Goal: Task Accomplishment & Management: Manage account settings

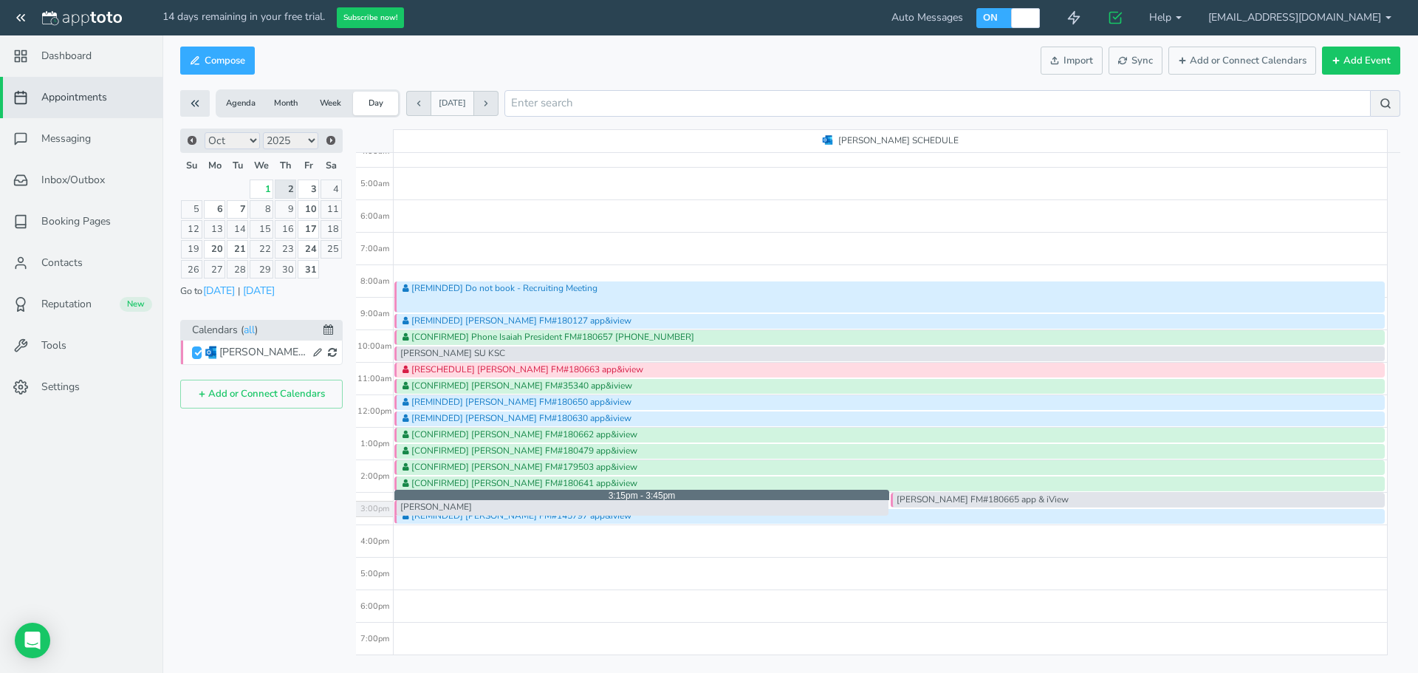
drag, startPoint x: 715, startPoint y: 503, endPoint x: 695, endPoint y: 500, distance: 20.2
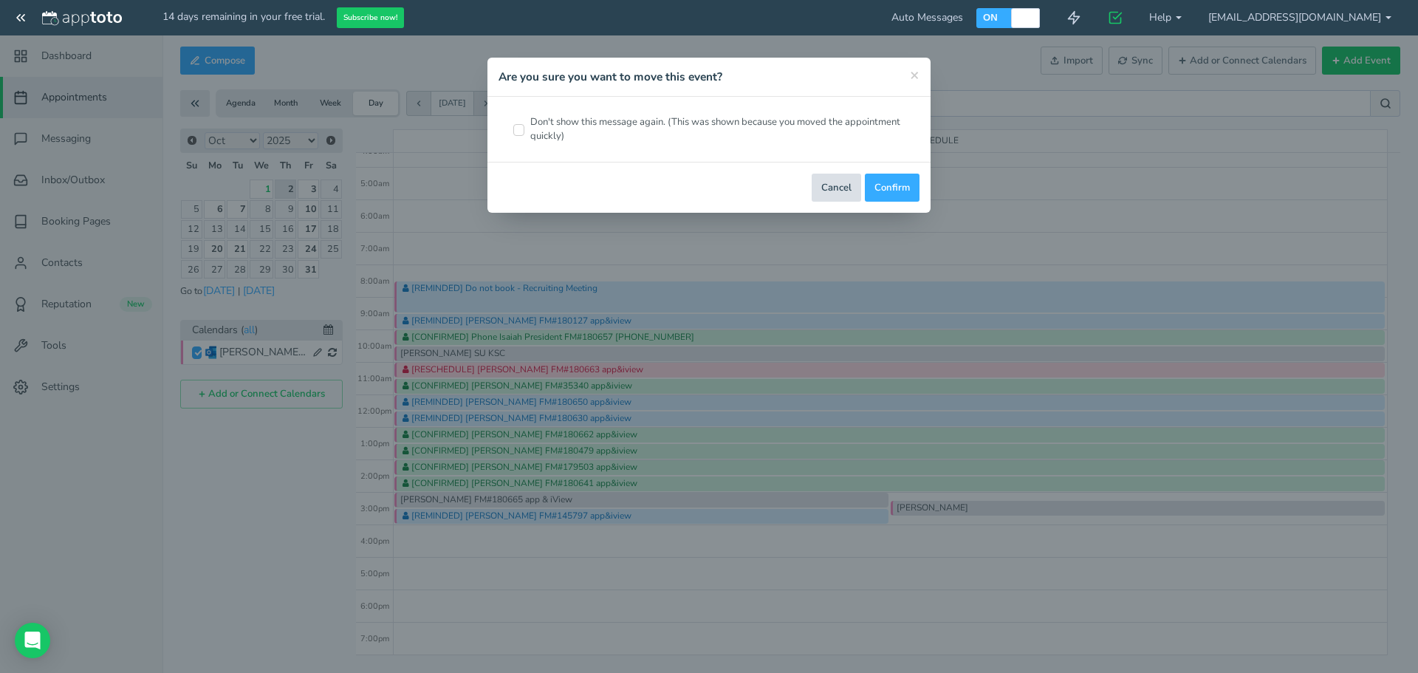
click at [835, 189] on button "Cancel" at bounding box center [836, 188] width 49 height 29
click at [855, 191] on button "Cancel" at bounding box center [836, 188] width 49 height 29
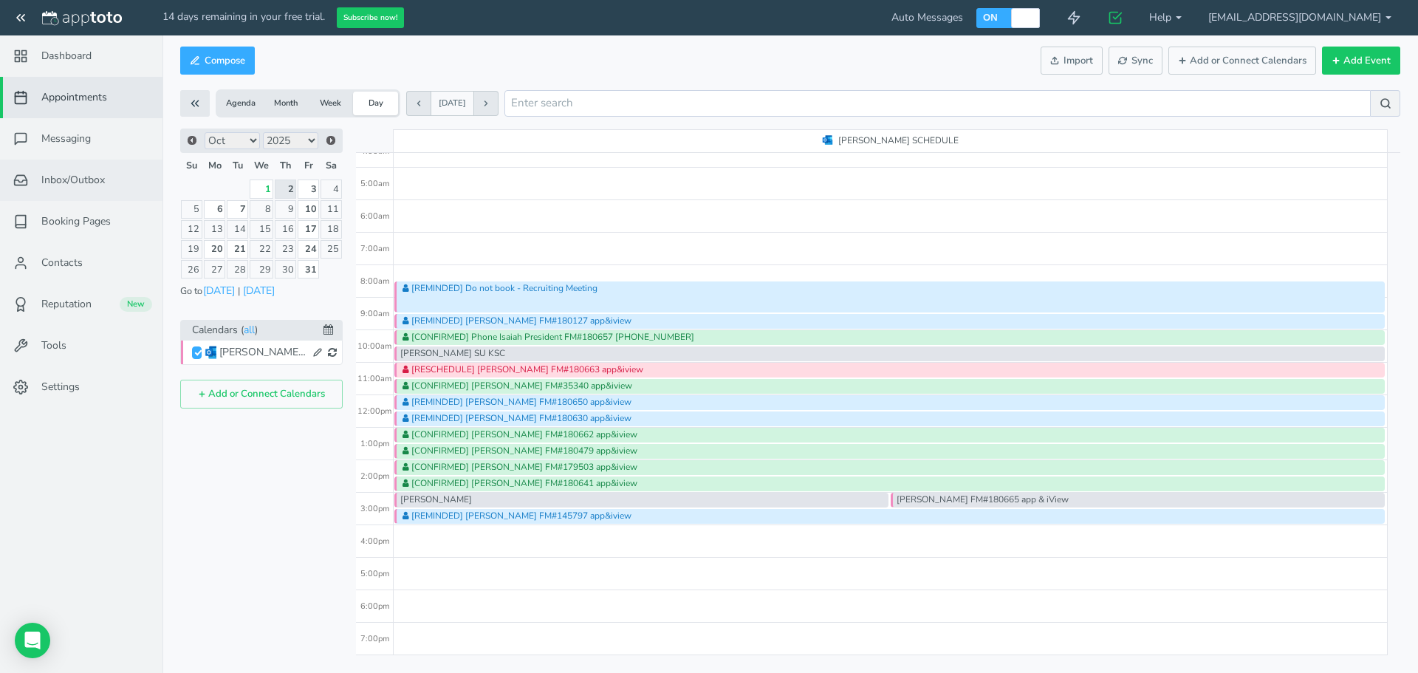
click at [73, 176] on span "Inbox/Outbox" at bounding box center [73, 180] width 64 height 15
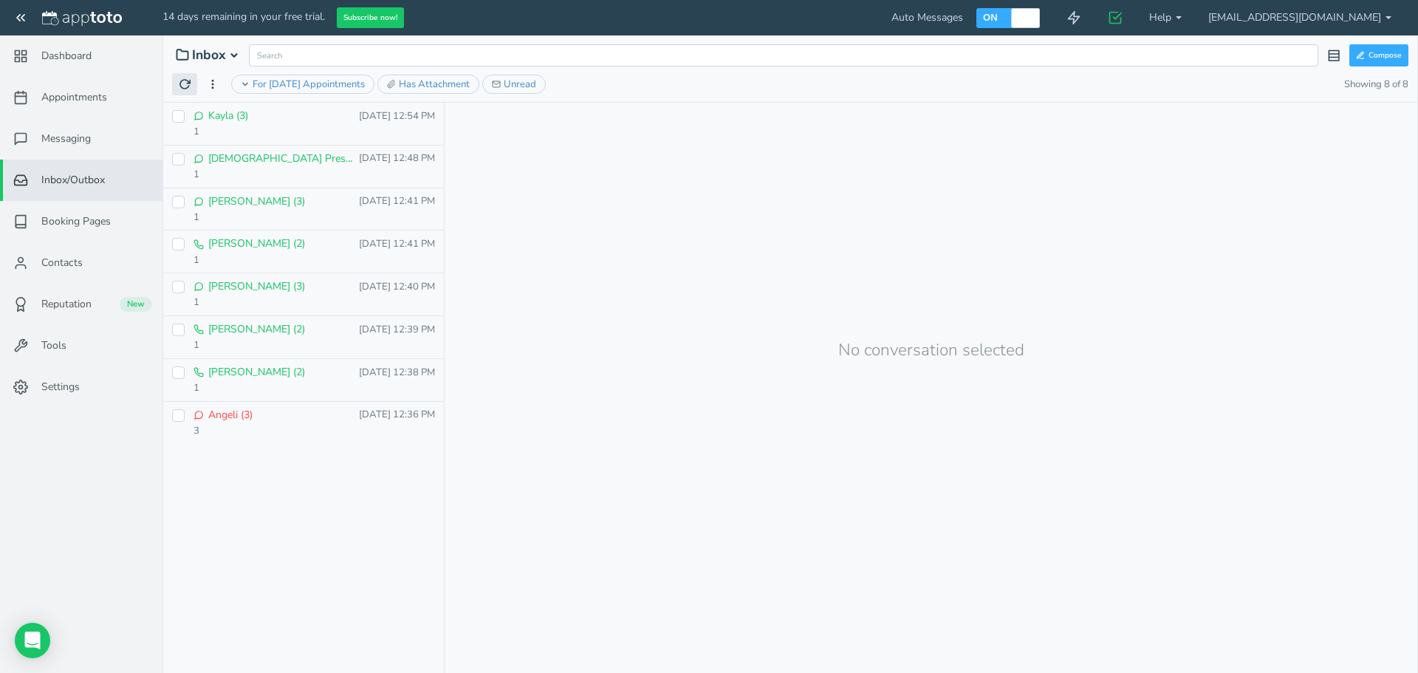
click at [183, 90] on button at bounding box center [184, 84] width 25 height 22
click at [82, 150] on link "Messaging" at bounding box center [81, 138] width 162 height 41
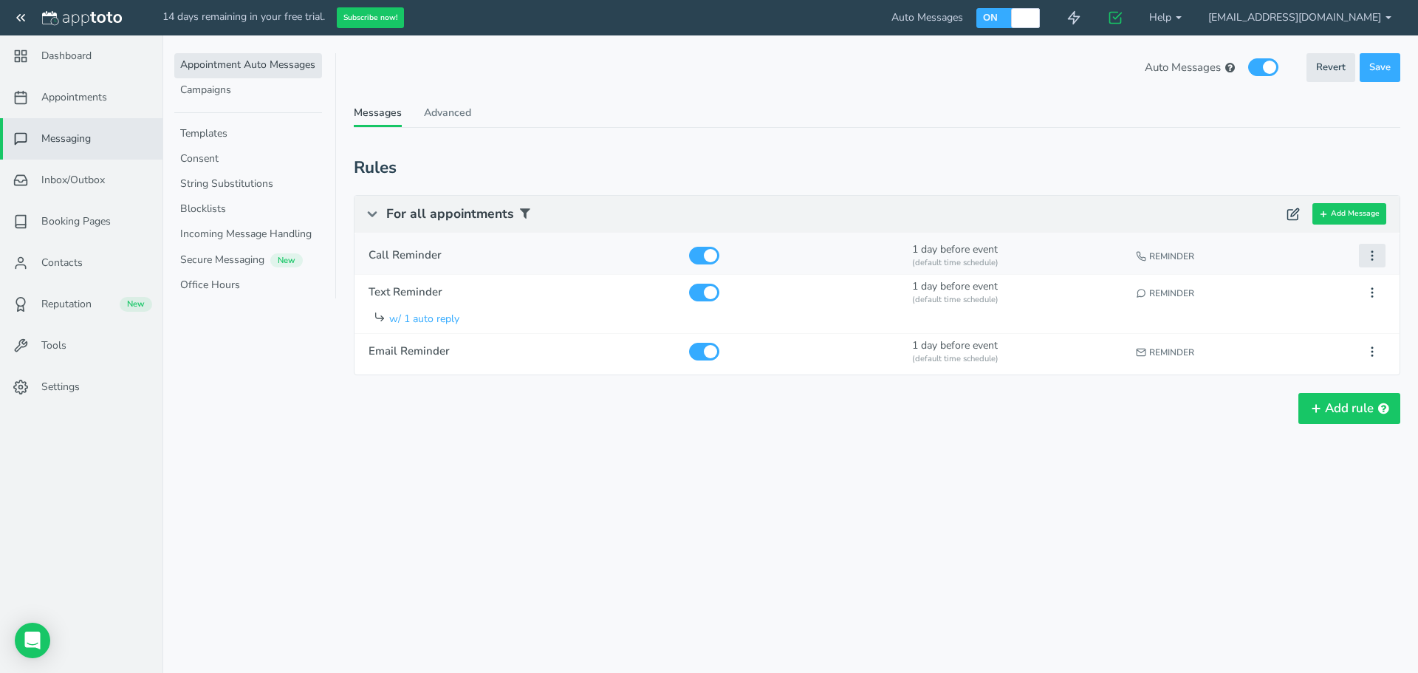
click at [1372, 251] on use at bounding box center [1372, 255] width 1 height 9
click at [963, 251] on div "1 day before event (default time schedule)" at bounding box center [1017, 253] width 219 height 40
type input "Call Reminder"
select select "string:man"
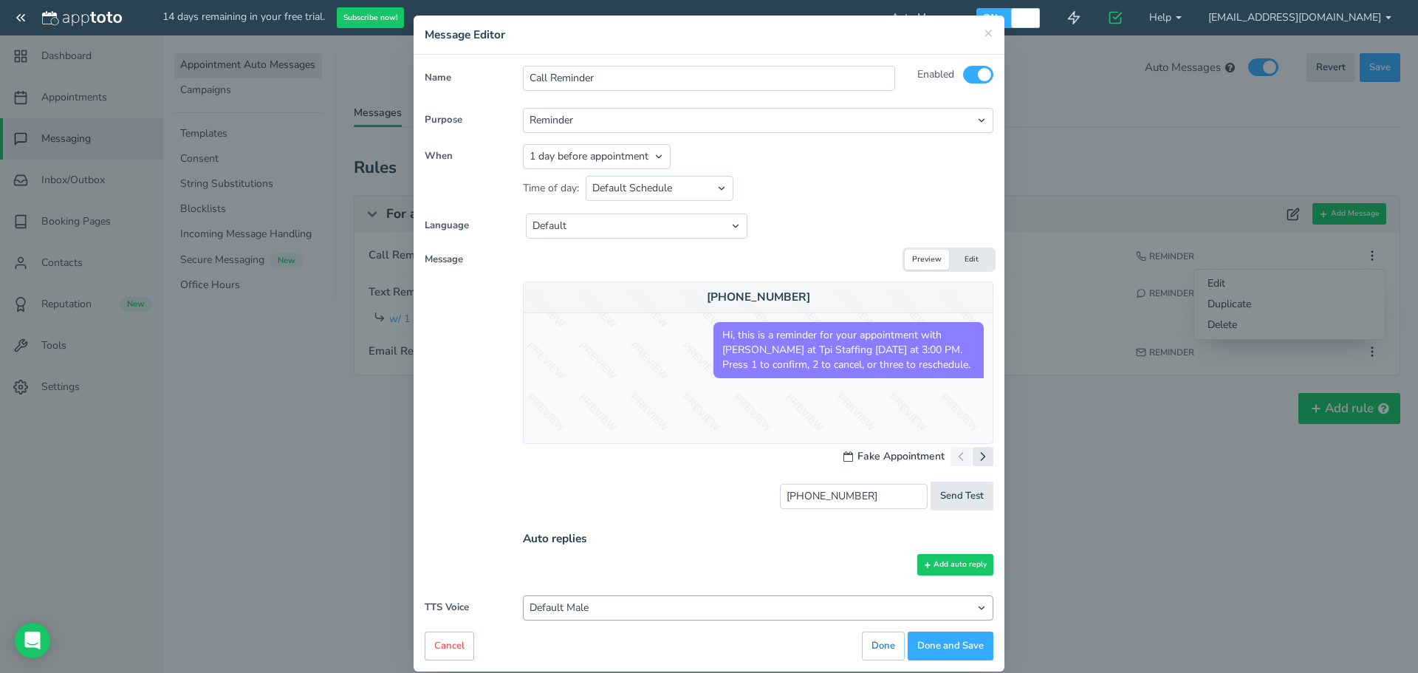
scroll to position [63, 0]
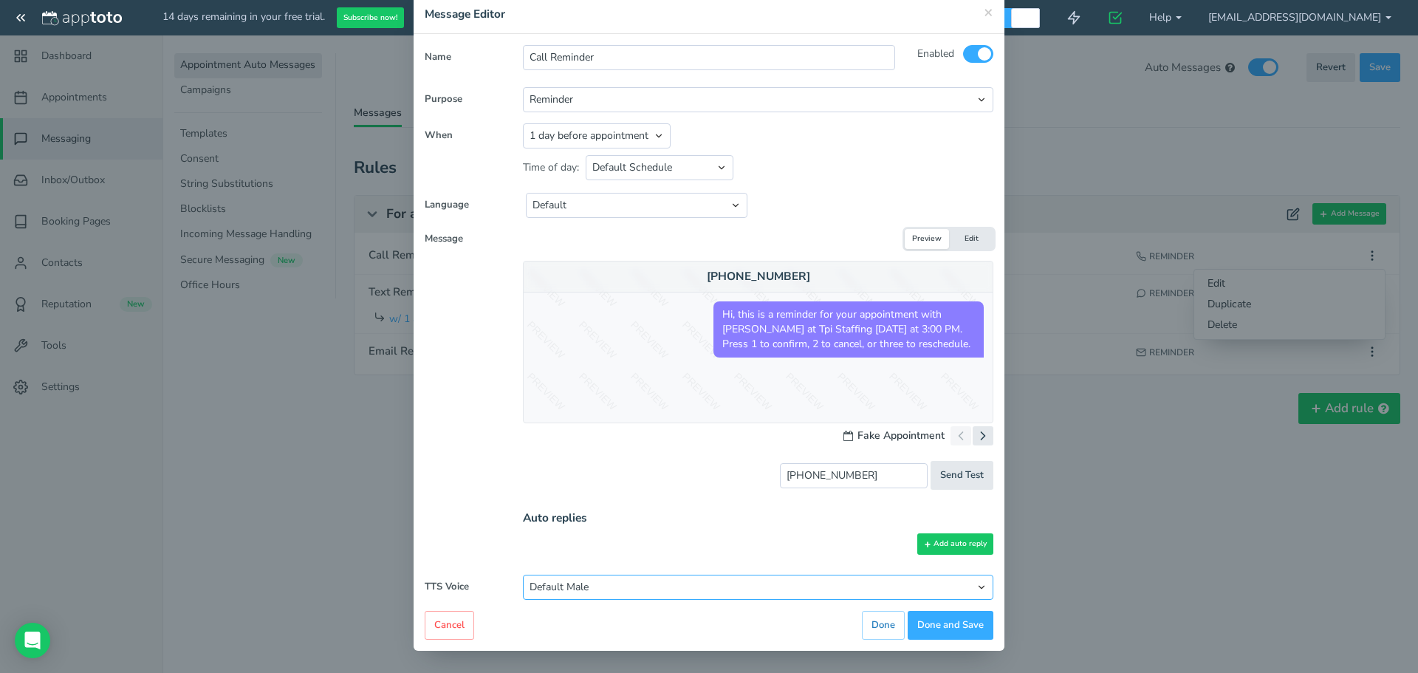
click at [979, 584] on select "Default [DEMOGRAPHIC_DATA] Default [DEMOGRAPHIC_DATA] [PERSON_NAME] [PERSON_NAM…" at bounding box center [758, 587] width 470 height 25
drag, startPoint x: 1263, startPoint y: 427, endPoint x: 1253, endPoint y: 427, distance: 9.6
click at [1263, 427] on div "× Message Editor Name Call Reminder Enabled All Participants Calendar Owner" at bounding box center [709, 336] width 1418 height 673
click at [988, 11] on div "× Message Editor" at bounding box center [709, 14] width 591 height 39
click at [984, 16] on span "×" at bounding box center [989, 11] width 10 height 21
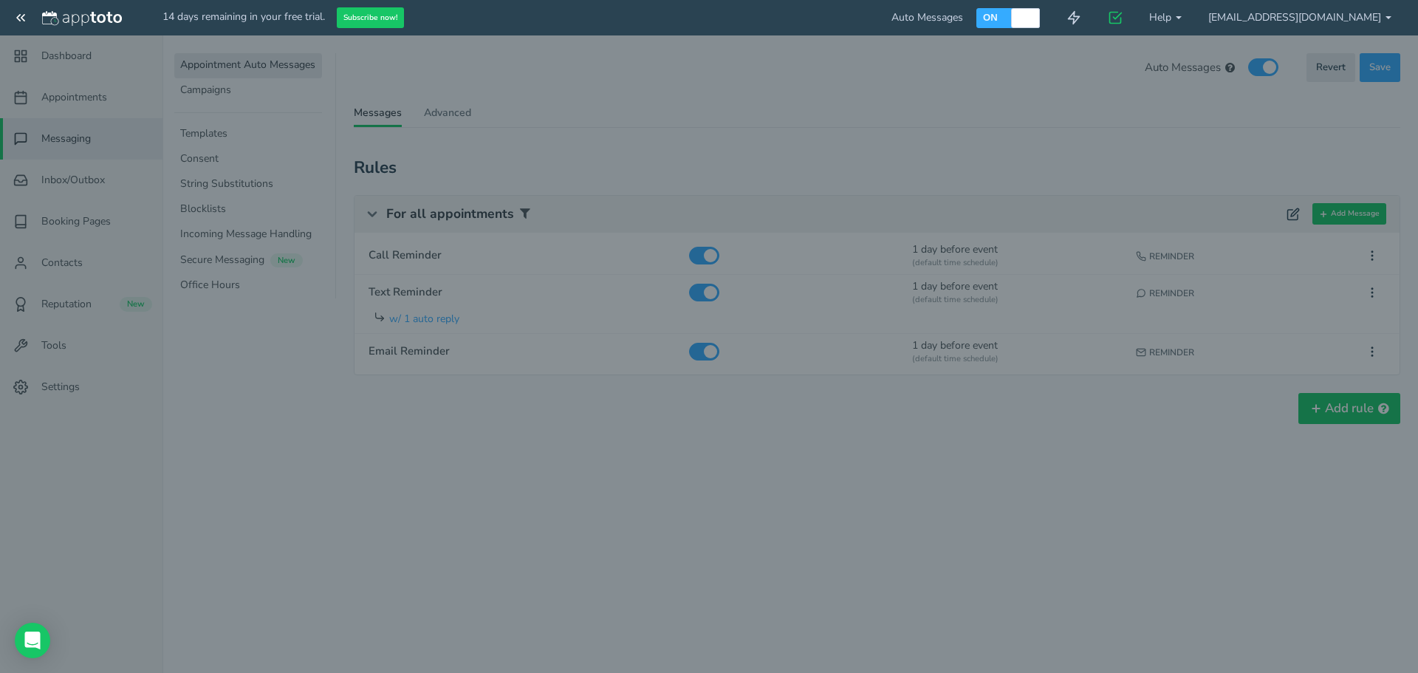
scroll to position [58, 0]
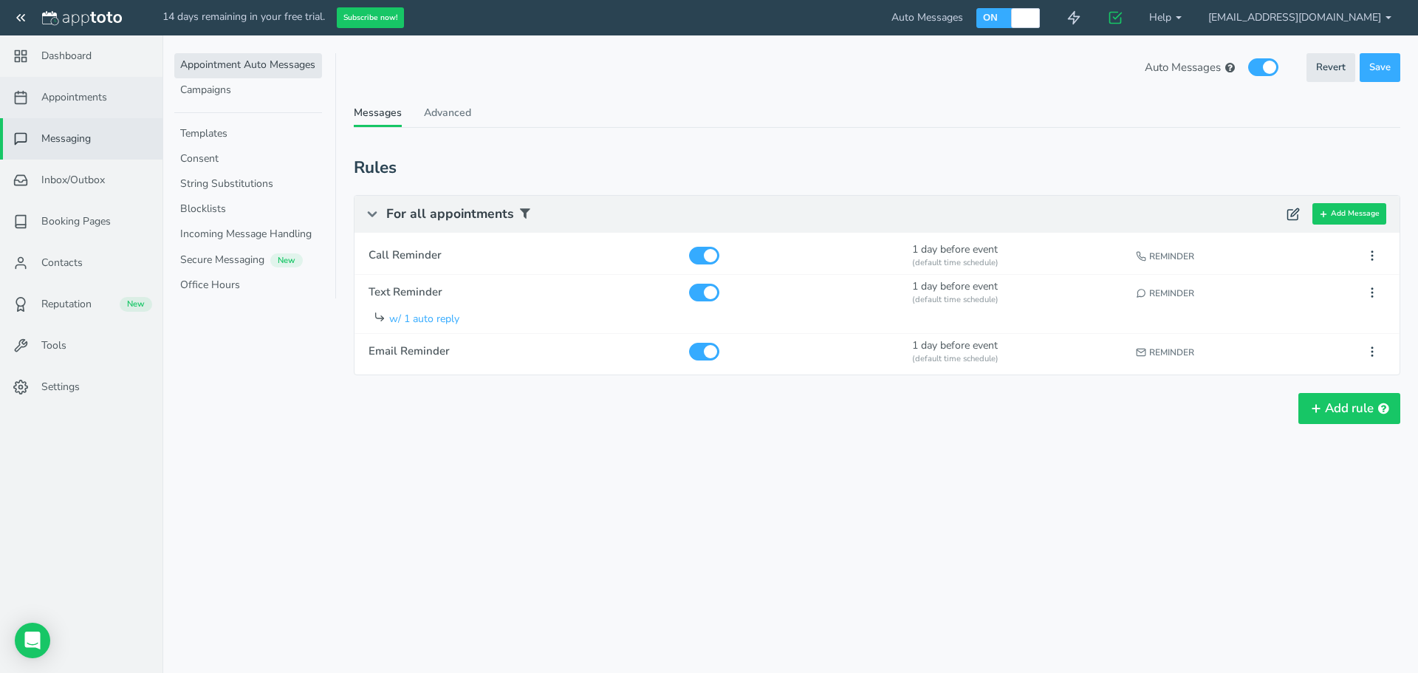
click at [74, 100] on span "Appointments" at bounding box center [74, 97] width 66 height 15
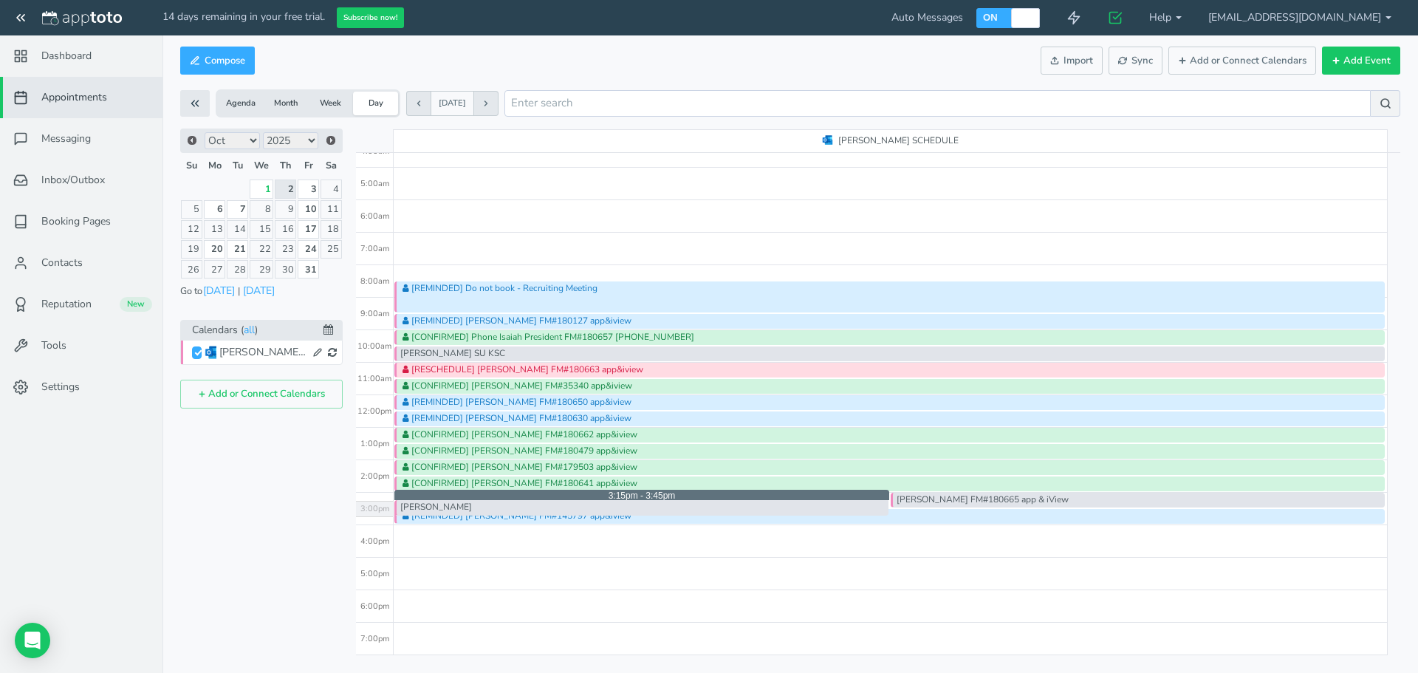
drag, startPoint x: 832, startPoint y: 495, endPoint x: 821, endPoint y: 500, distance: 12.2
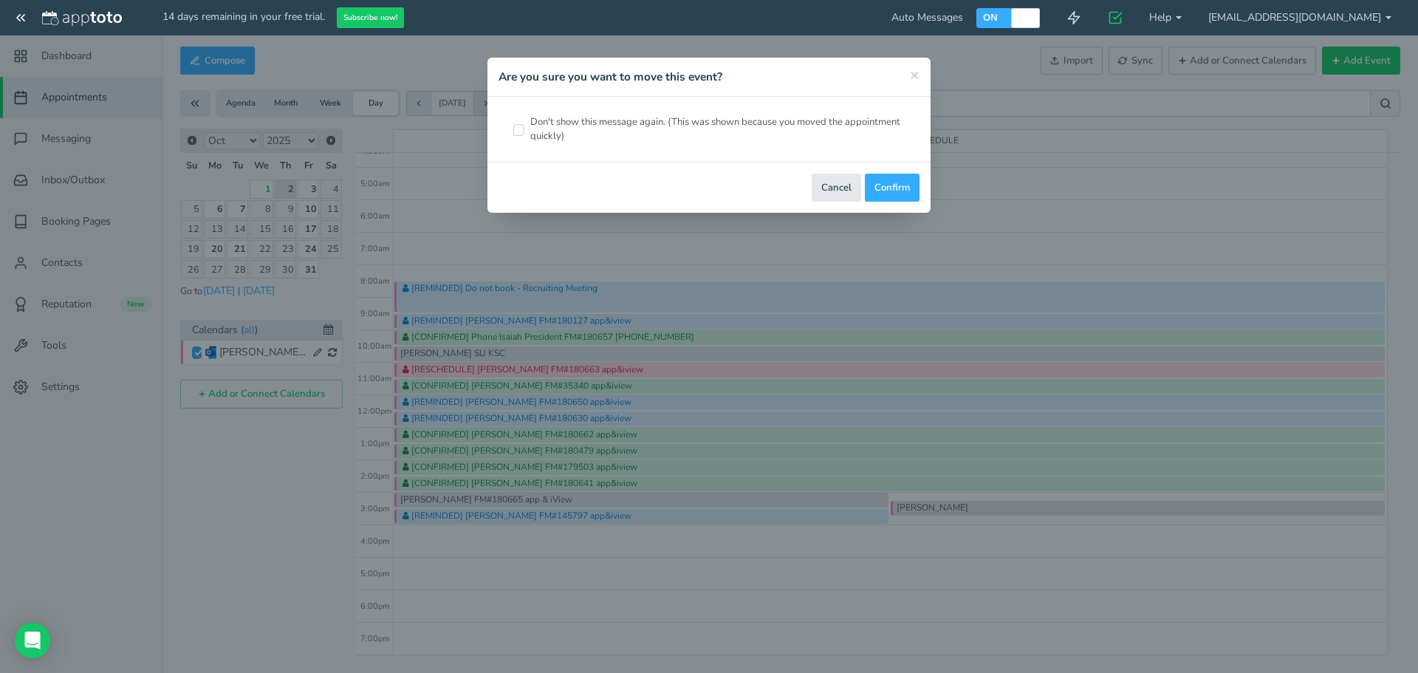
click at [523, 130] on input "Don't show this message again. (This was shown because you moved the appointmen…" at bounding box center [518, 130] width 11 height 12
checkbox input "true"
click at [896, 197] on button "Confirm" at bounding box center [892, 188] width 55 height 29
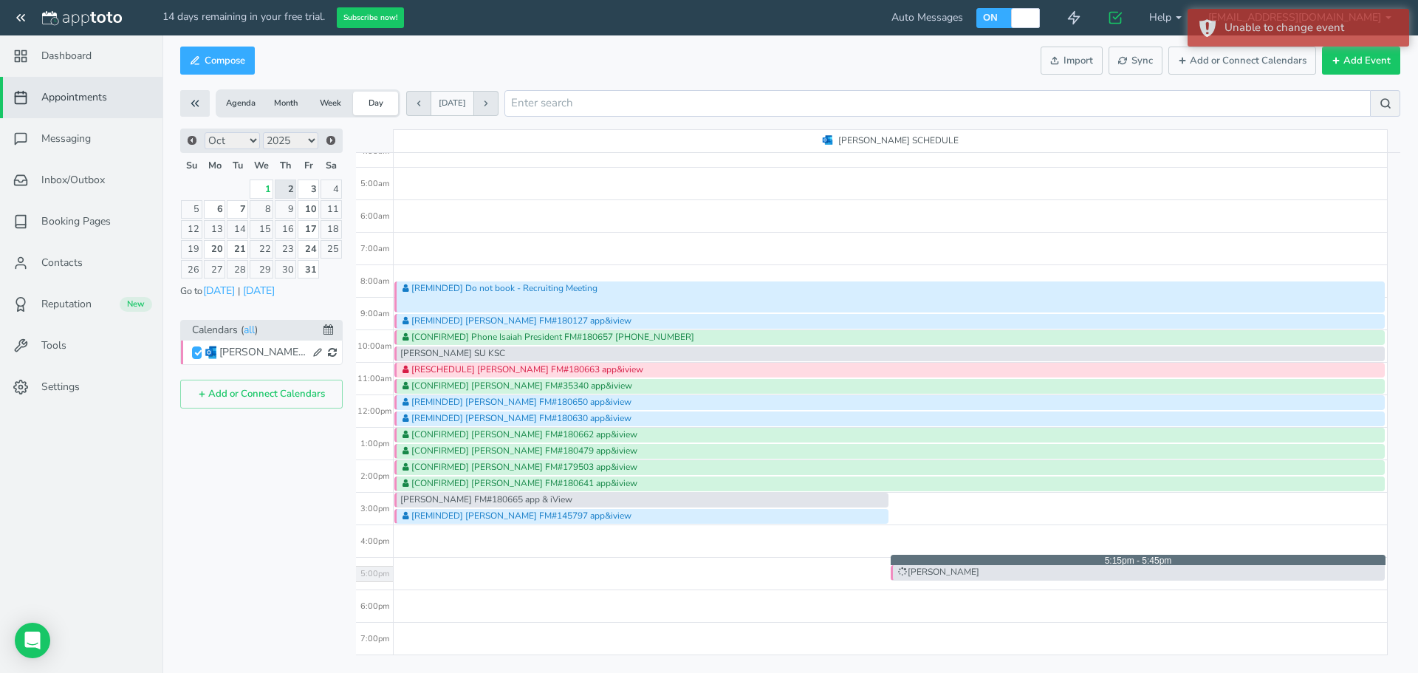
drag, startPoint x: 944, startPoint y: 508, endPoint x: 905, endPoint y: 569, distance: 72.1
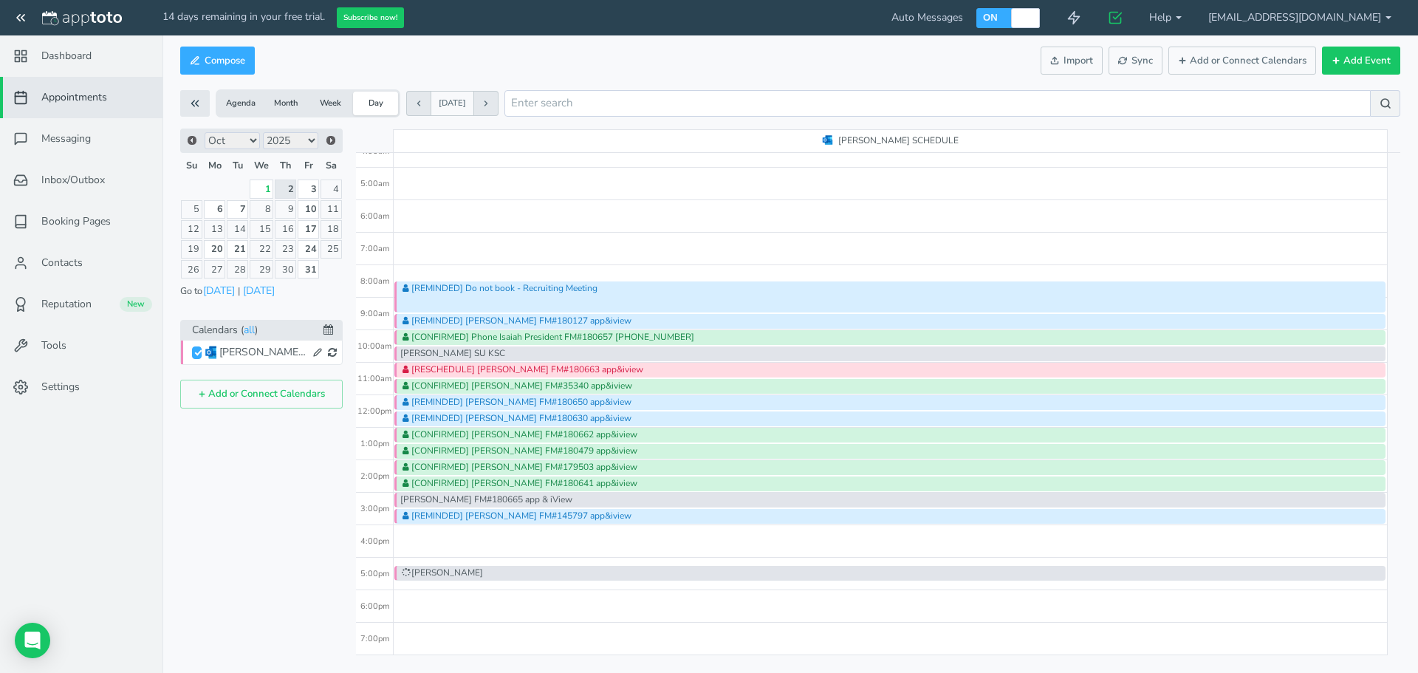
click at [517, 498] on div "[PERSON_NAME] FM#180665 app & iView" at bounding box center [889, 500] width 991 height 15
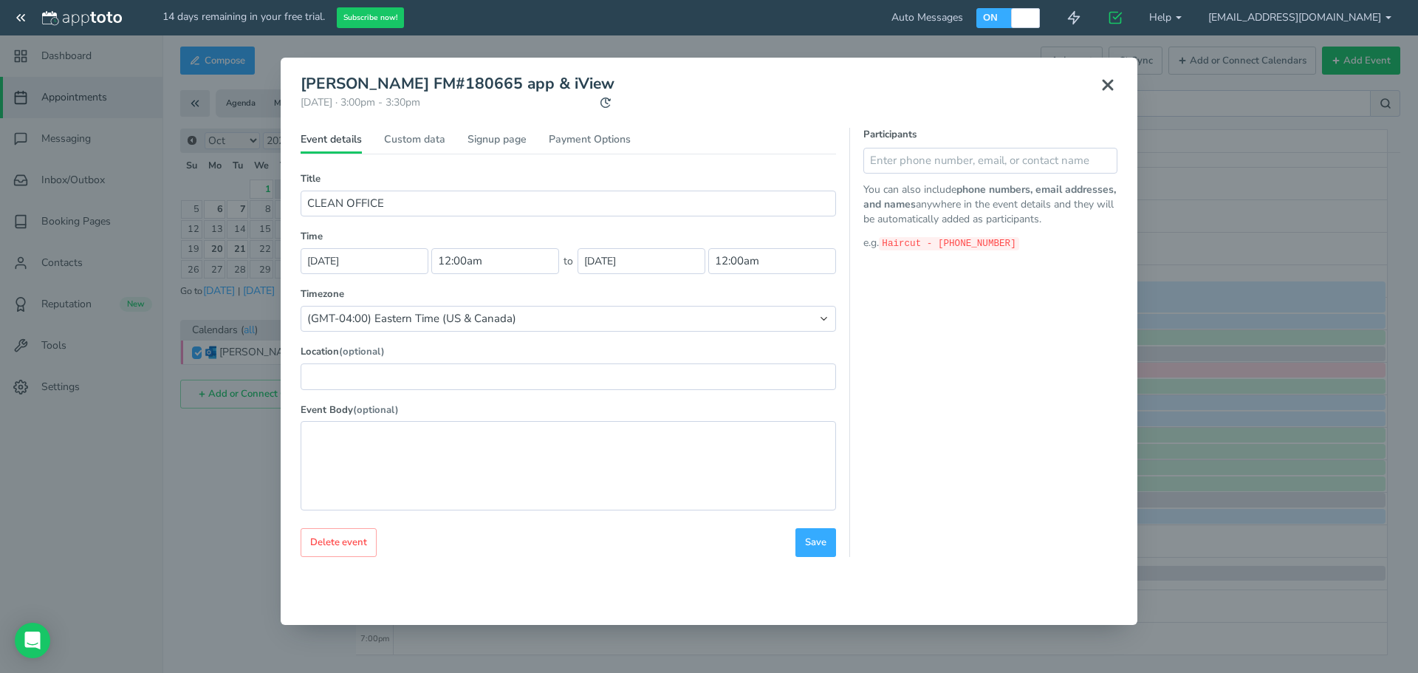
type input "[PERSON_NAME] FM#180665 app & iView"
type input "[DATE]"
type input "3:00pm"
type input "[DATE]"
type input "3:30pm"
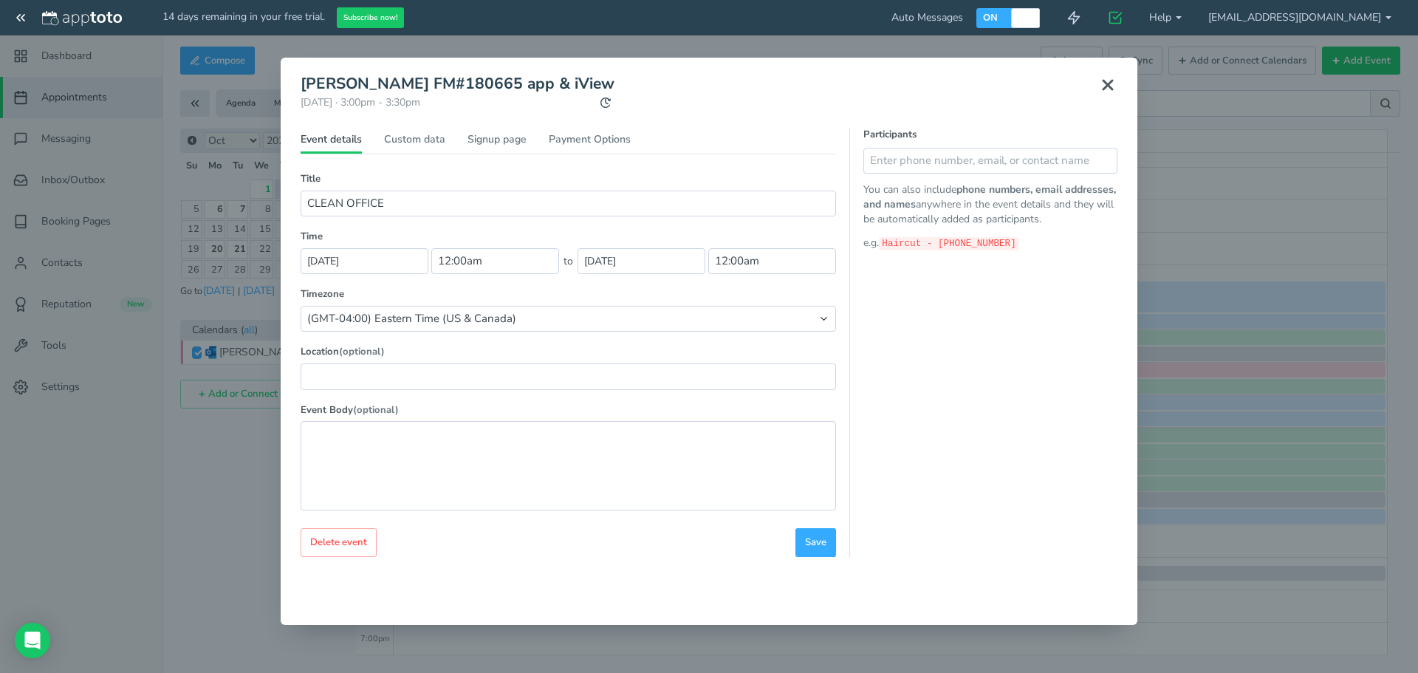
select select "string:America/New_York"
click at [988, 162] on input "text" at bounding box center [990, 161] width 254 height 26
click at [935, 174] on div "Participants Suggested Contacts No contacts found You can also include phone nu…" at bounding box center [983, 189] width 267 height 123
click at [939, 167] on input "text" at bounding box center [990, 161] width 254 height 26
type input "[PERSON_NAME] [PHONE_NUMBER]"
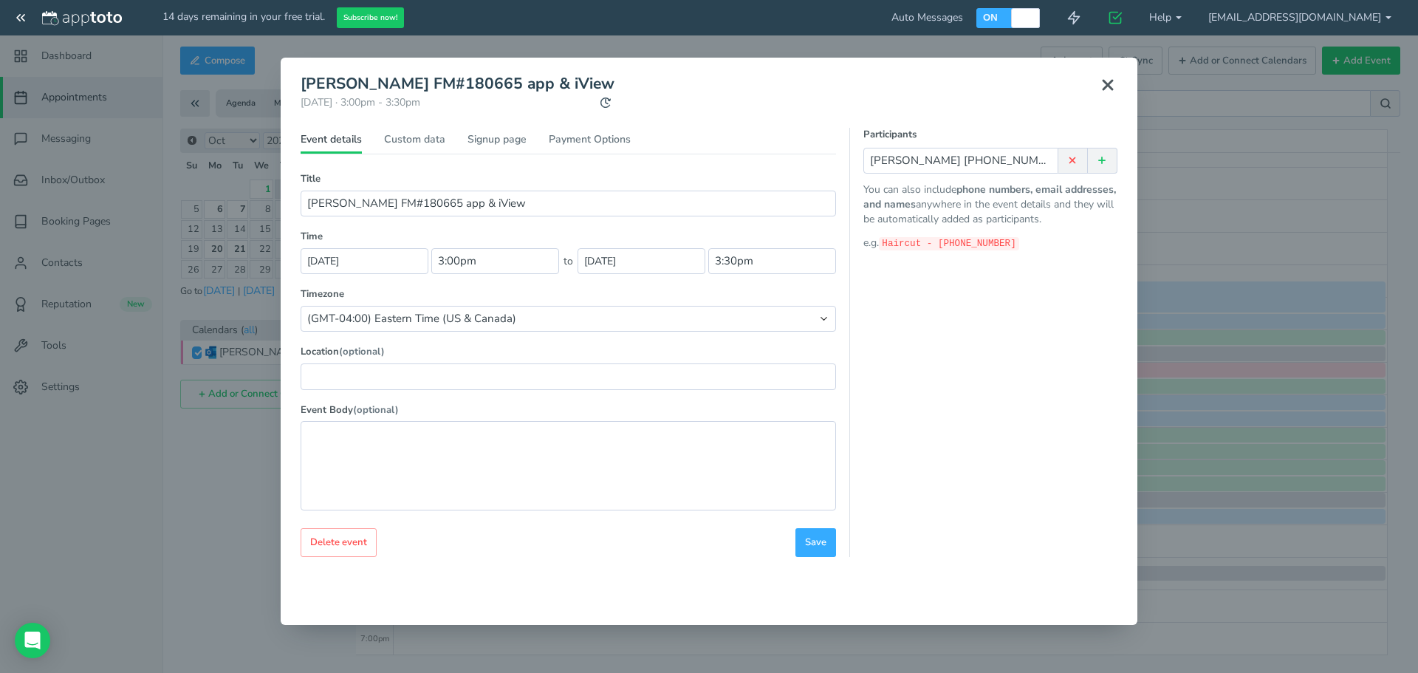
click at [1106, 168] on button at bounding box center [1103, 161] width 30 height 26
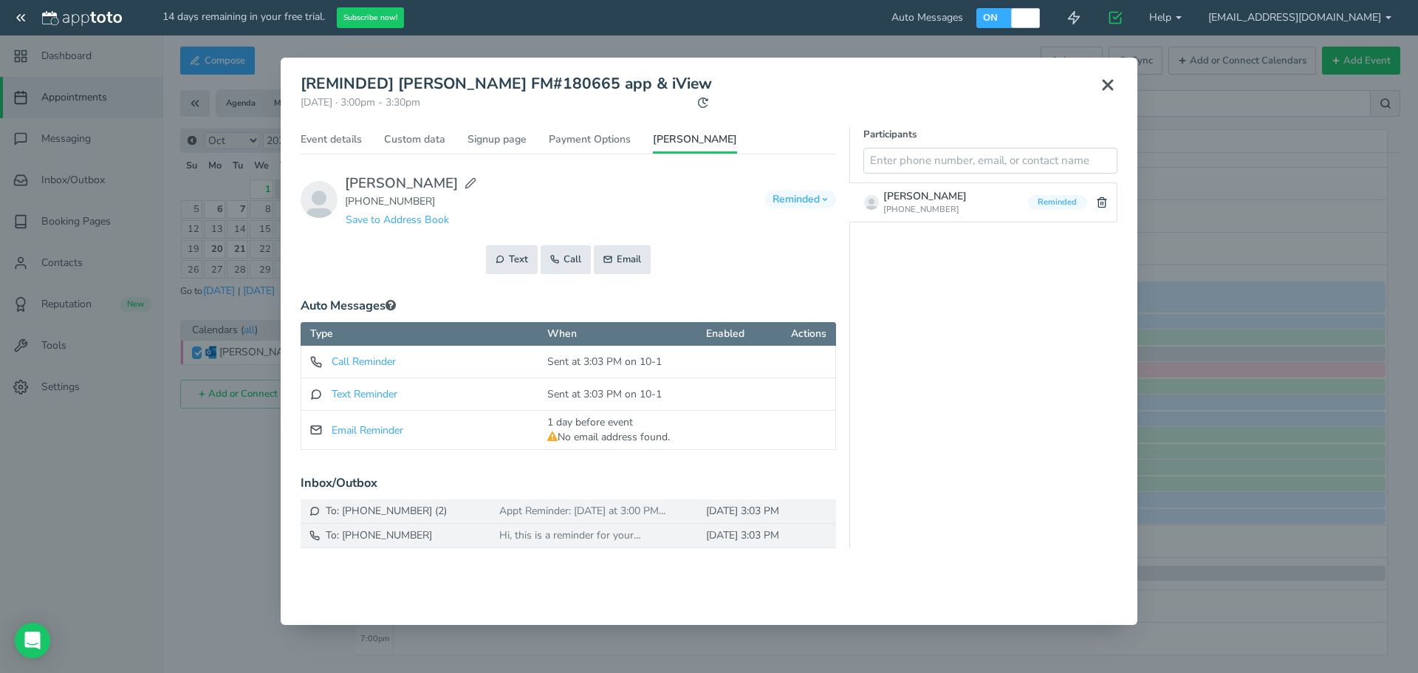
click at [1107, 79] on icon at bounding box center [1108, 85] width 18 height 18
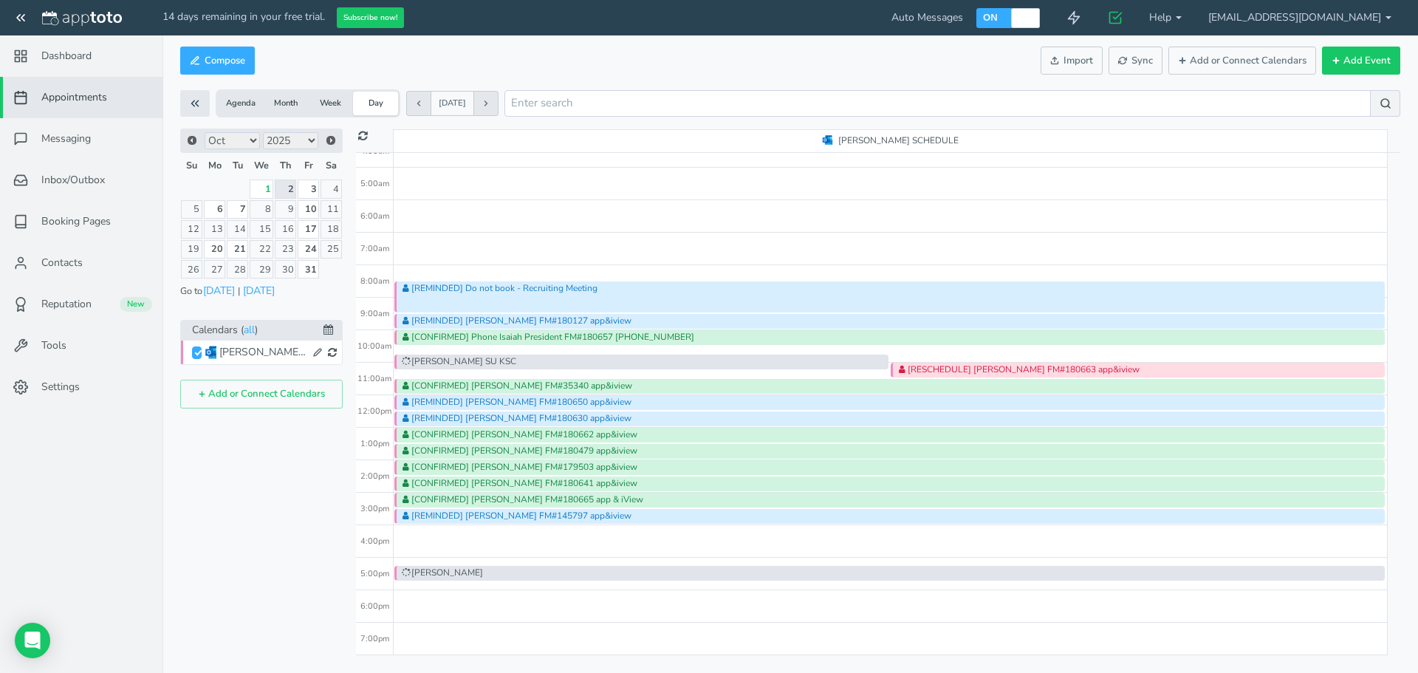
click at [496, 360] on div "[PERSON_NAME] SU KSC" at bounding box center [641, 362] width 494 height 15
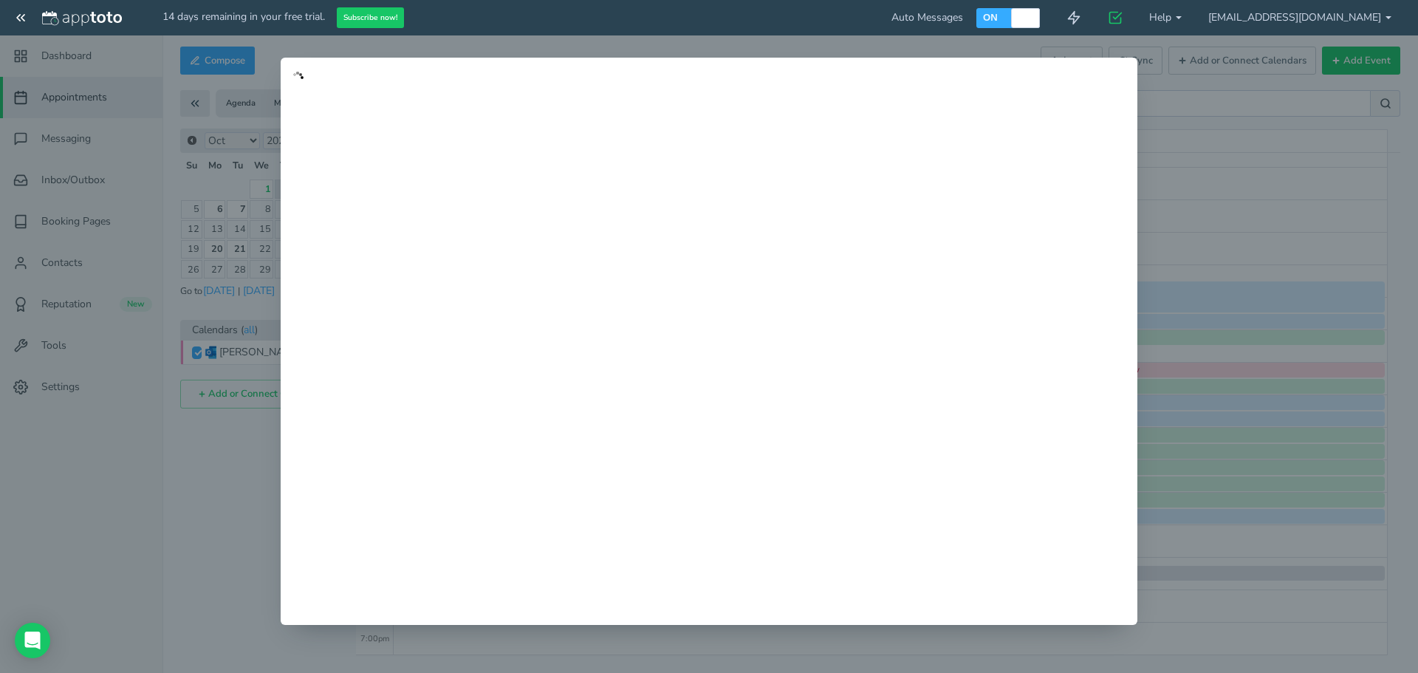
type input "[PERSON_NAME] SU KSC"
type input "10:45am"
type input "11:15am"
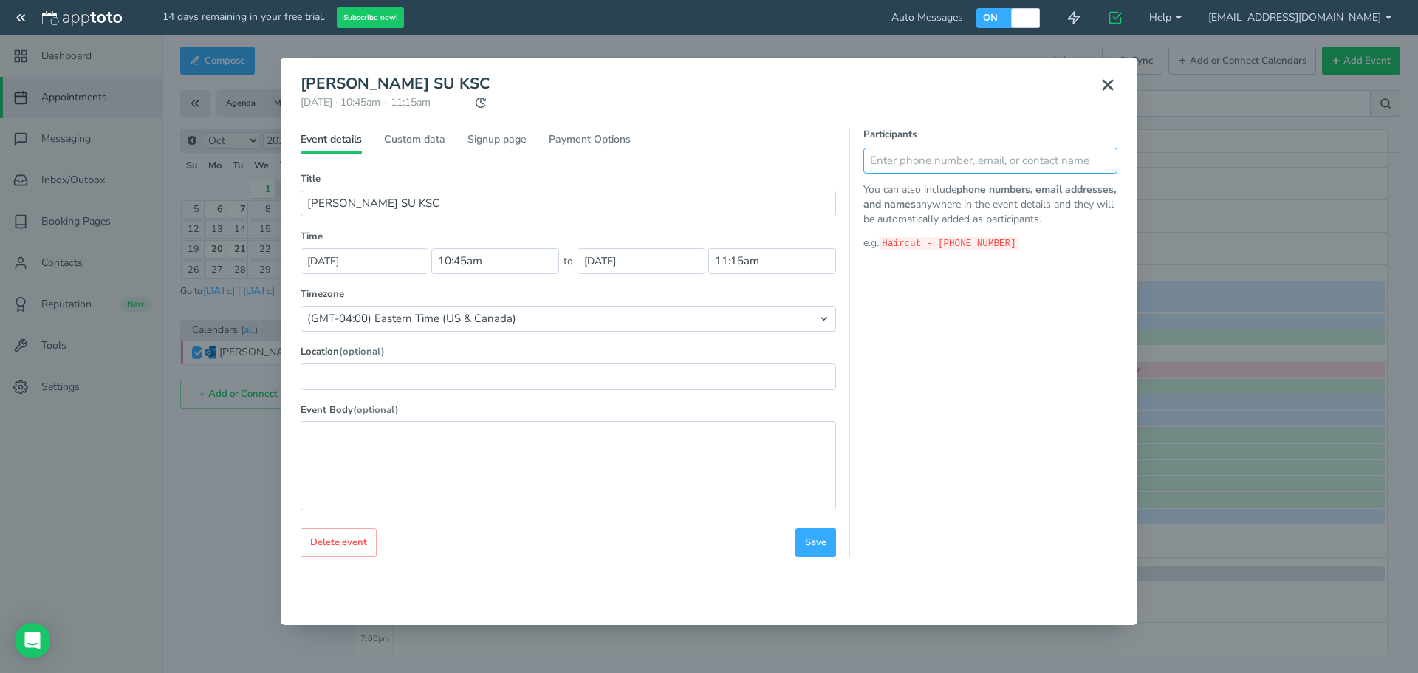
click at [914, 165] on input "text" at bounding box center [990, 161] width 254 height 26
type input "[PERSON_NAME] [PHONE_NUMBER]"
click at [456, 207] on input "[PERSON_NAME] SU KSC" at bounding box center [568, 204] width 535 height 26
click at [816, 551] on button "Save" at bounding box center [815, 542] width 41 height 29
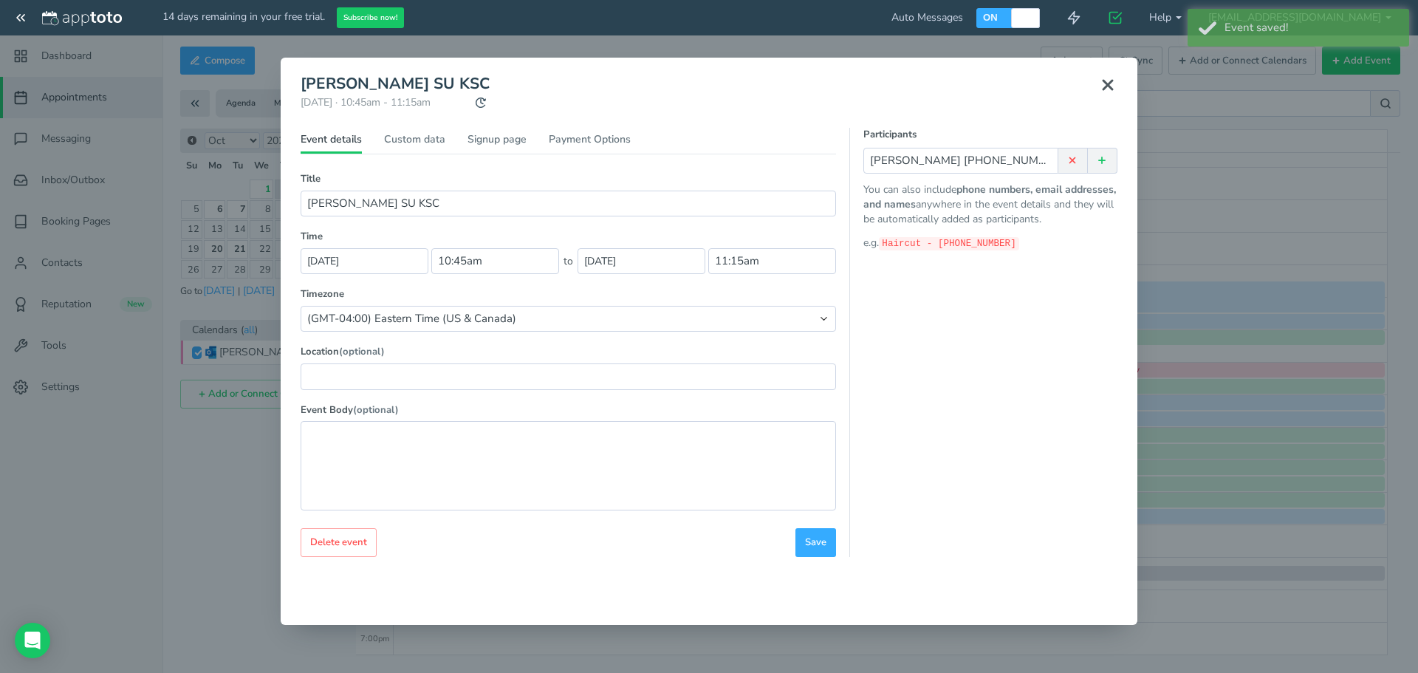
click at [1108, 98] on button at bounding box center [1107, 85] width 37 height 32
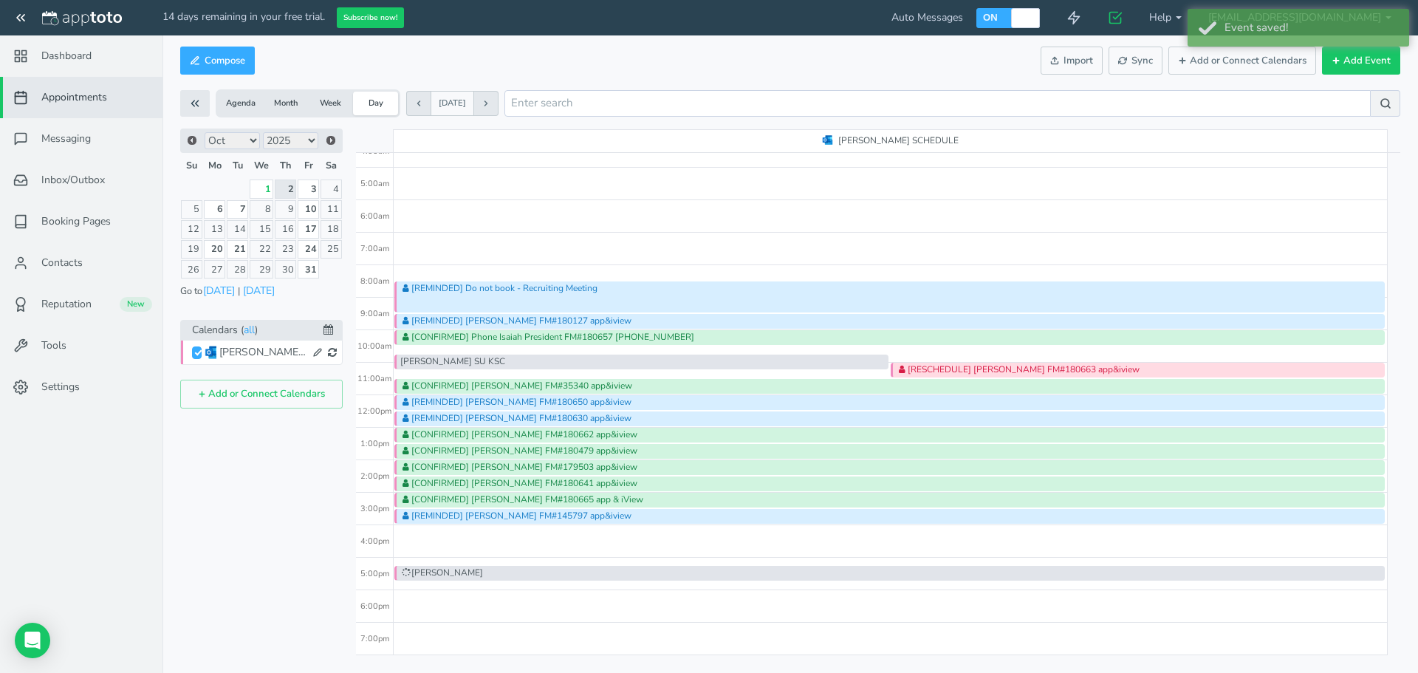
click at [682, 363] on div "[PERSON_NAME] SU KSC" at bounding box center [641, 362] width 494 height 15
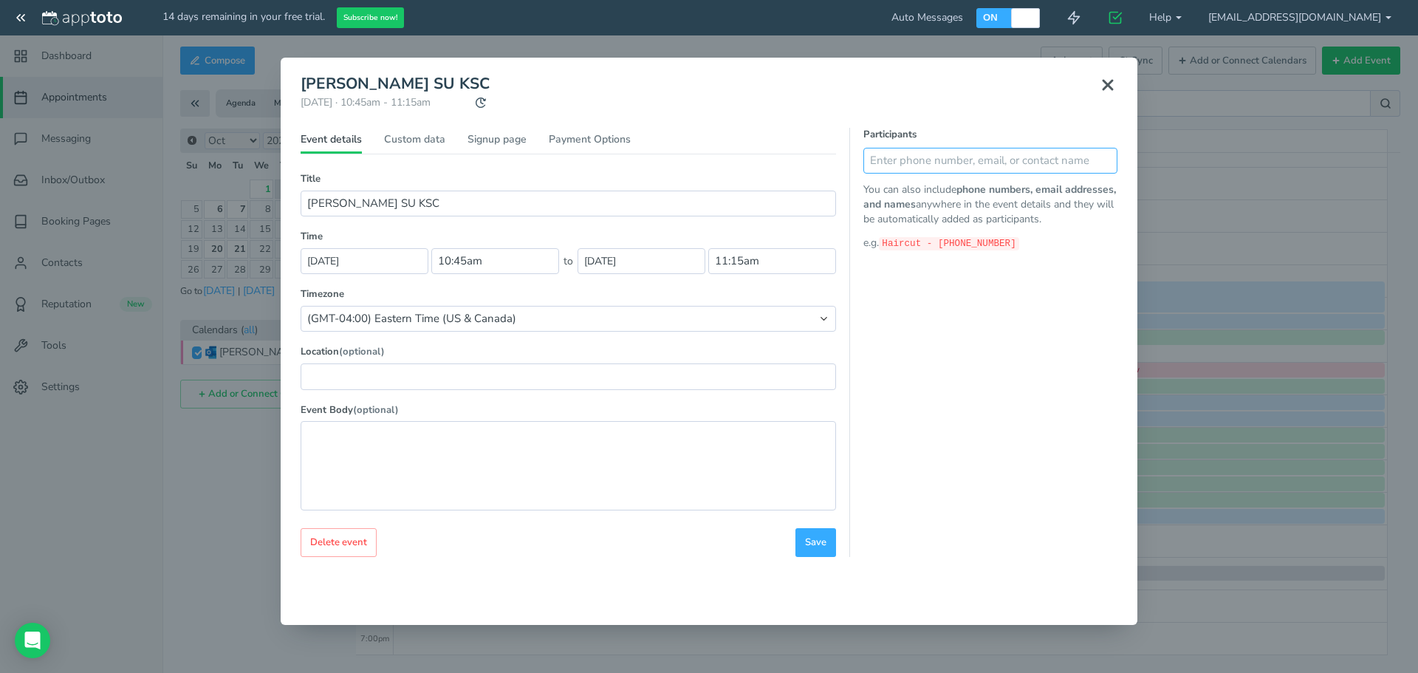
click at [889, 168] on input "text" at bounding box center [990, 161] width 254 height 26
type input "[PERSON_NAME] [PHONE_NUMBER]"
click at [1100, 159] on icon at bounding box center [1102, 160] width 10 height 10
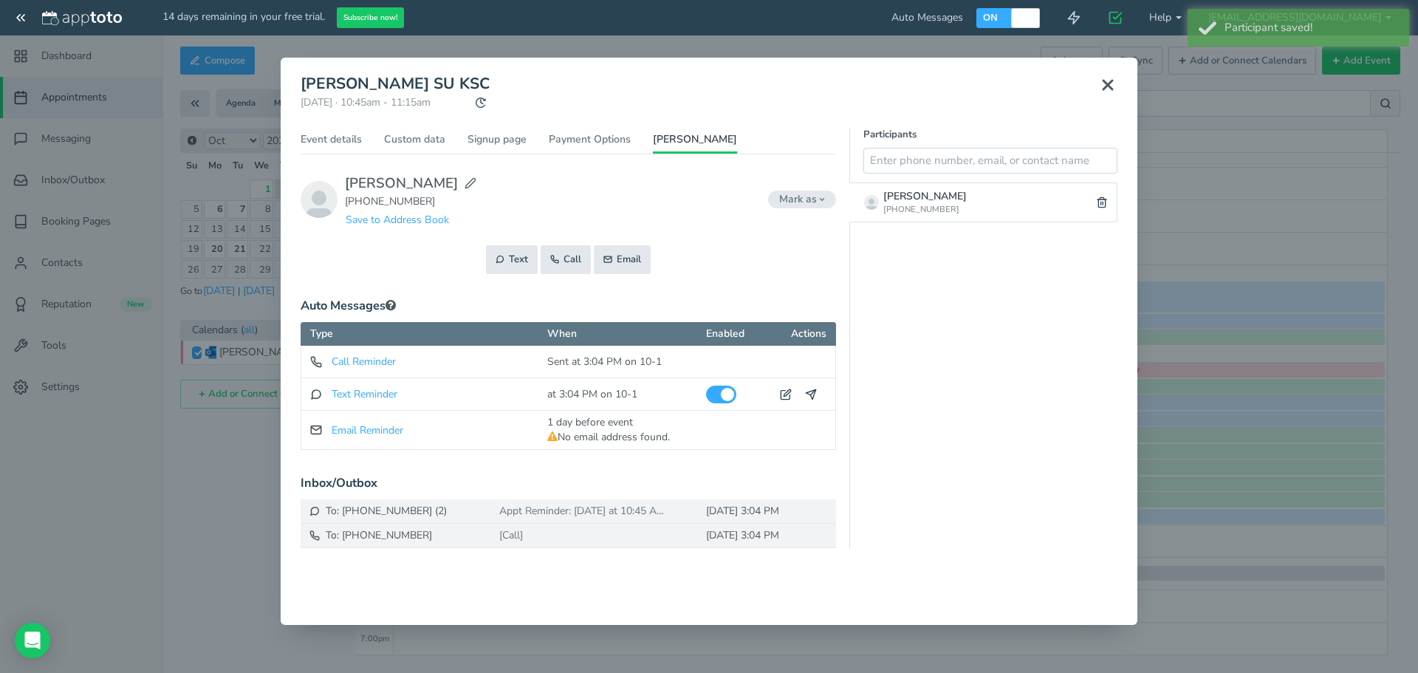
click at [1109, 84] on use at bounding box center [1107, 85] width 9 height 9
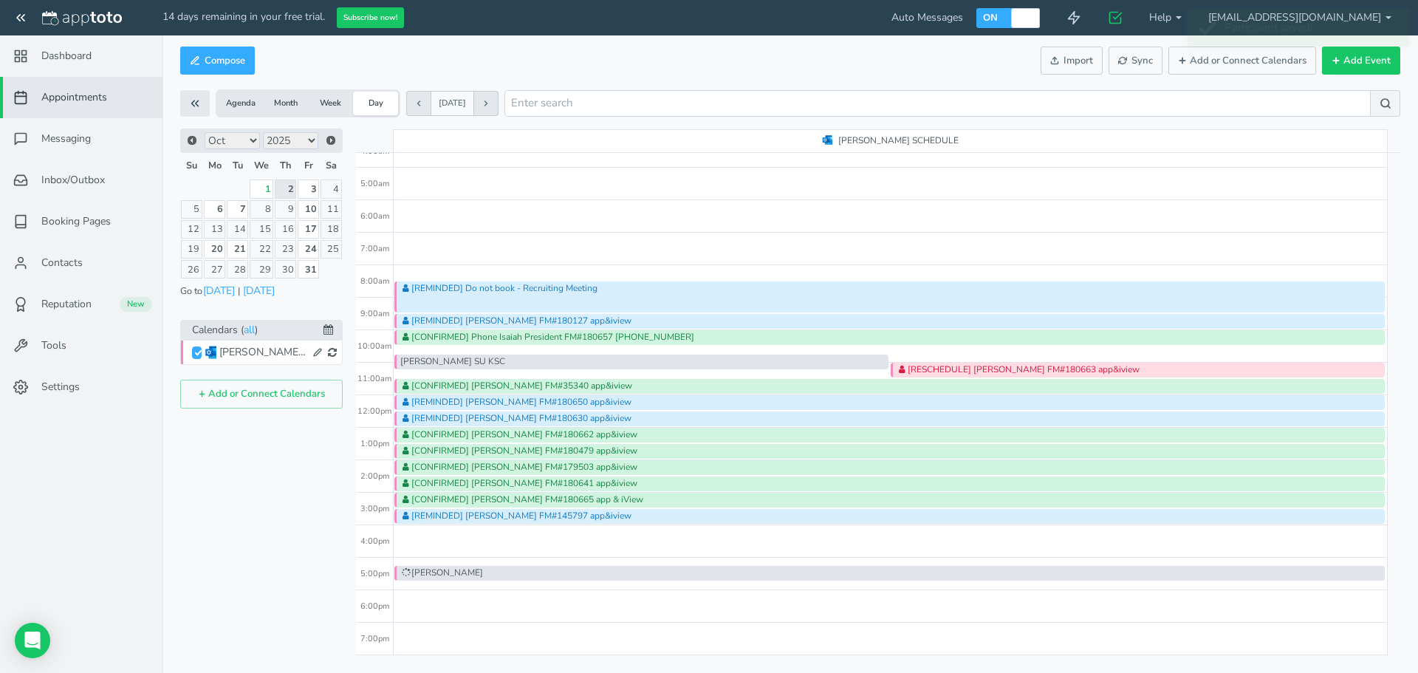
click at [1068, 240] on div "[REMINDED] Do not book - Recruiting Meeting [REMINDED] [PERSON_NAME] FM#180127 …" at bounding box center [891, 395] width 994 height 780
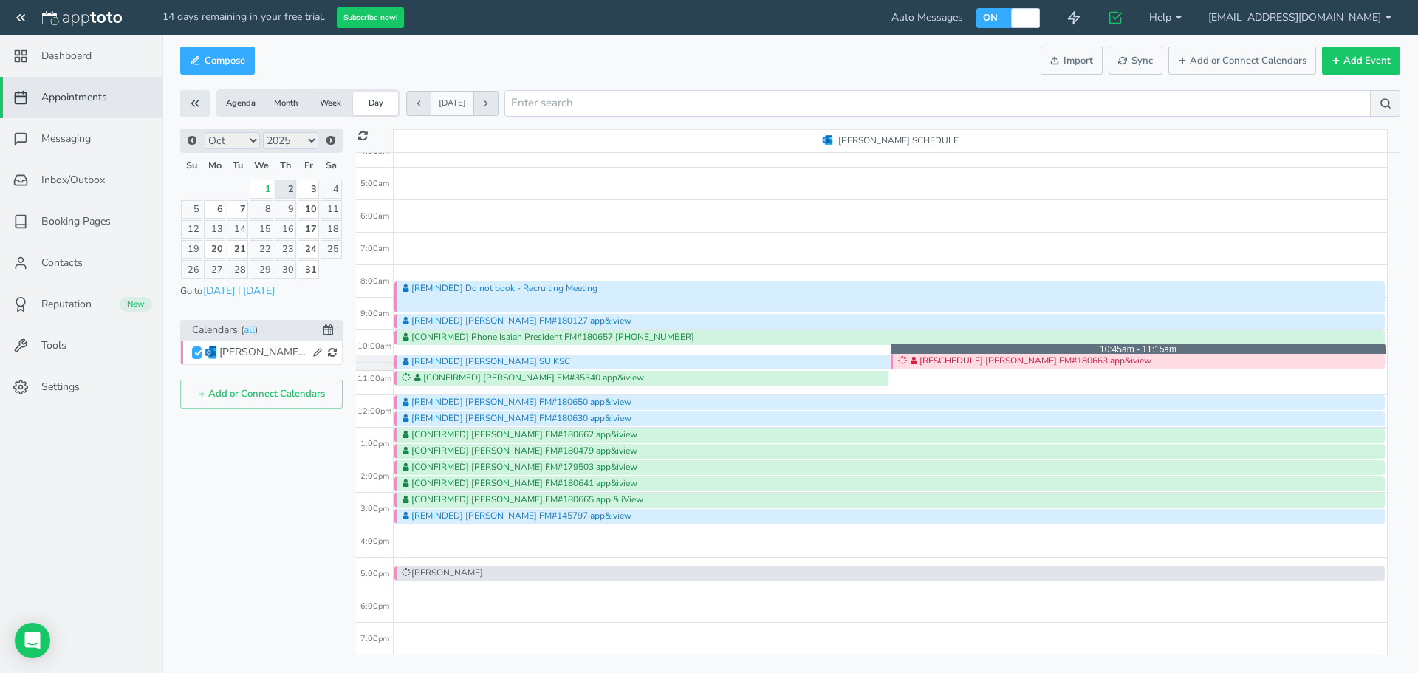
drag, startPoint x: 920, startPoint y: 373, endPoint x: 920, endPoint y: 363, distance: 10.4
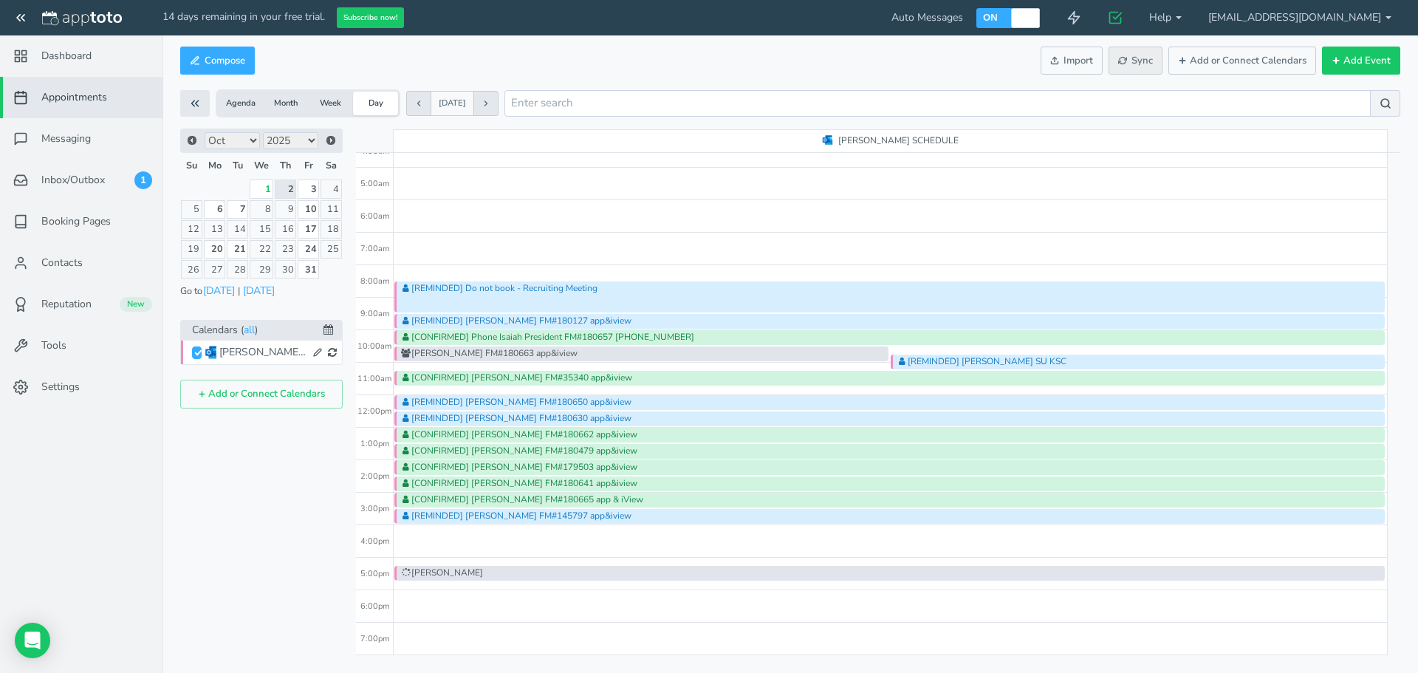
click at [1132, 65] on span "Sync" at bounding box center [1135, 61] width 35 height 14
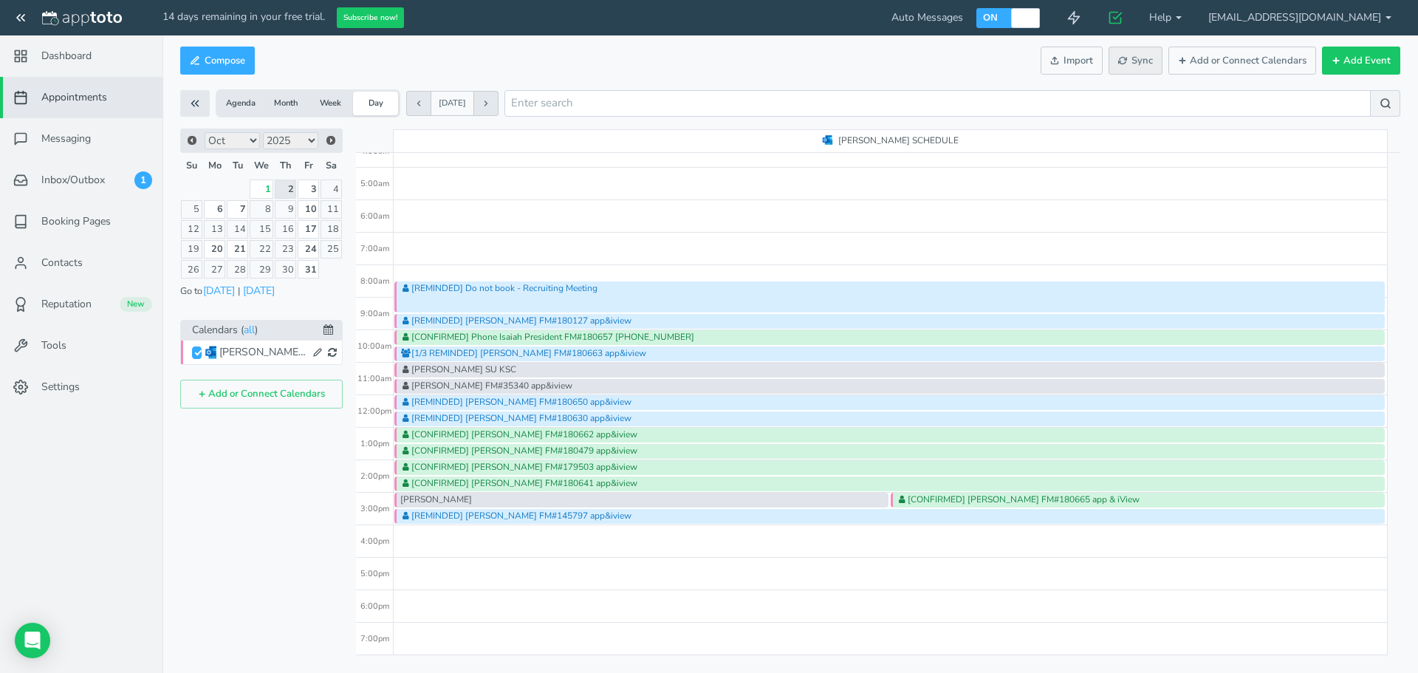
click at [1140, 67] on span "Sync" at bounding box center [1135, 61] width 35 height 14
click at [516, 389] on div at bounding box center [889, 391] width 987 height 4
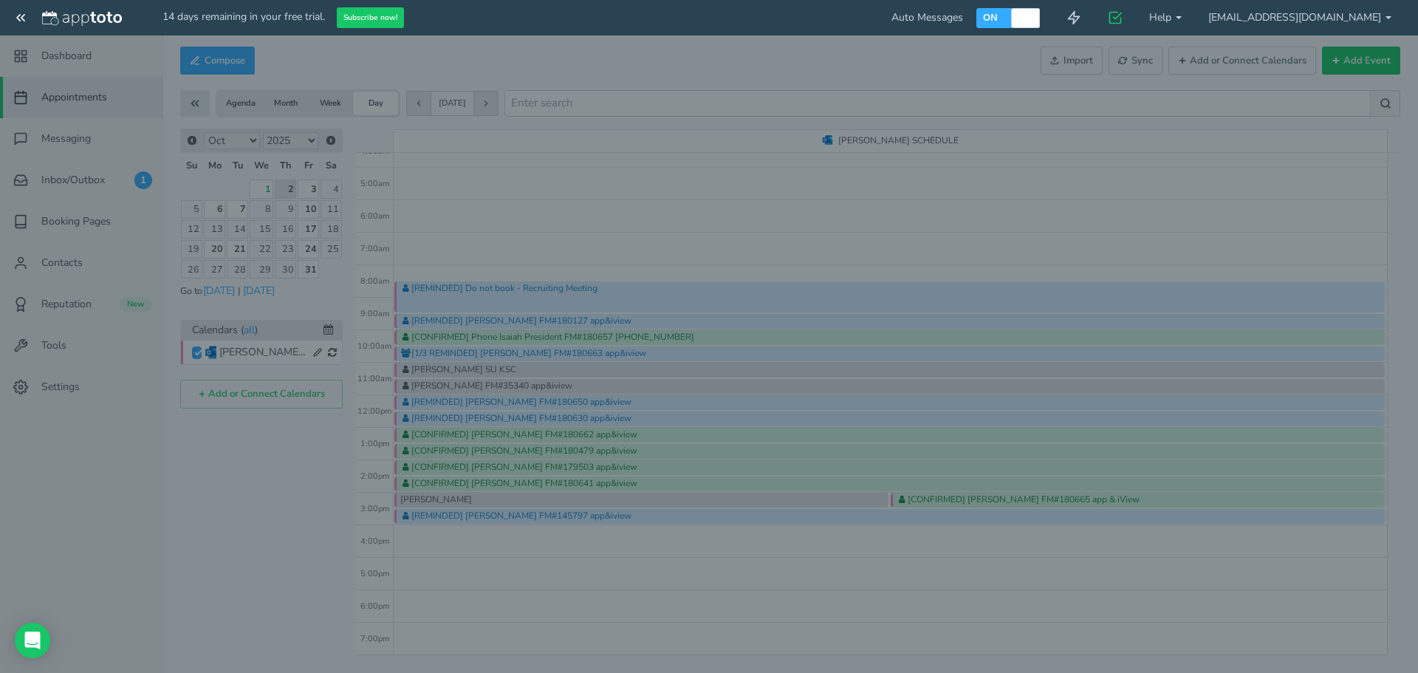
click at [516, 389] on body "14 days remaining in your free trial. Subscribe now! Auto Messages OFF ON 0 Get…" at bounding box center [709, 336] width 1418 height 673
type input "[PERSON_NAME] FM#35340 app&iview"
type input "11:30am"
type input "12:00pm"
type textarea "---------------- APPTOTO FOOTER ---------------------- Link: [URL][DOMAIN_NAME]…"
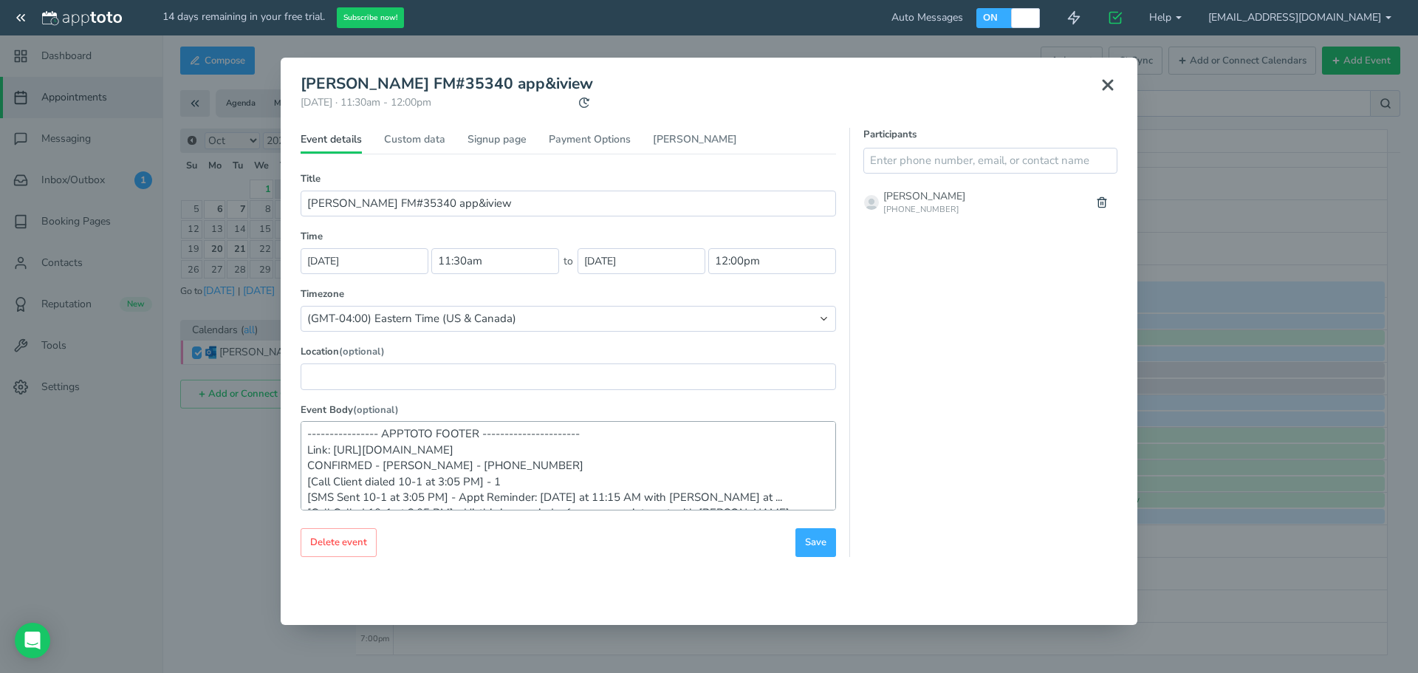
scroll to position [16, 0]
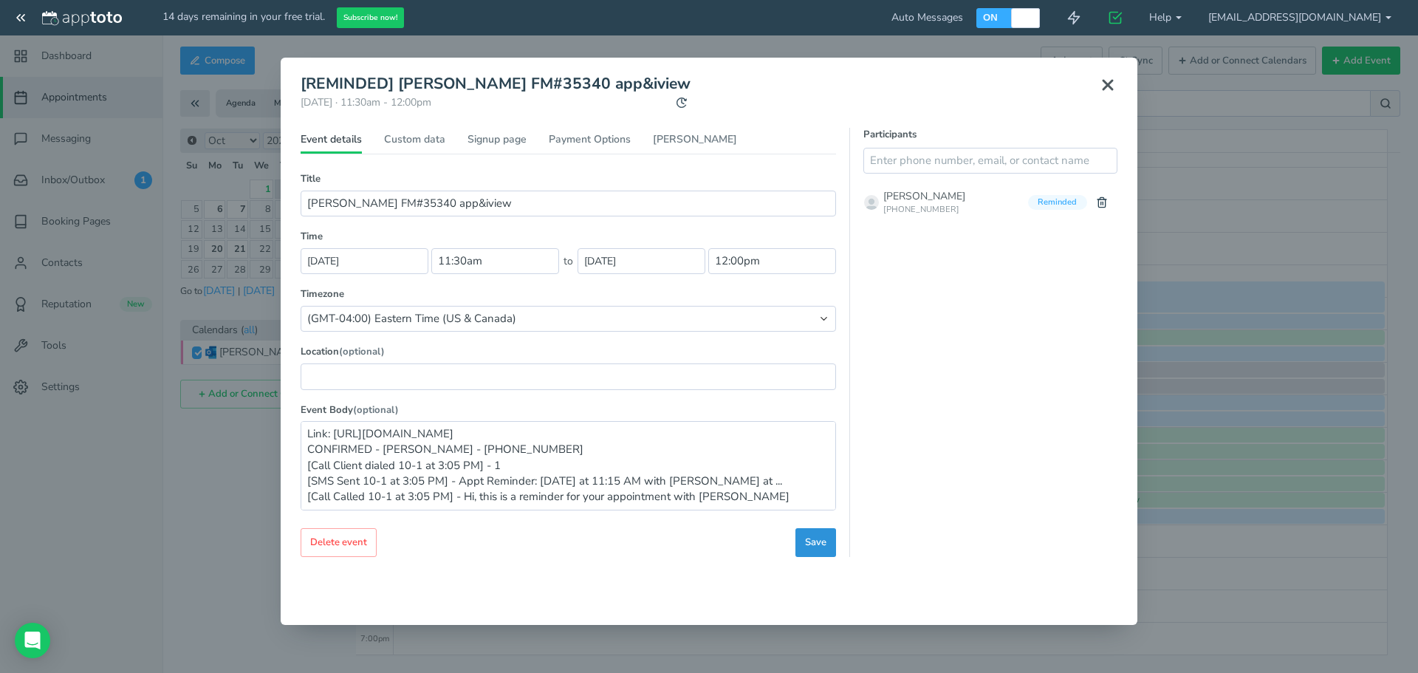
click at [823, 545] on span "Save" at bounding box center [815, 542] width 21 height 14
type input "[REMINDED] [PERSON_NAME] FM#35340 app&iview"
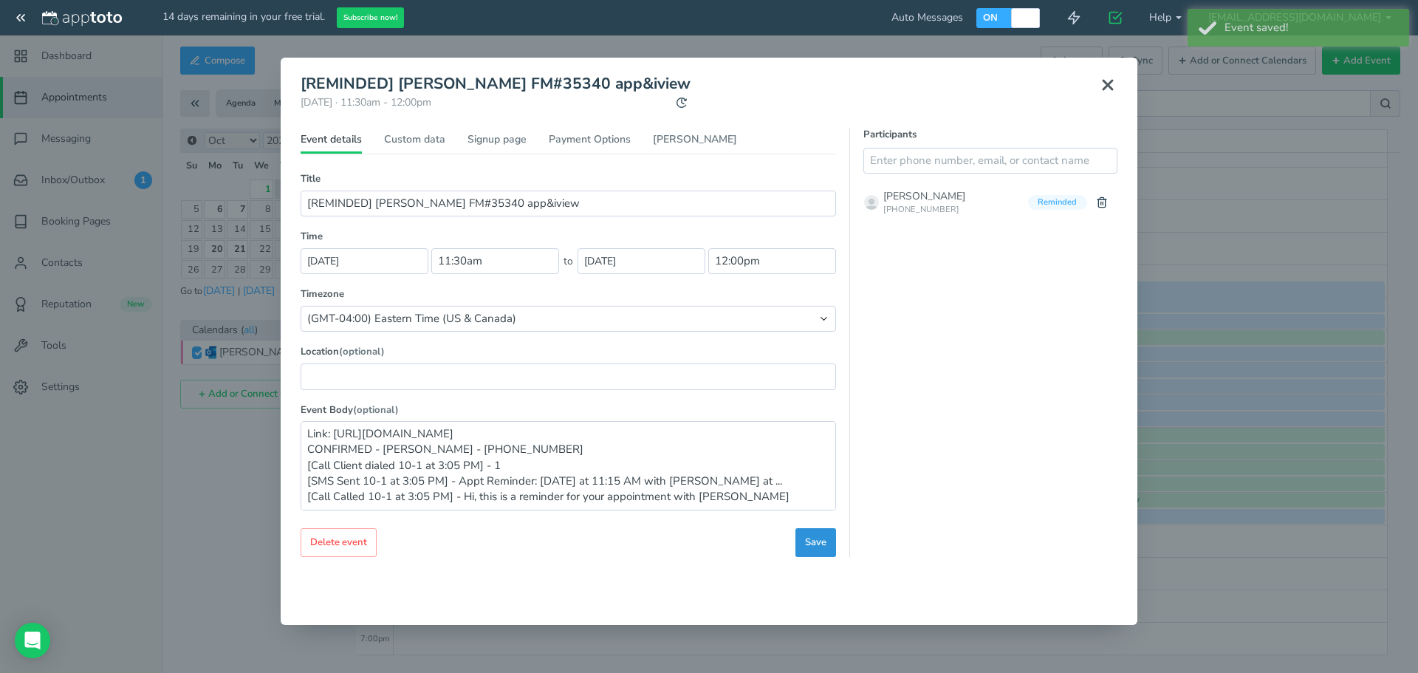
click at [814, 549] on span "Save" at bounding box center [815, 542] width 21 height 14
click at [1111, 86] on icon at bounding box center [1108, 85] width 18 height 18
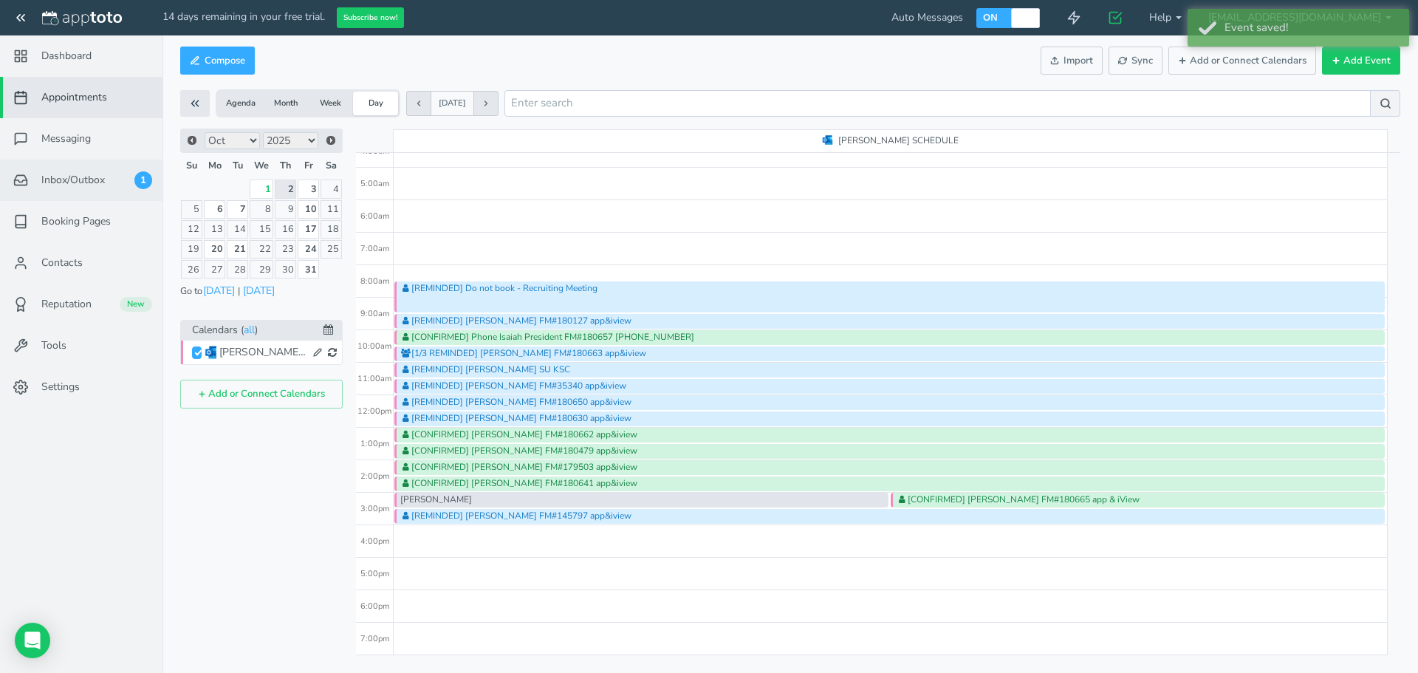
click at [50, 179] on span "Inbox/Outbox" at bounding box center [73, 180] width 64 height 15
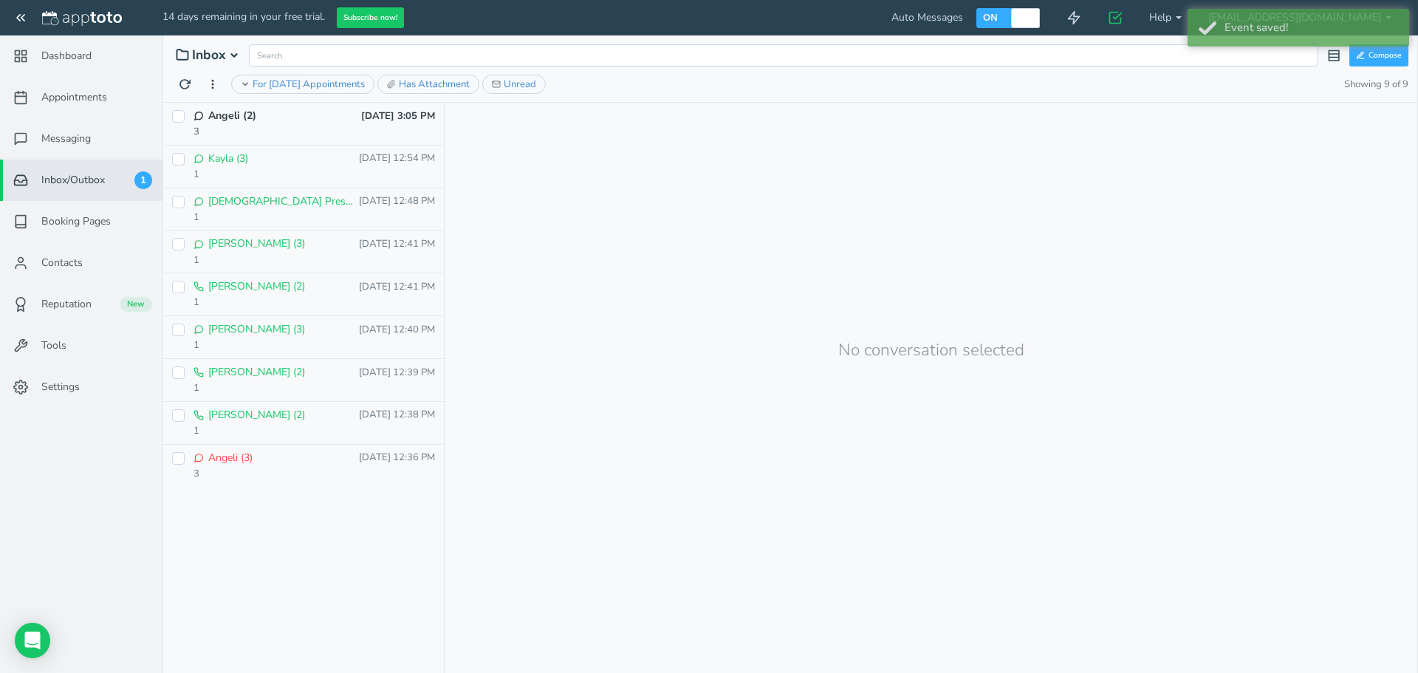
click at [263, 121] on p "Angeli (2)" at bounding box center [280, 116] width 145 height 15
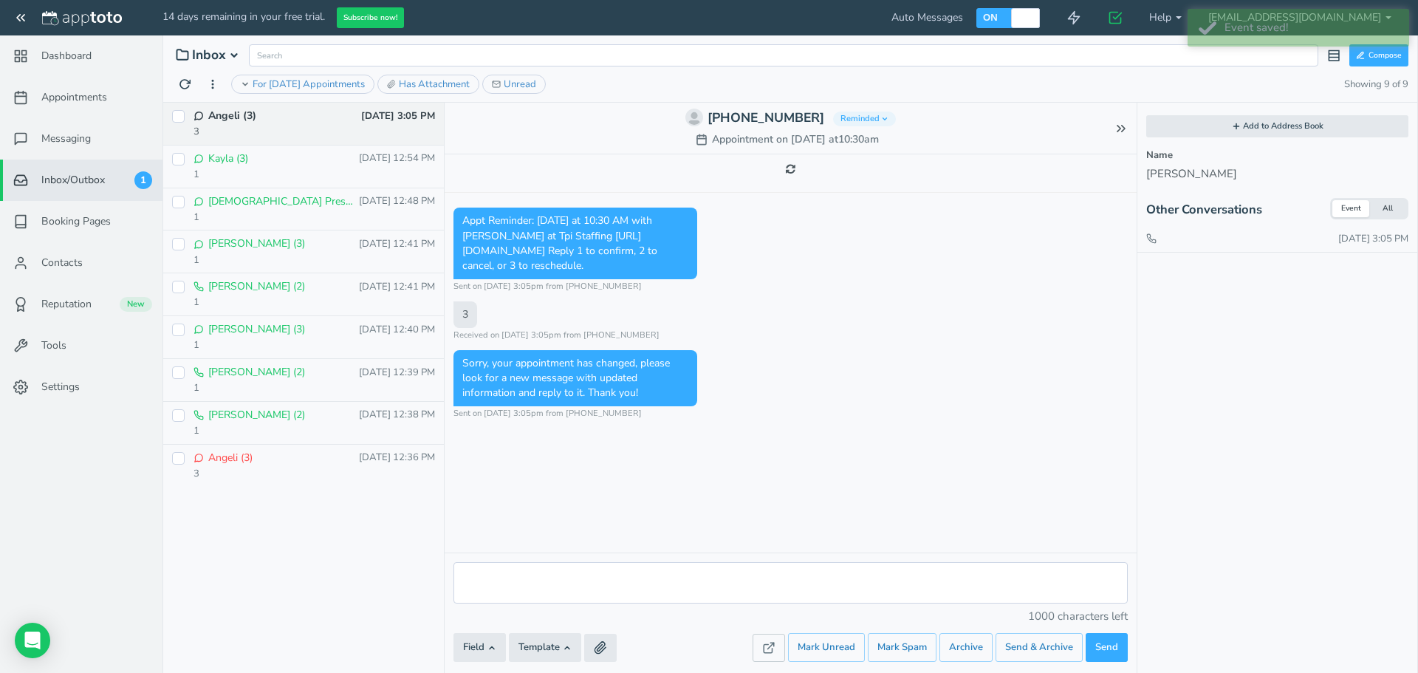
scroll to position [145, 0]
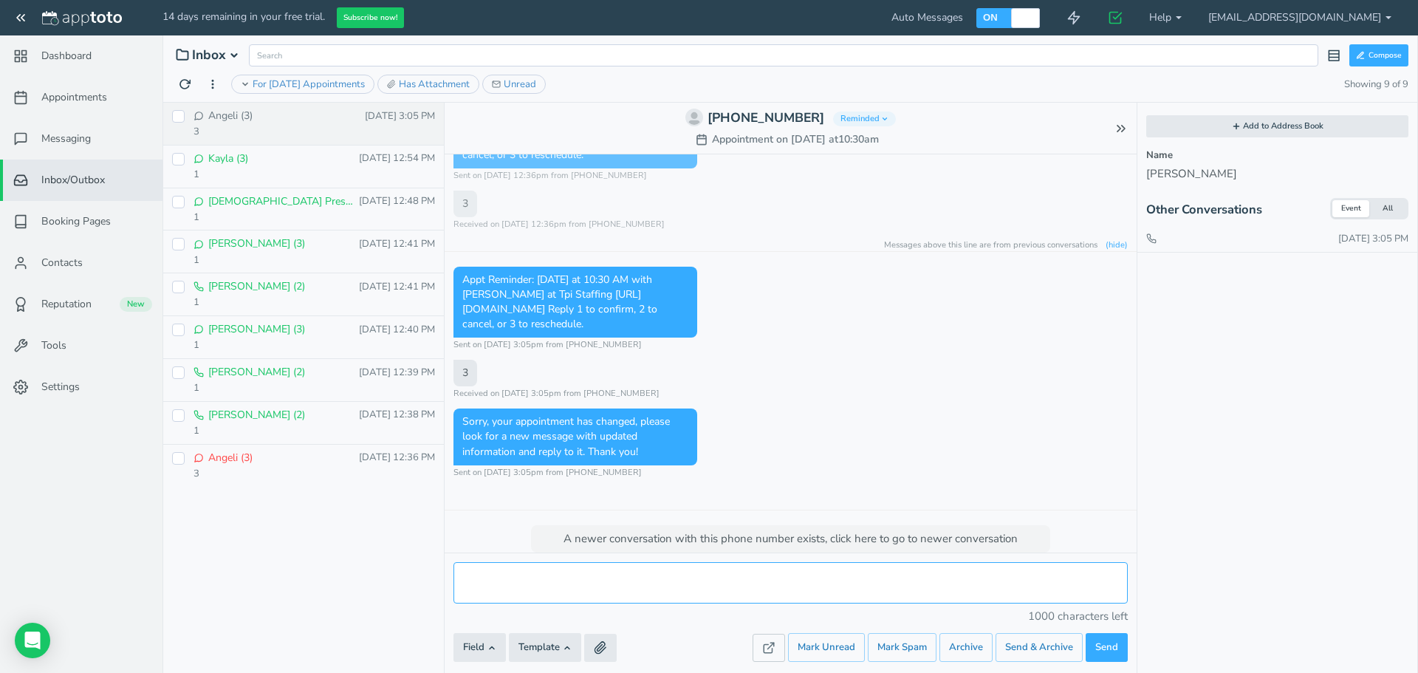
click at [546, 567] on textarea at bounding box center [790, 583] width 674 height 42
type textarea "when do you need to reschedule for"
click at [1124, 651] on button "Send" at bounding box center [1107, 647] width 42 height 29
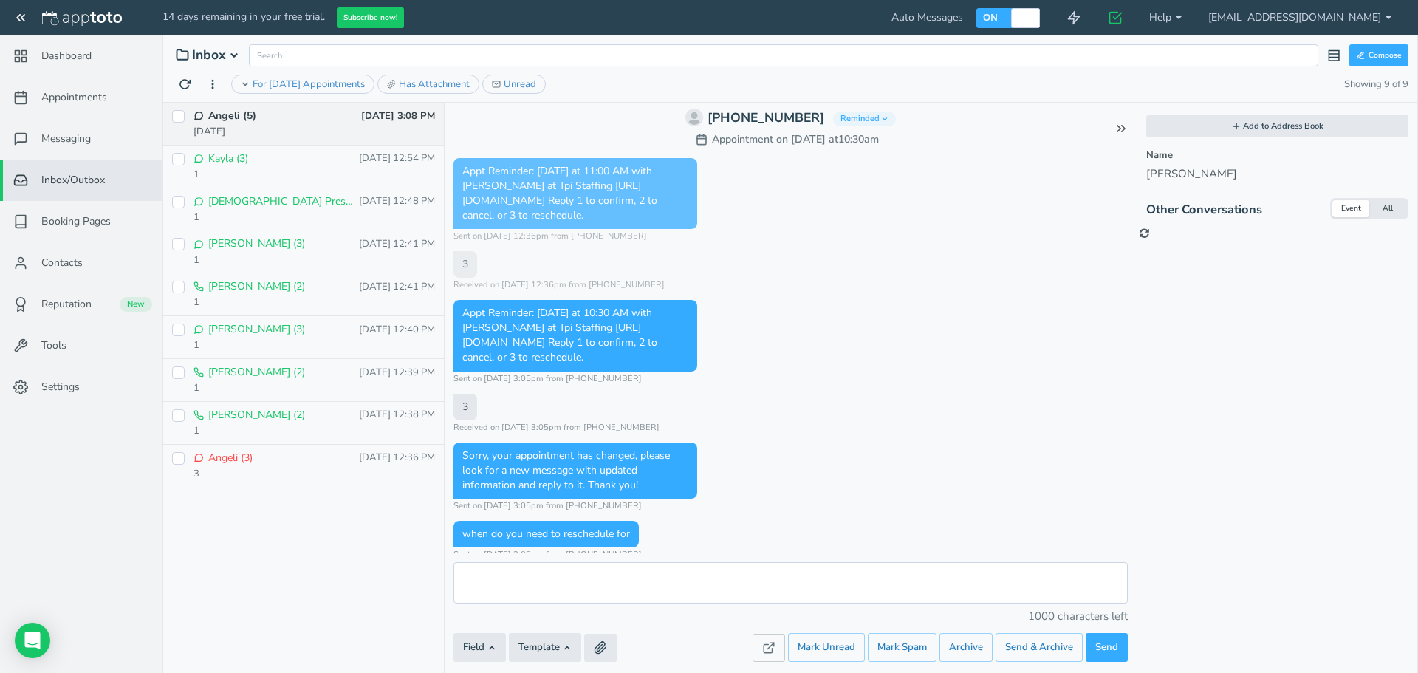
scroll to position [177, 0]
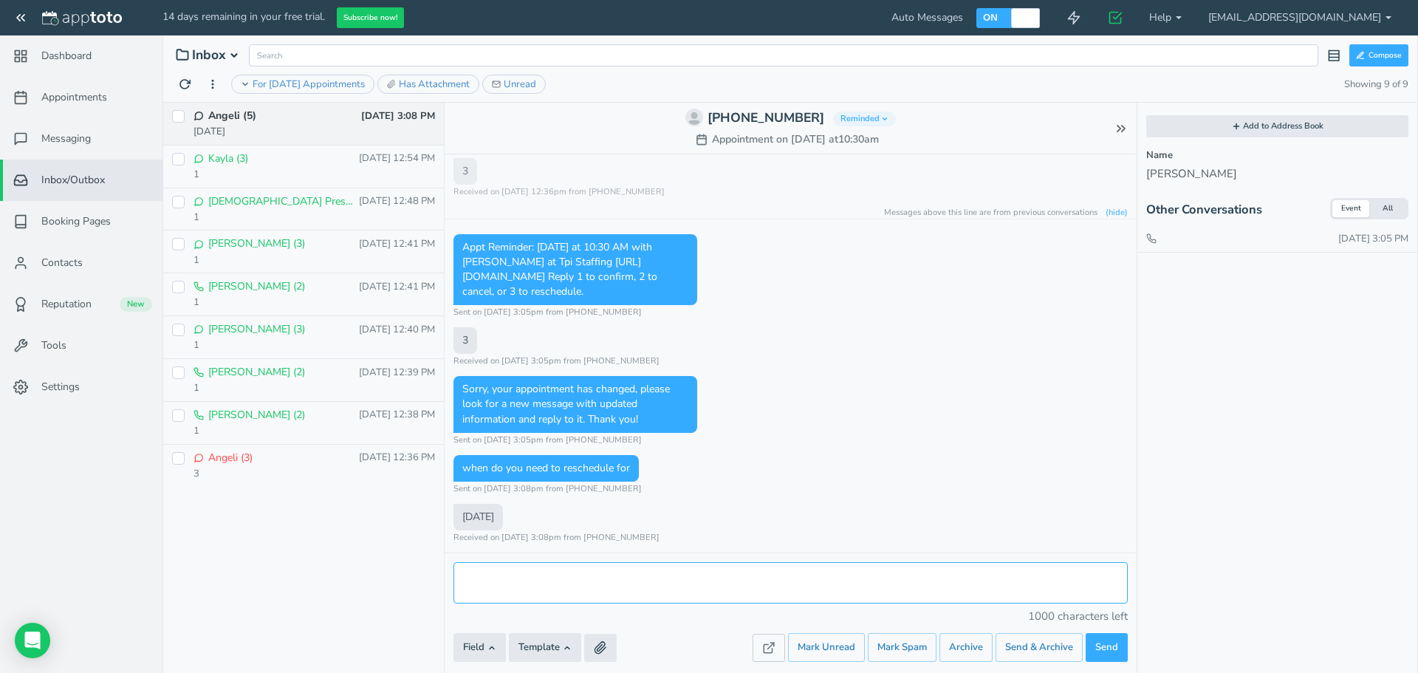
click at [753, 571] on textarea at bounding box center [790, 583] width 674 height 42
type textarea "what time"
click at [1108, 652] on span "Send" at bounding box center [1106, 647] width 23 height 14
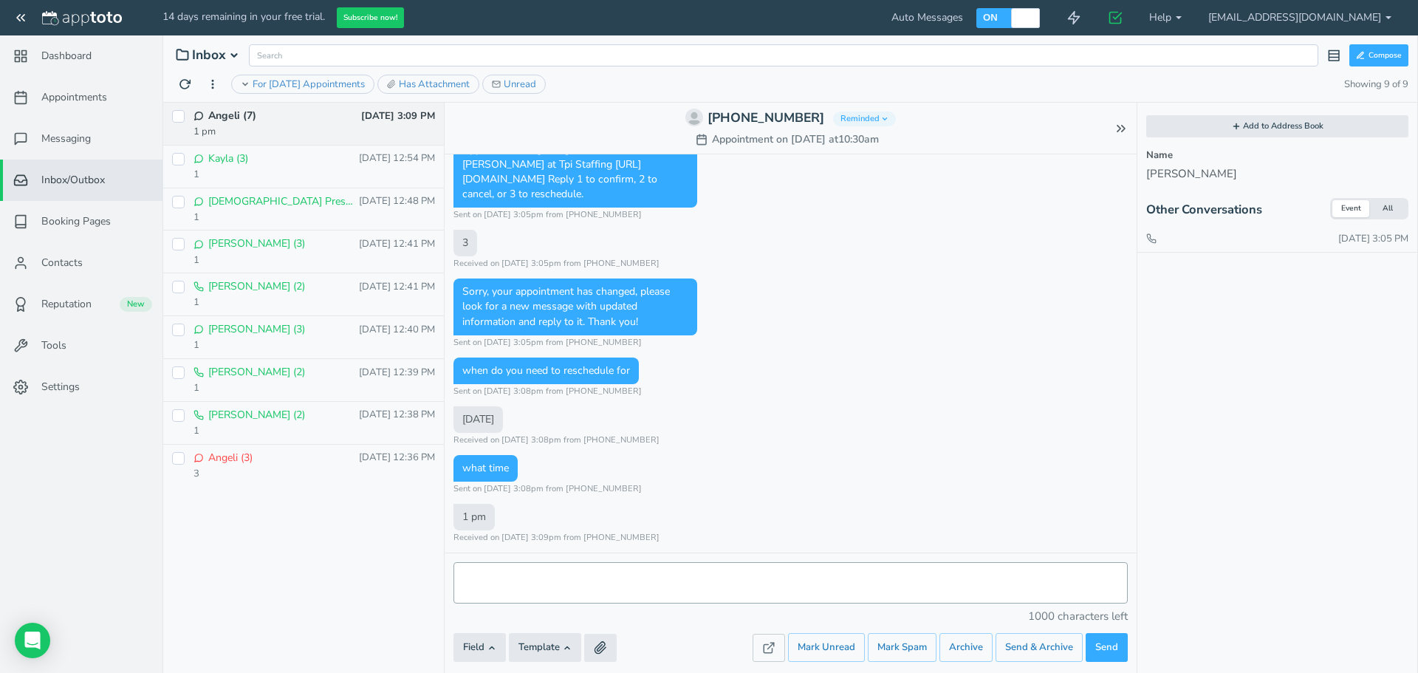
scroll to position [275, 0]
click at [654, 573] on textarea at bounding box center [790, 583] width 674 height 42
type textarea "i can do 1:30"
click at [1098, 643] on span "Send" at bounding box center [1106, 647] width 23 height 14
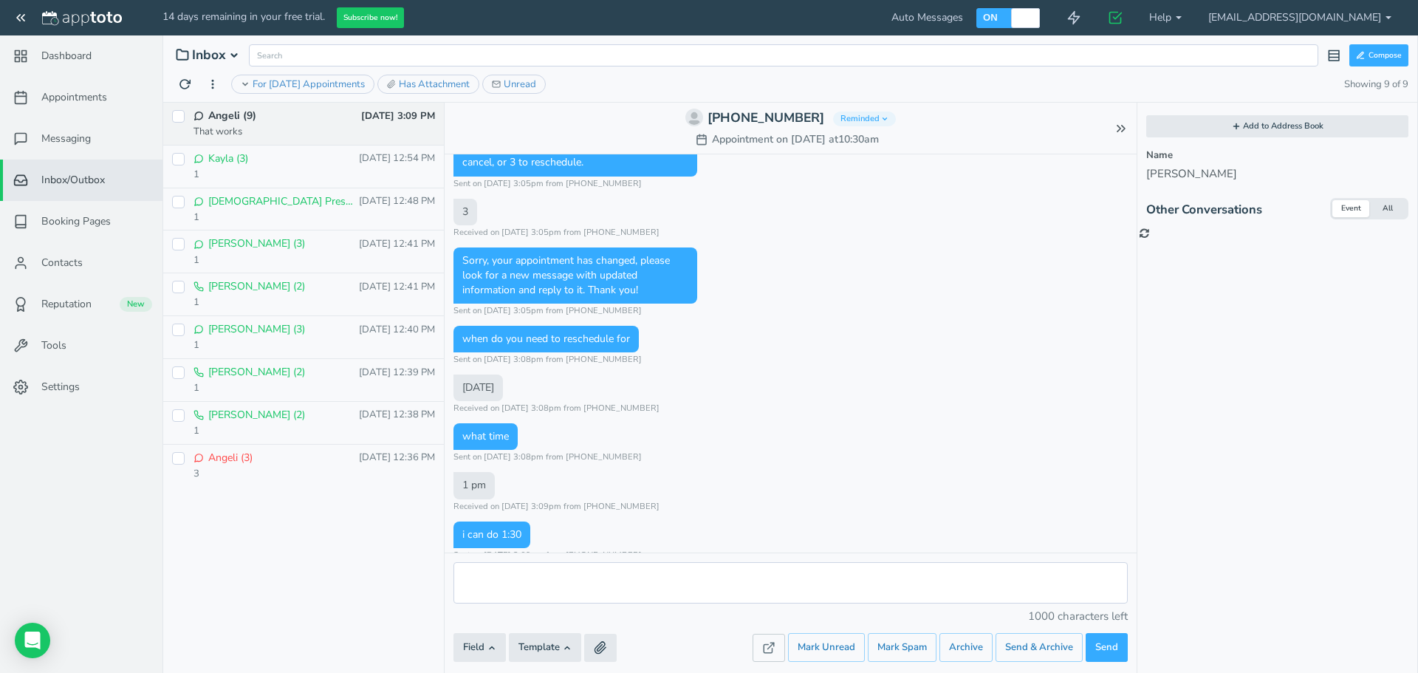
scroll to position [373, 0]
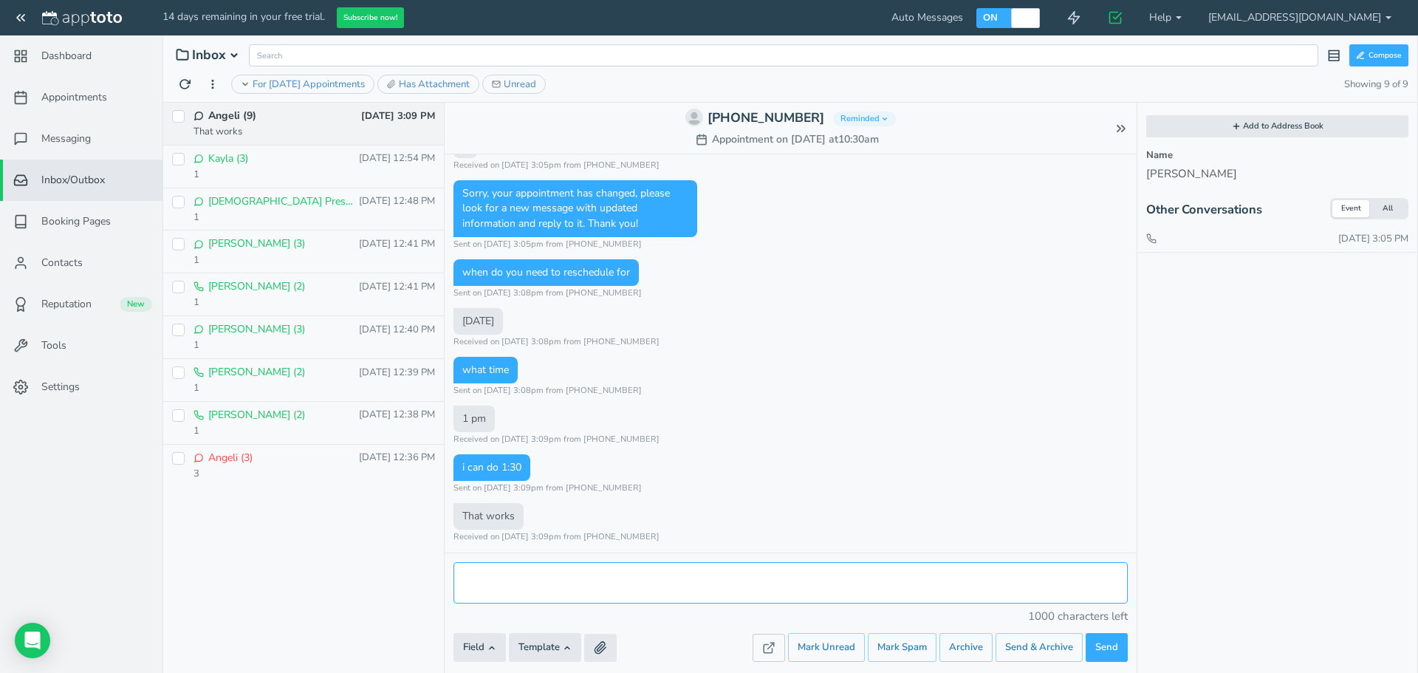
click at [682, 591] on textarea at bounding box center [790, 583] width 674 height 42
type textarea "okay"
drag, startPoint x: 1100, startPoint y: 651, endPoint x: 1086, endPoint y: 654, distance: 14.3
click at [1100, 653] on span "Send" at bounding box center [1106, 647] width 23 height 14
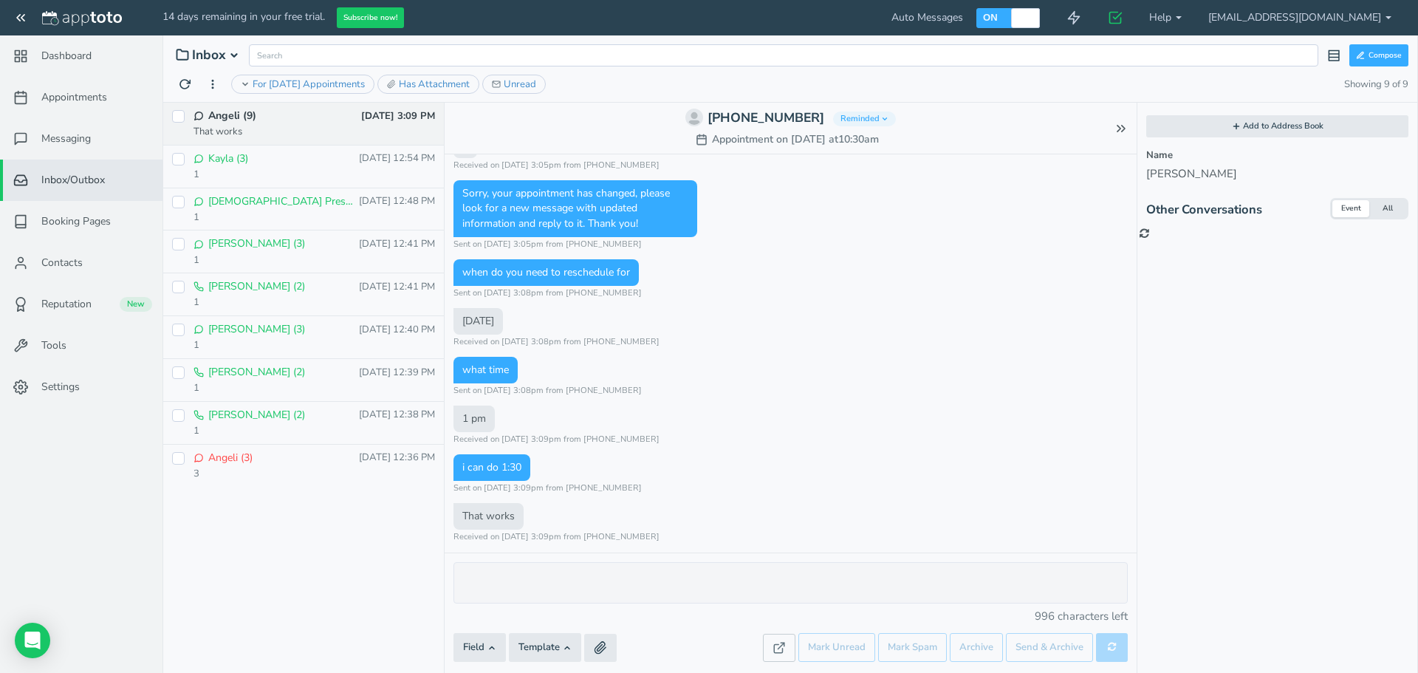
scroll to position [422, 0]
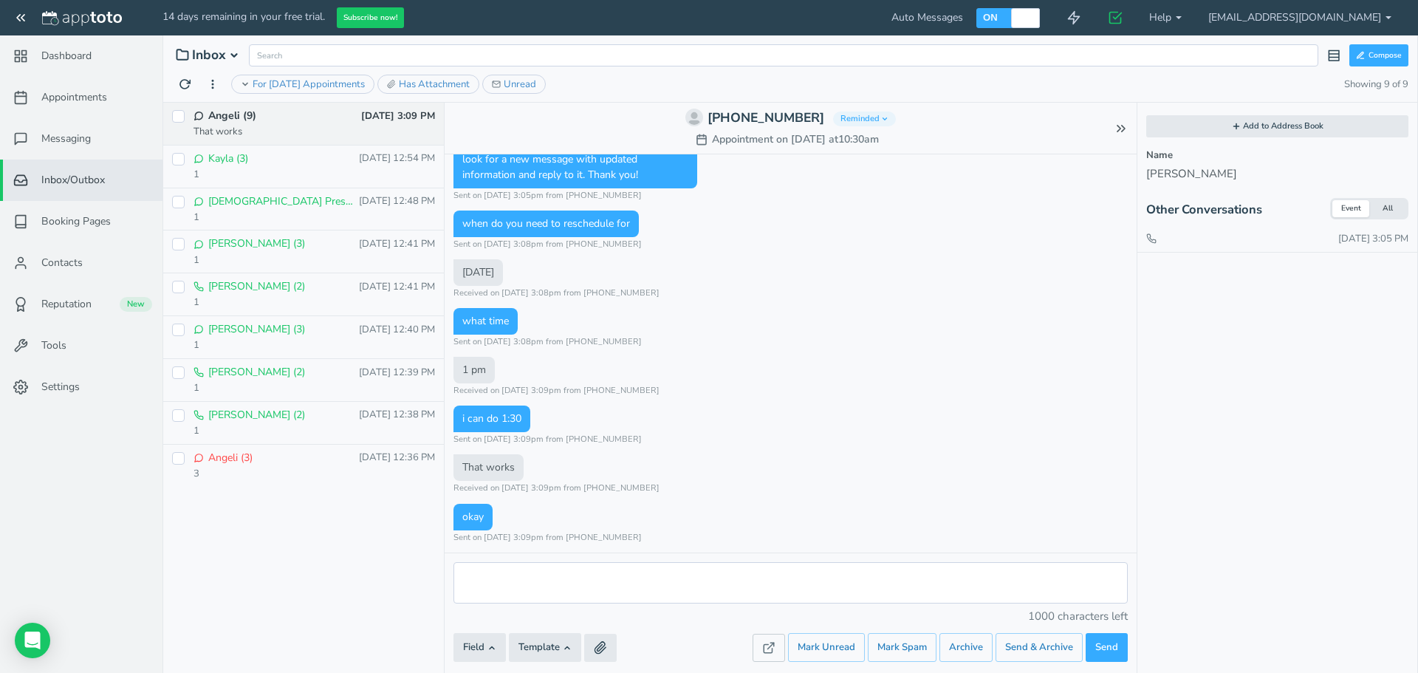
click at [855, 128] on div "[PHONE_NUMBER] [PERSON_NAME] as Reminded [PERSON_NAME] as Reminded Mark as Conf…" at bounding box center [791, 128] width 692 height 38
click at [862, 123] on span "Reminded" at bounding box center [864, 119] width 63 height 15
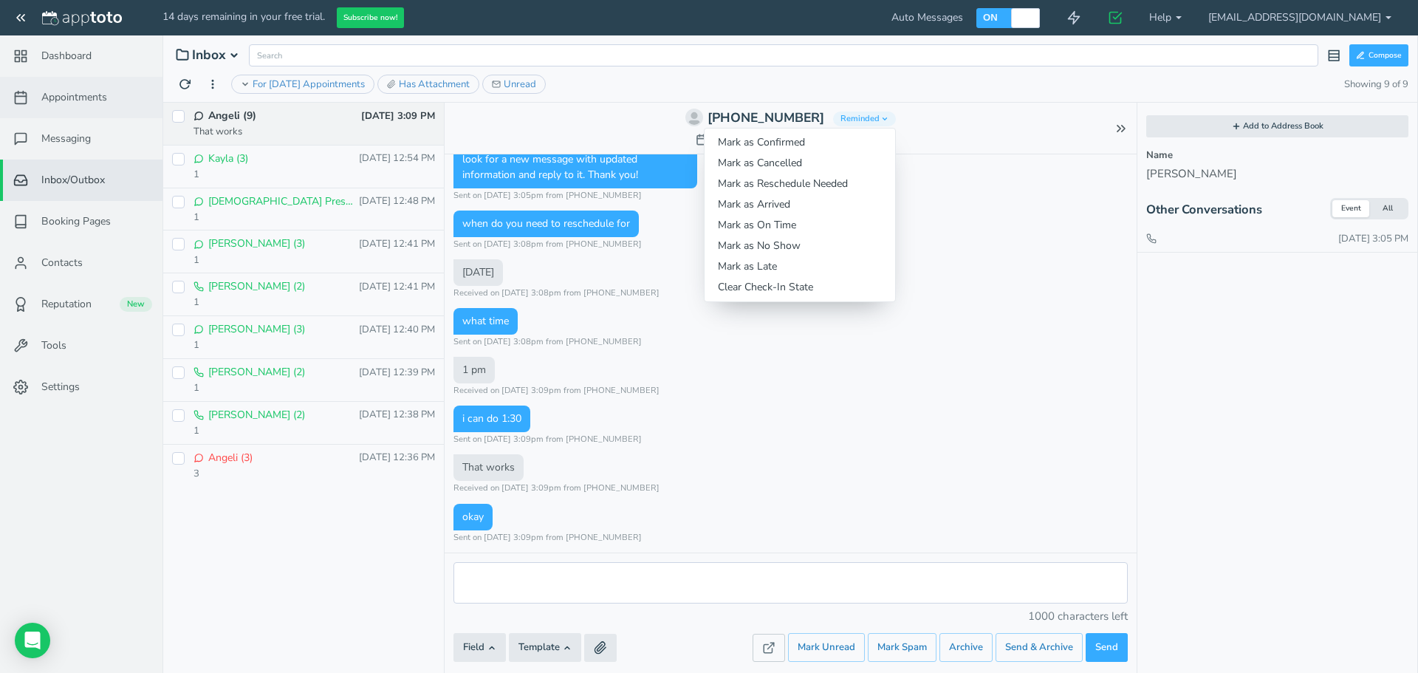
click at [75, 108] on link "Appointments" at bounding box center [81, 97] width 162 height 41
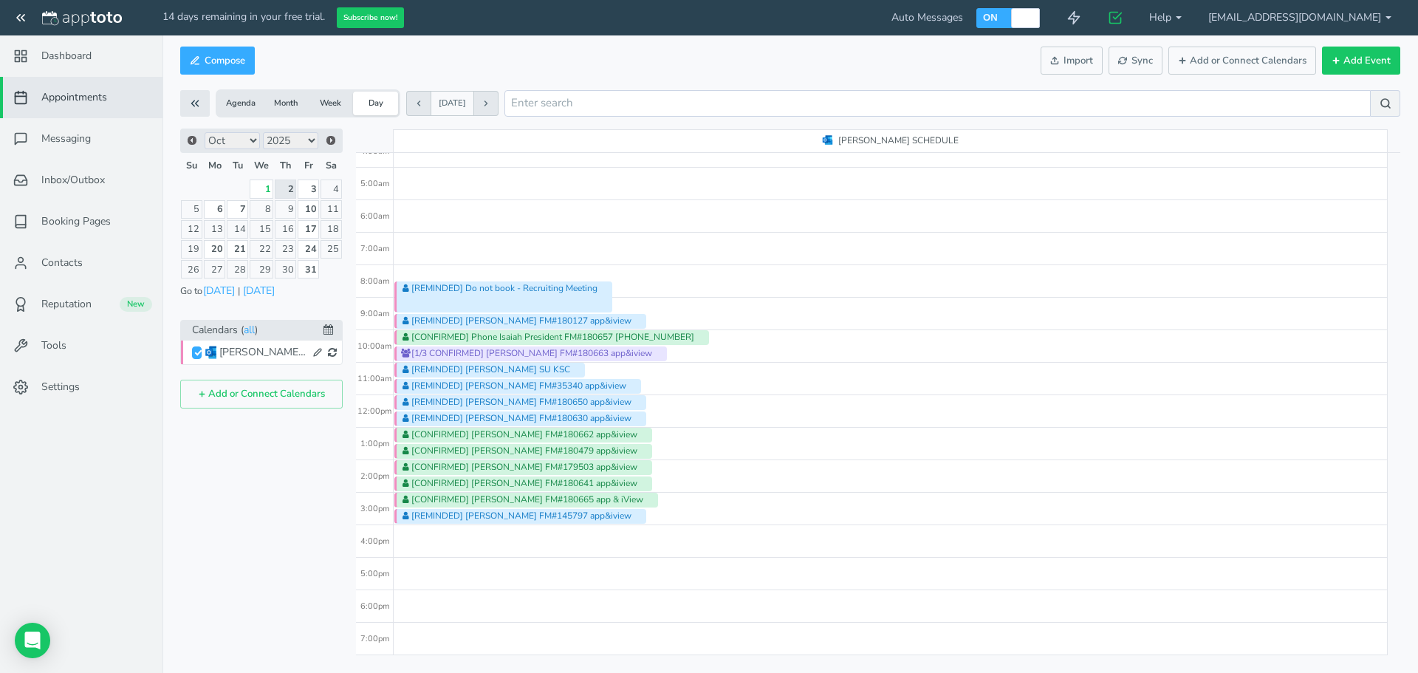
click at [620, 353] on div "[1/3 CONFIRMED] [PERSON_NAME] FM#180663 app&iview" at bounding box center [530, 353] width 273 height 15
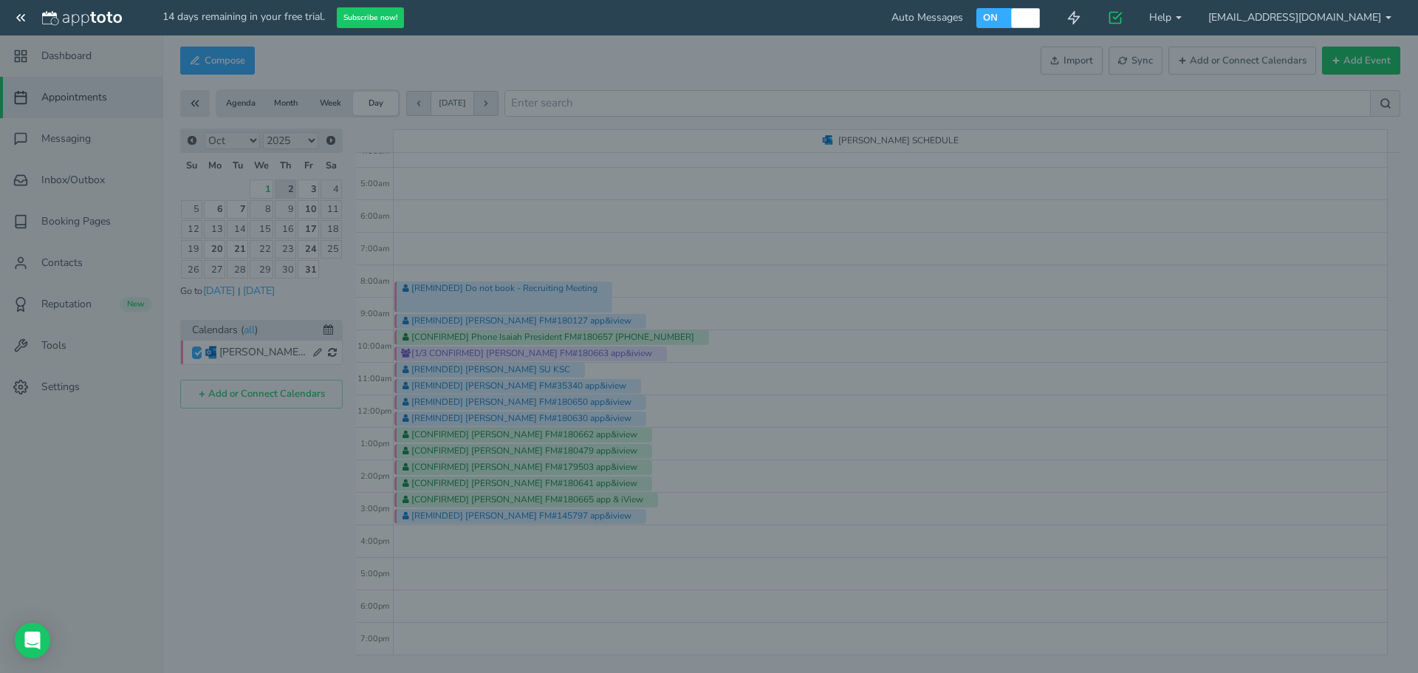
click at [620, 353] on body "14 days remaining in your free trial. Subscribe now! Auto Messages OFF ON 0 Get…" at bounding box center [709, 336] width 1418 height 673
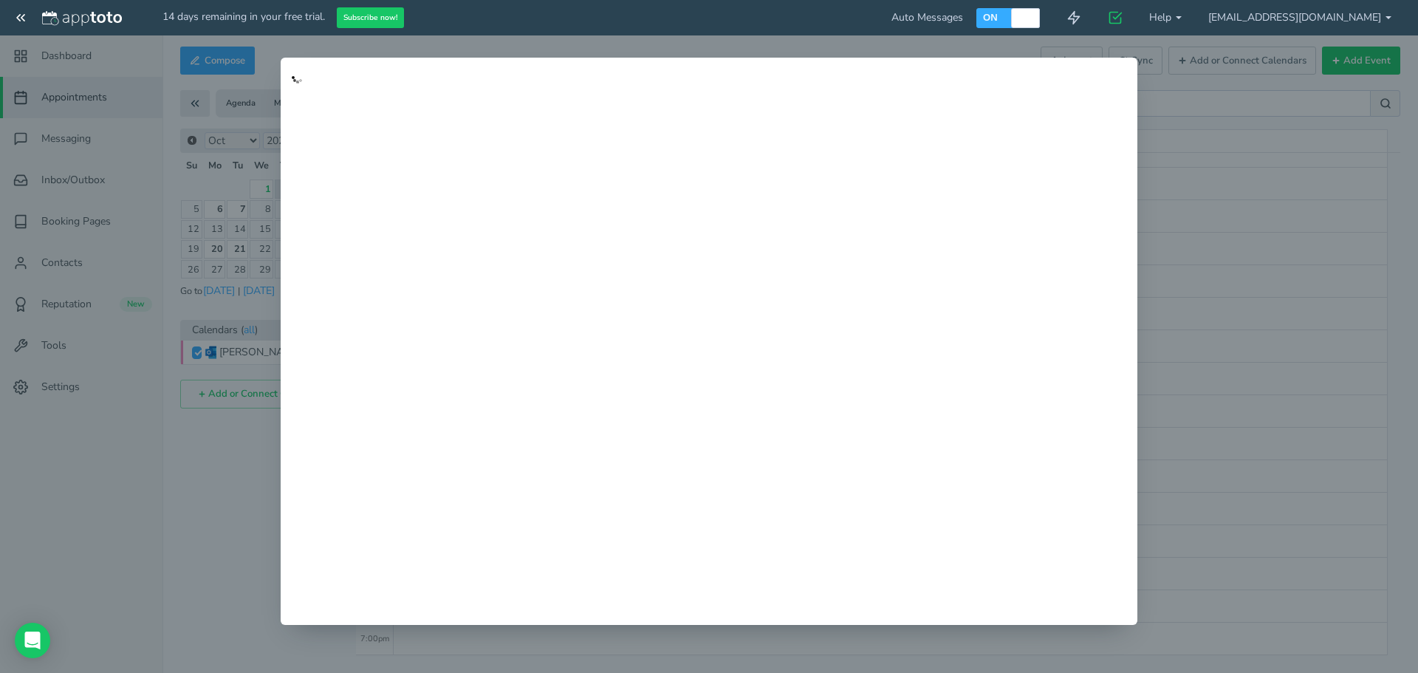
type input "[1/3 CONFIRMED] [PERSON_NAME] FM#180663 app&iview"
type input "10:30am"
type input "11:00am"
type textarea "---------------- APPTOTO FOOTER ---------------------- Link: [URL][DOMAIN_NAME]…"
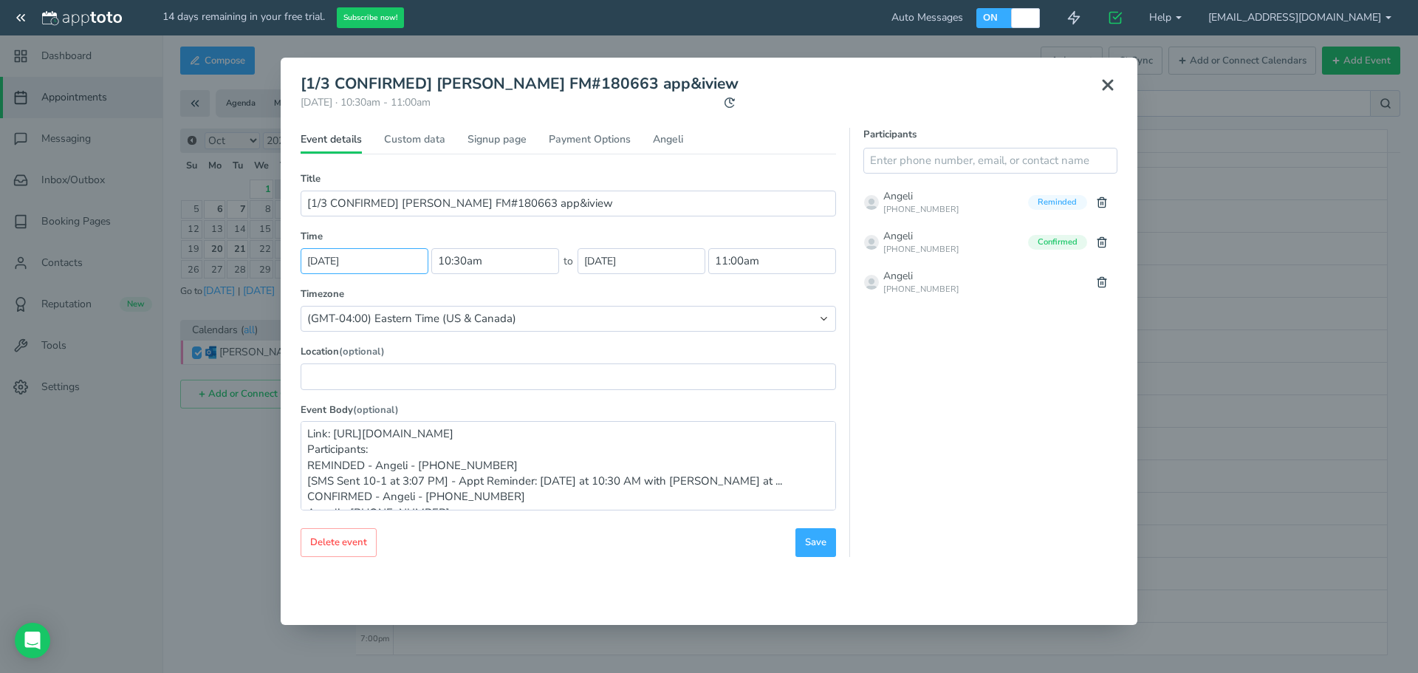
click at [377, 263] on input "[DATE]" at bounding box center [365, 261] width 128 height 26
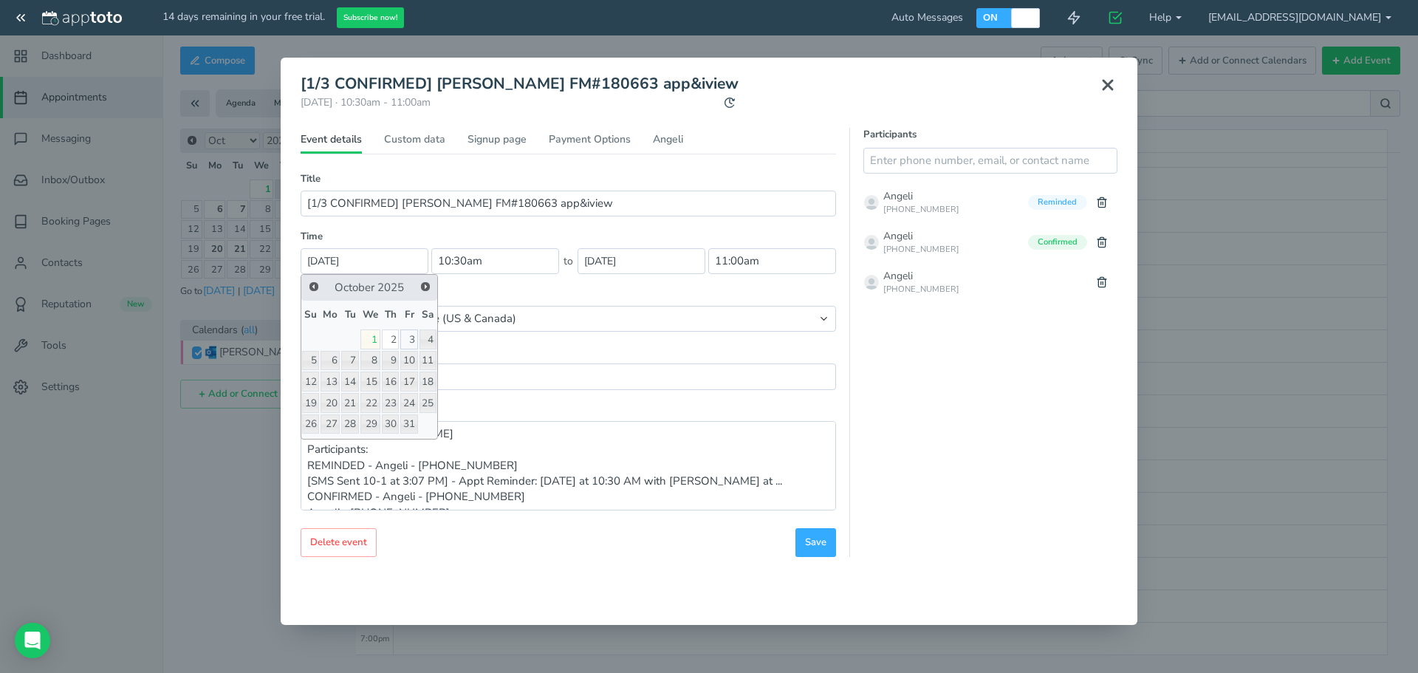
click at [408, 342] on link "3" at bounding box center [408, 339] width 17 height 20
type input "[DATE]"
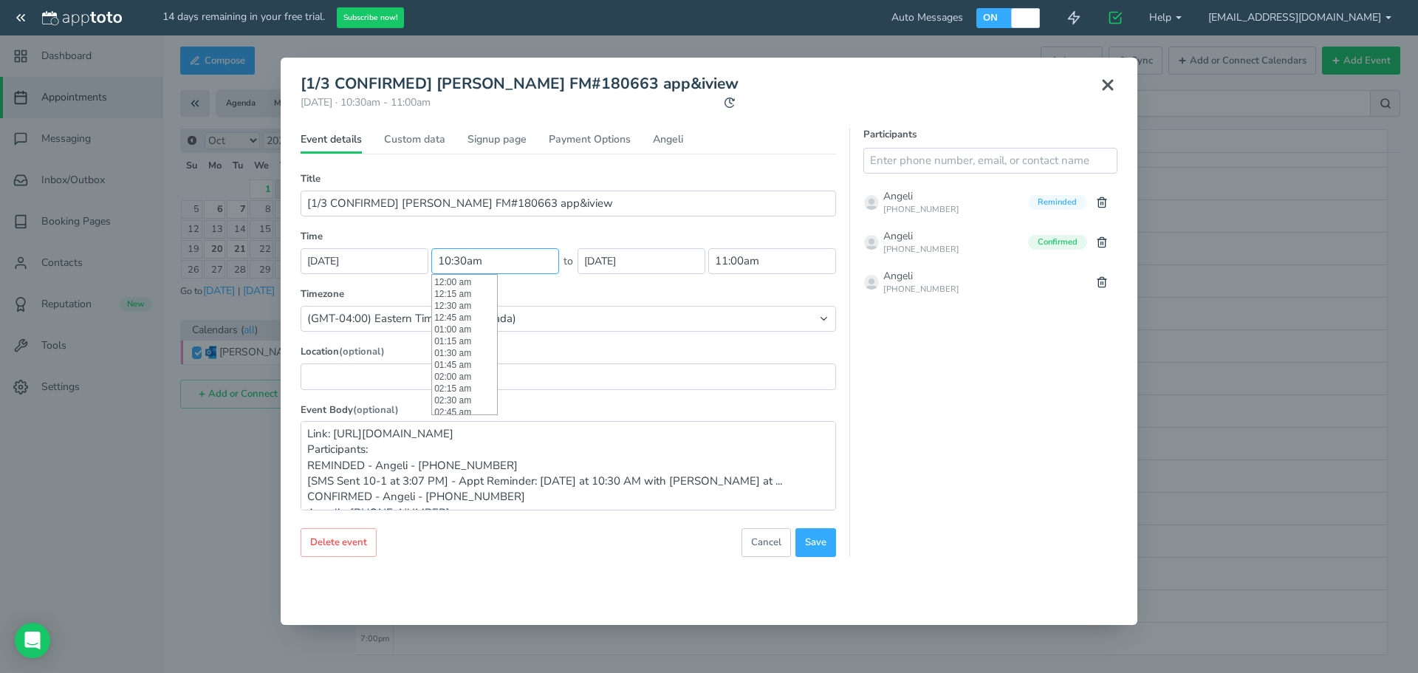
scroll to position [496, 0]
click at [499, 264] on input "10:30am" at bounding box center [495, 261] width 128 height 26
click at [450, 353] on li "01:30 pm" at bounding box center [464, 349] width 65 height 12
type input "01:30 pm"
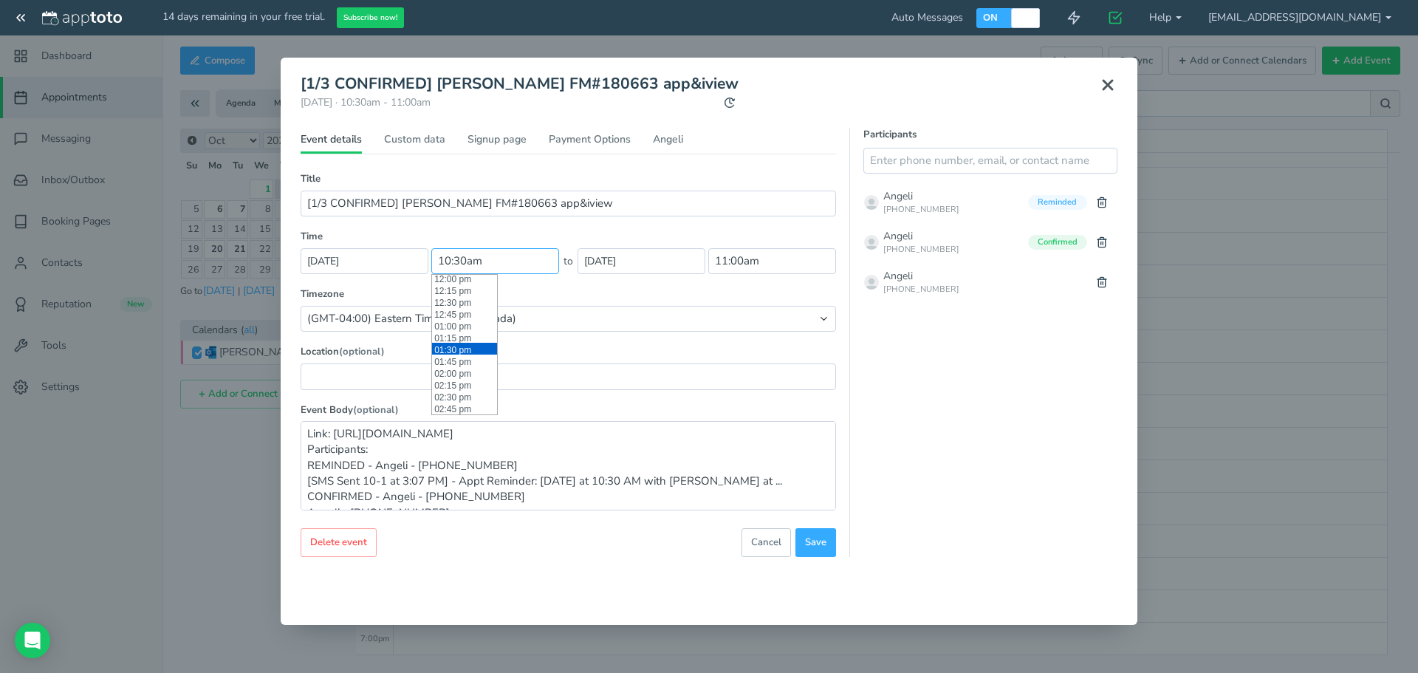
type input "2:00pm"
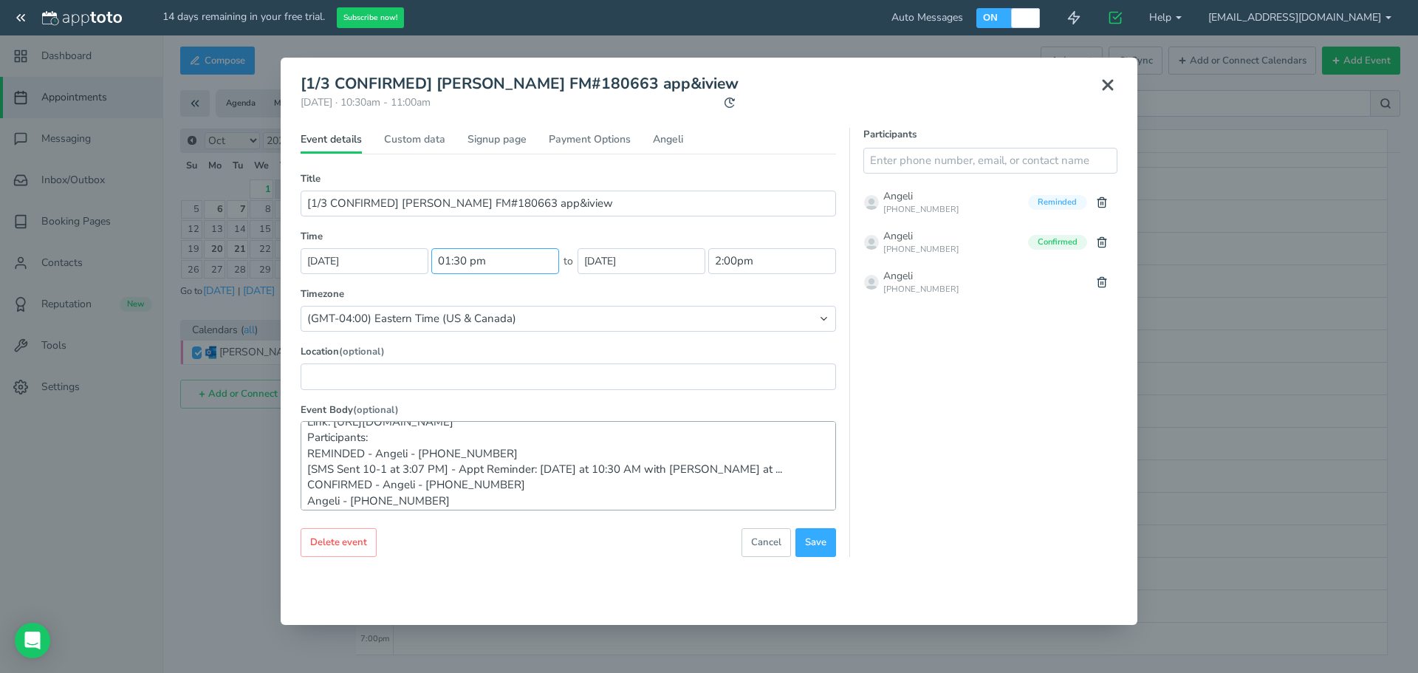
scroll to position [32, 0]
click at [708, 225] on div "Title (Part of series) (Repeating exception) [1/3 CONFIRMED] [PERSON_NAME] FM#1…" at bounding box center [568, 350] width 535 height 357
click at [817, 543] on span "Save" at bounding box center [815, 542] width 21 height 14
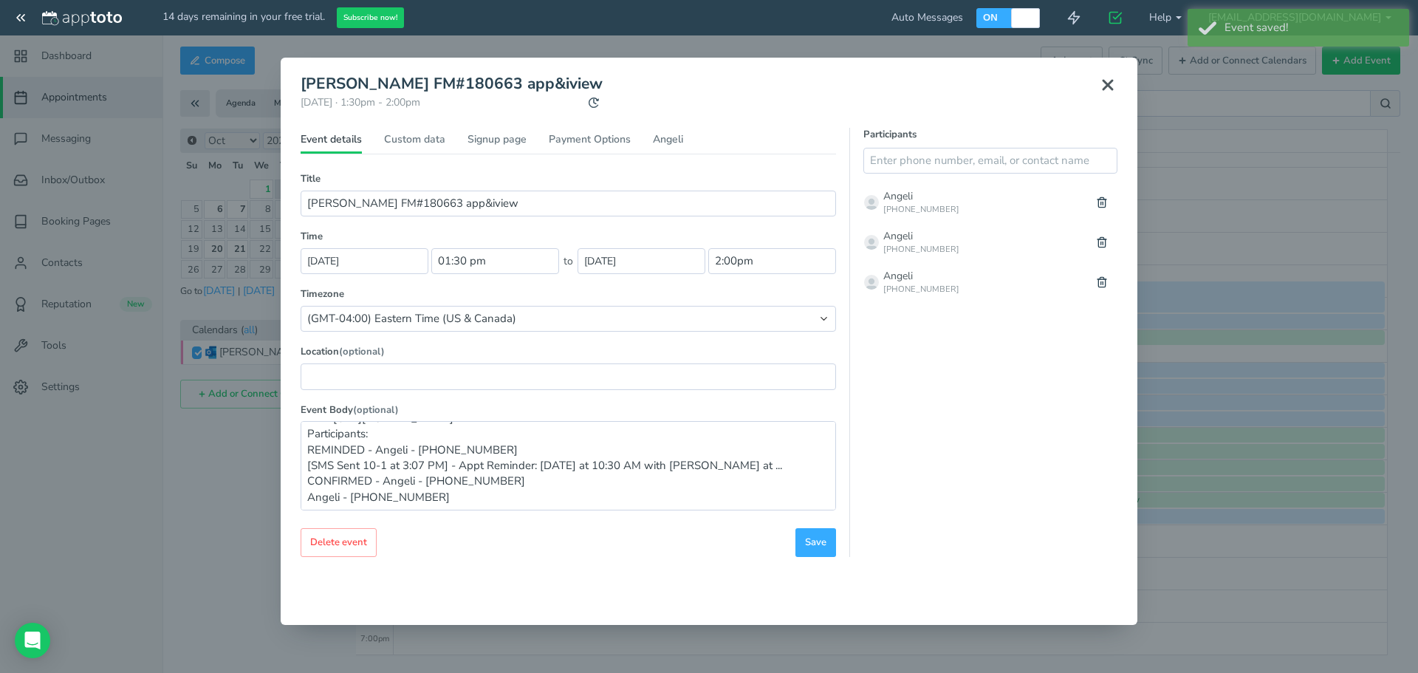
click at [1107, 89] on icon at bounding box center [1108, 85] width 18 height 18
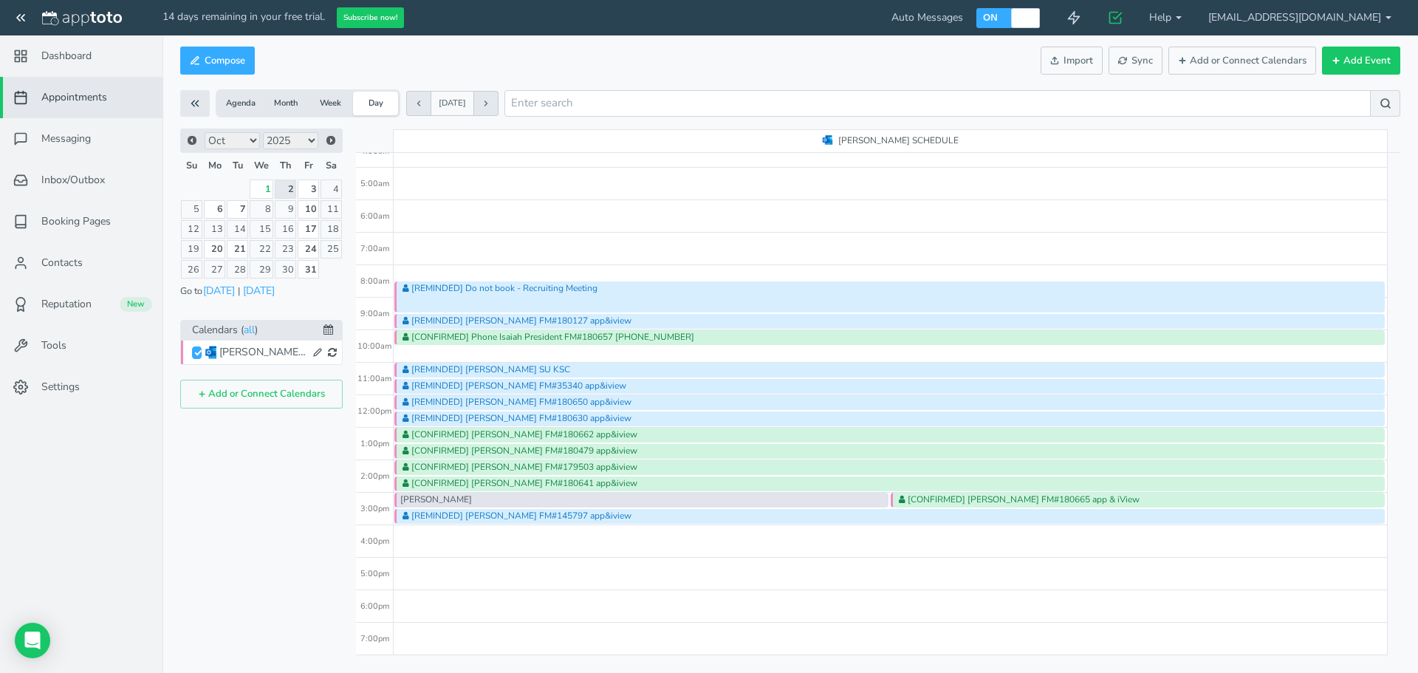
click at [789, 501] on div "[PERSON_NAME]" at bounding box center [641, 500] width 494 height 15
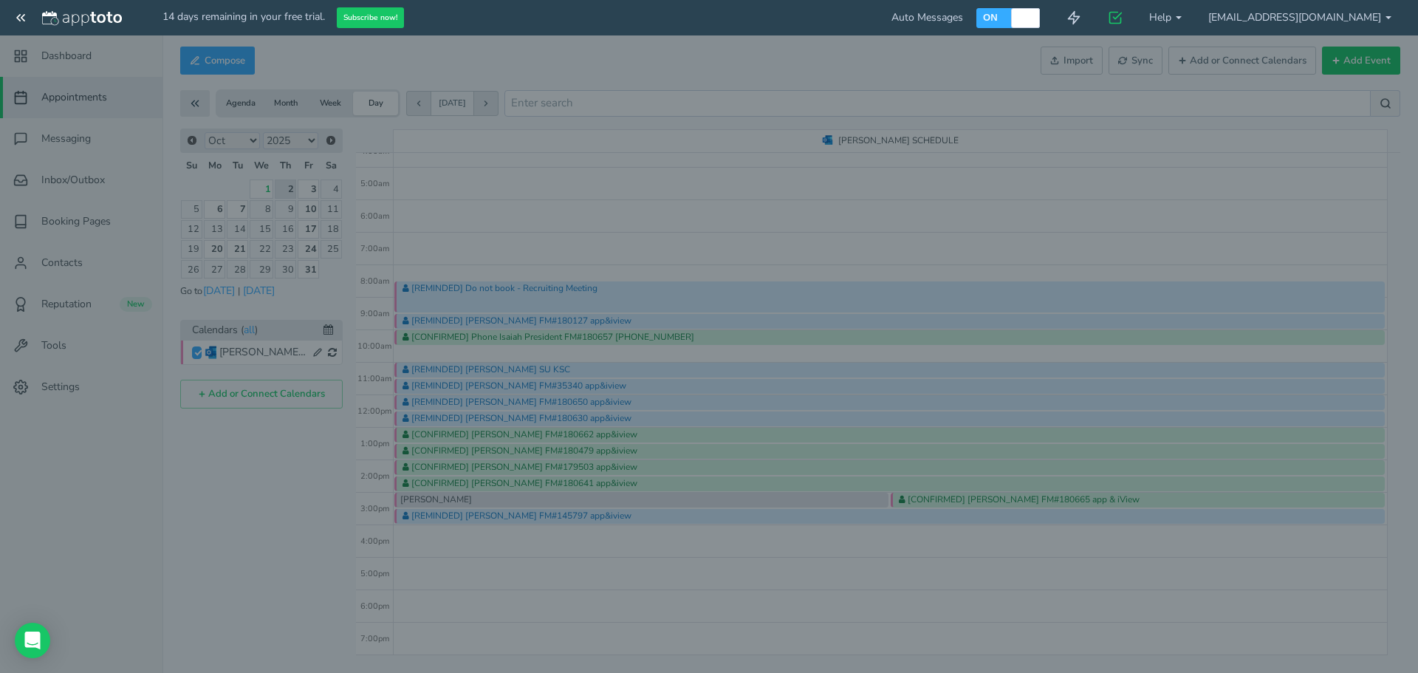
type input "[PERSON_NAME]"
type input "[DATE]"
type input "3:00pm"
type input "[DATE]"
type input "3:30pm"
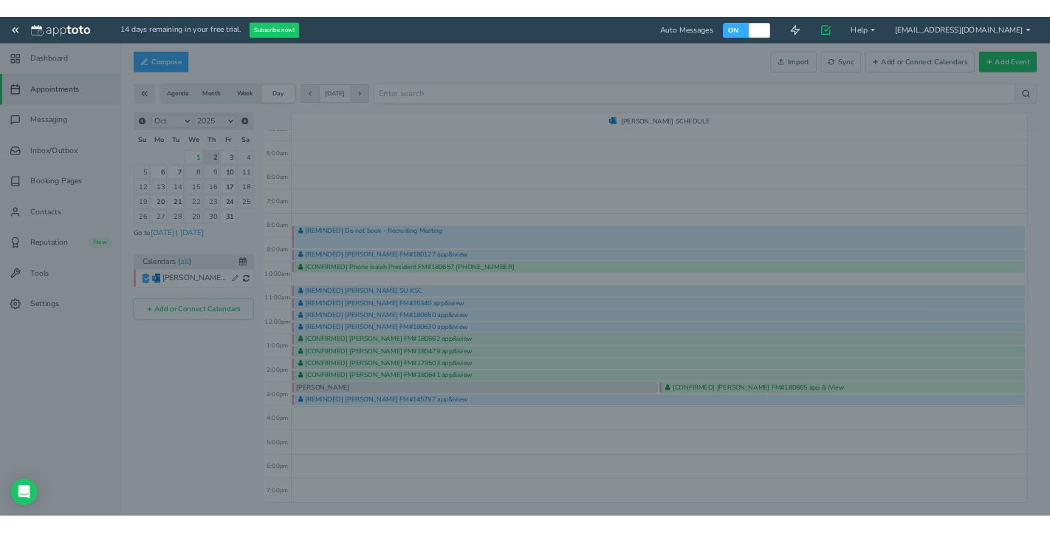
scroll to position [0, 0]
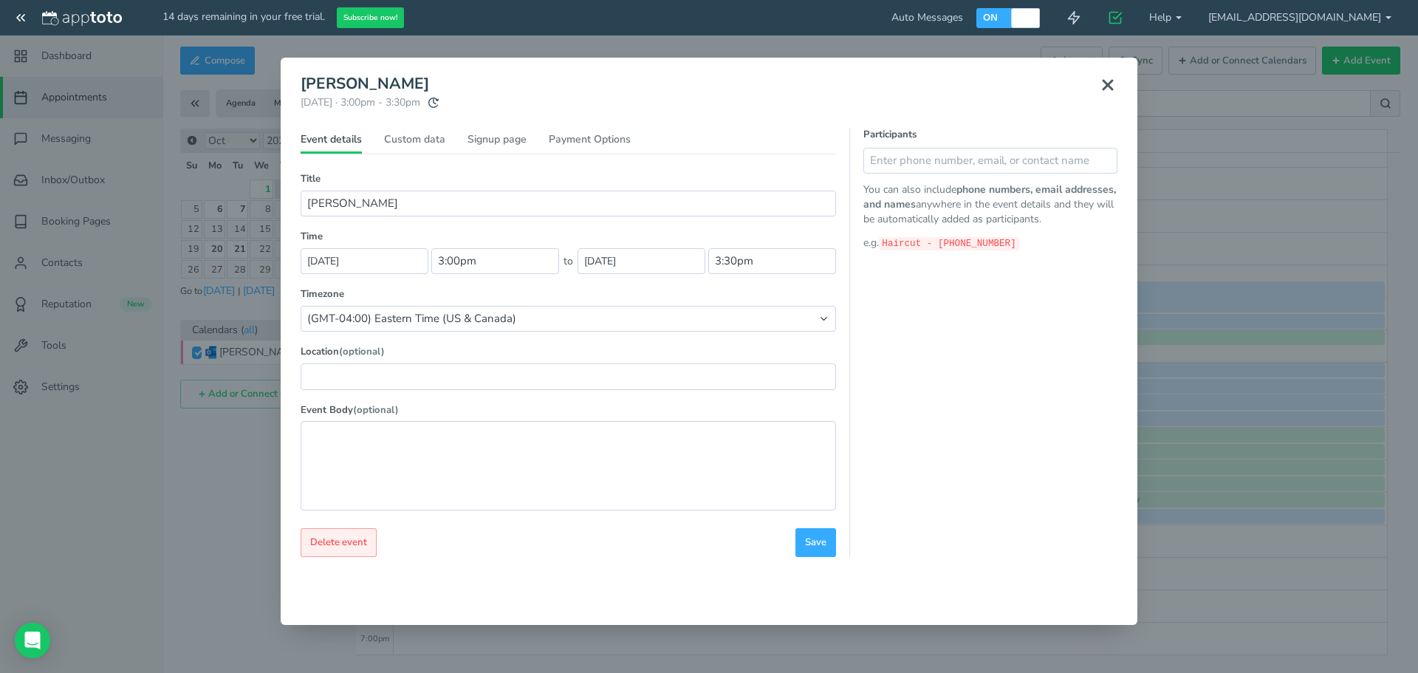
click at [340, 552] on button "Delete event" at bounding box center [339, 542] width 76 height 29
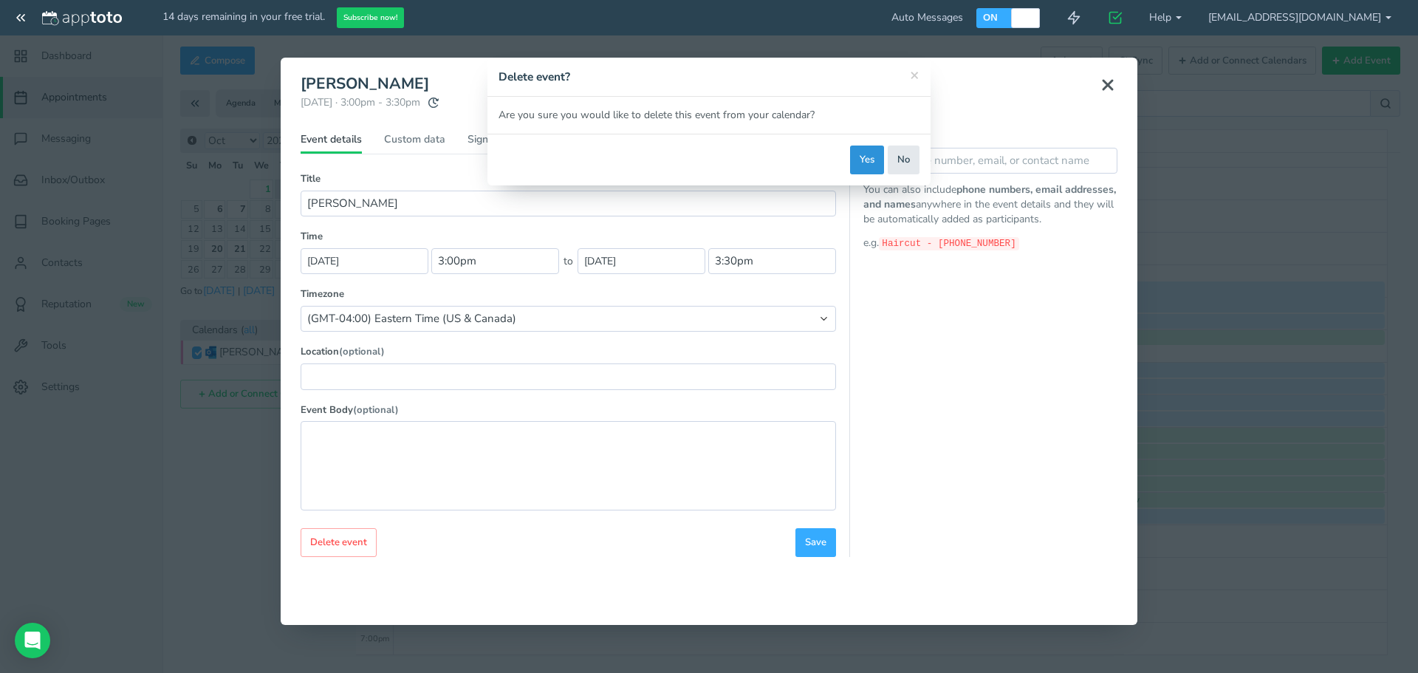
click at [859, 167] on button "Yes" at bounding box center [867, 159] width 34 height 29
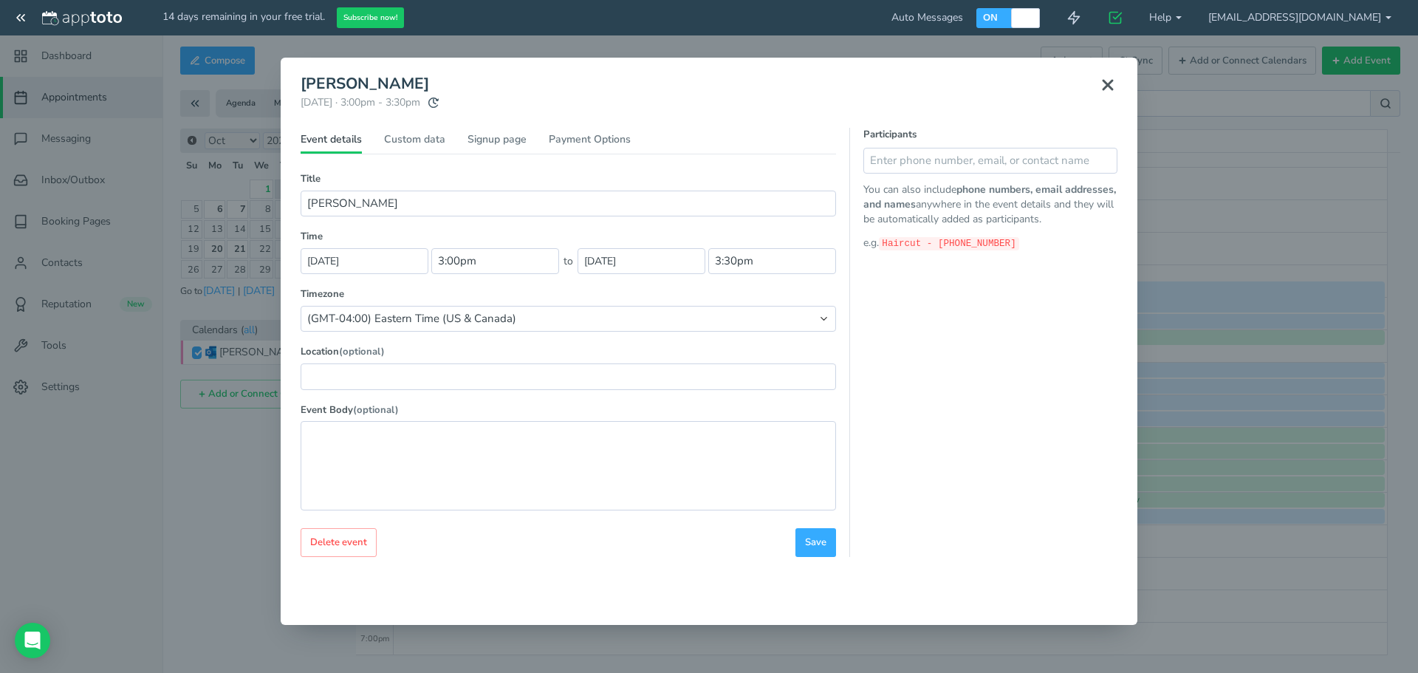
click at [1102, 83] on icon at bounding box center [1108, 85] width 18 height 18
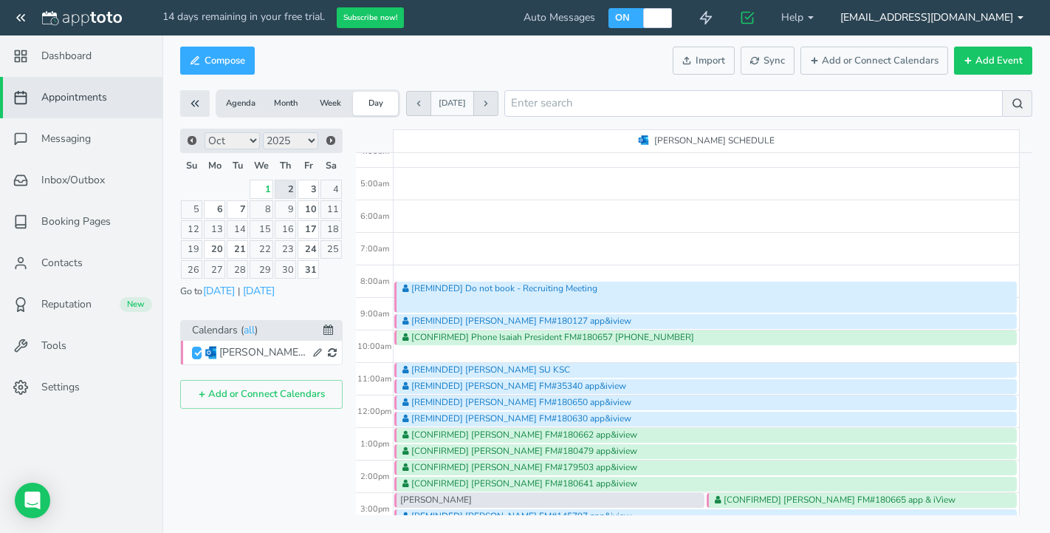
scroll to position [260, 0]
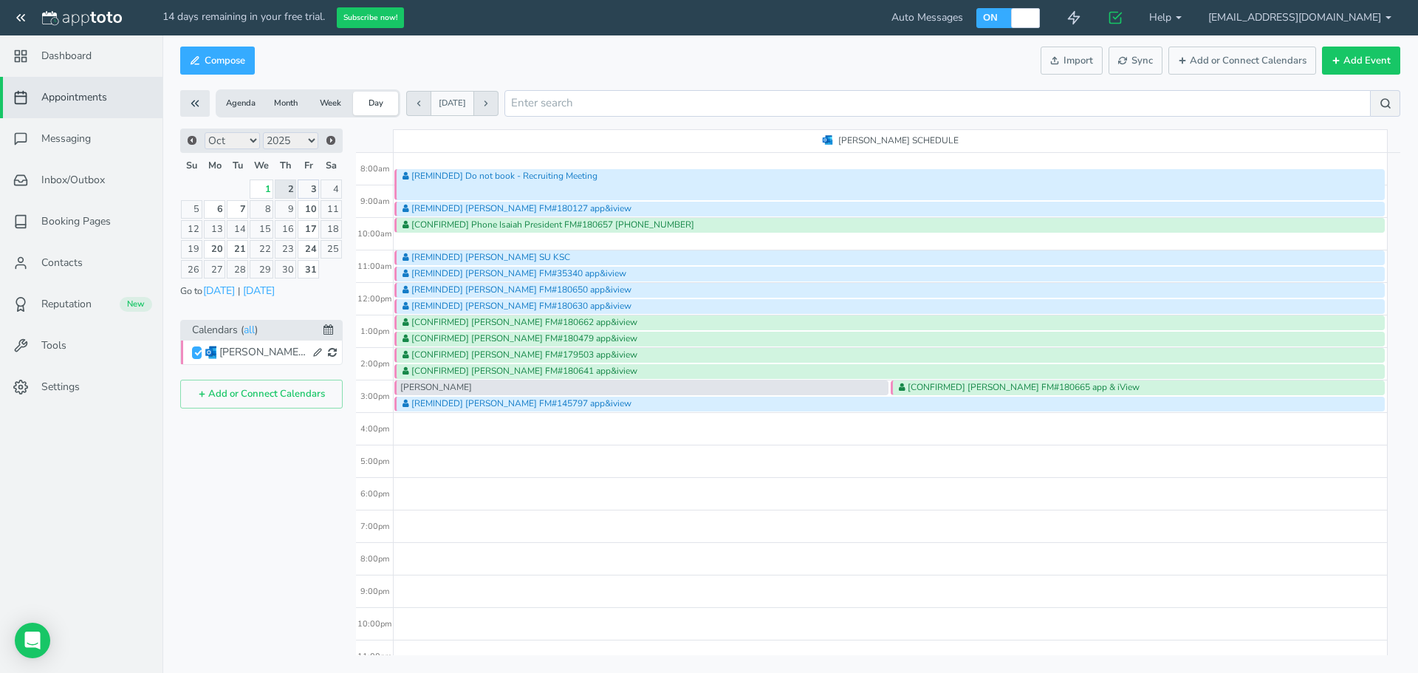
click at [311, 194] on link "3" at bounding box center [308, 188] width 21 height 18
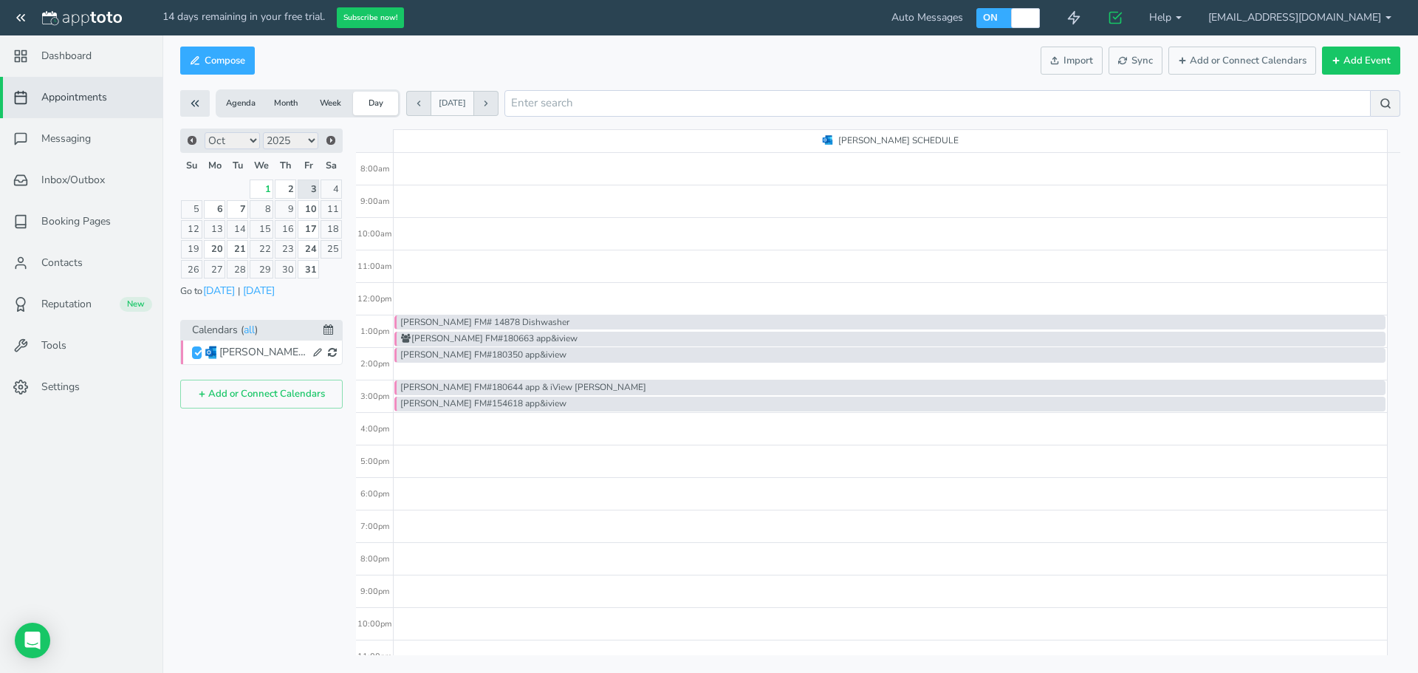
click at [588, 324] on div "[PERSON_NAME] FM# 14878 Dishwasher" at bounding box center [889, 322] width 991 height 14
click at [588, 324] on body "14 days remaining in your free trial. Subscribe now! Auto Messages OFF ON 0 Get…" at bounding box center [709, 336] width 1418 height 673
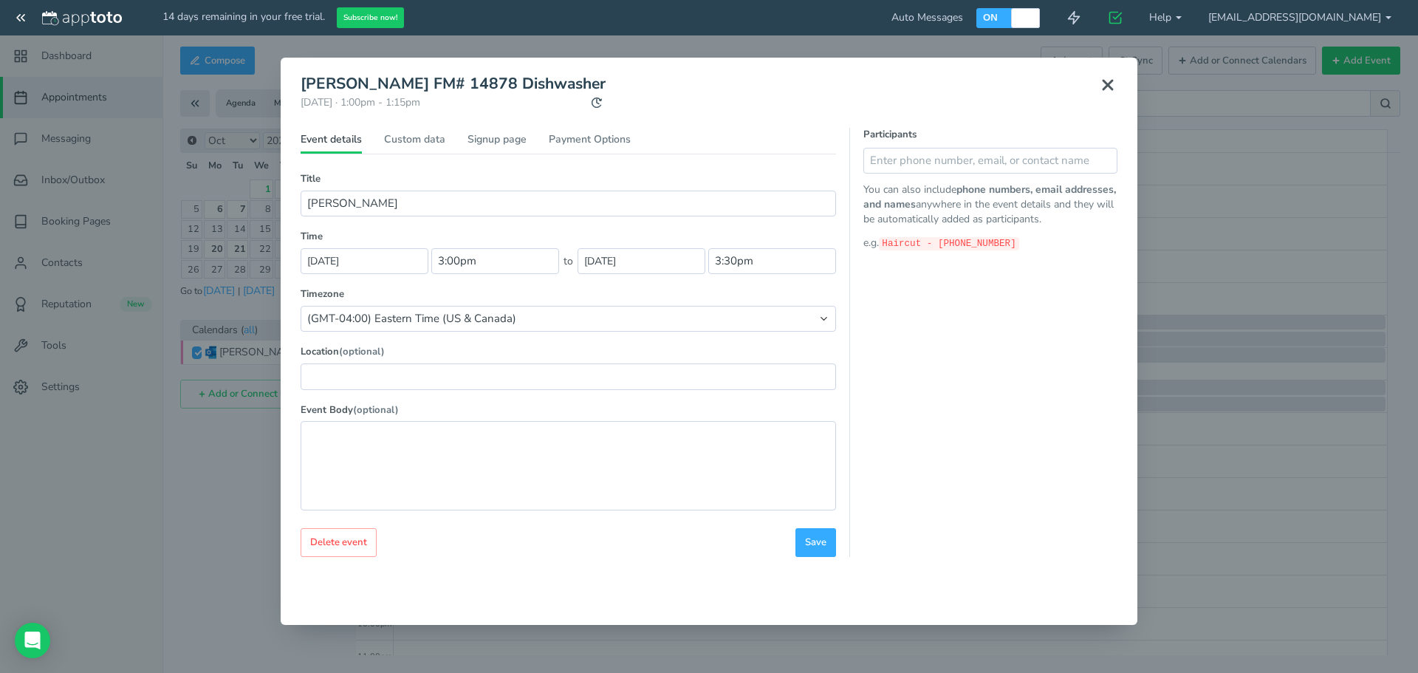
type input "[PERSON_NAME] FM# 14878 Dishwasher"
type input "[DATE]"
type input "1:00pm"
type input "[DATE]"
type input "1:15pm"
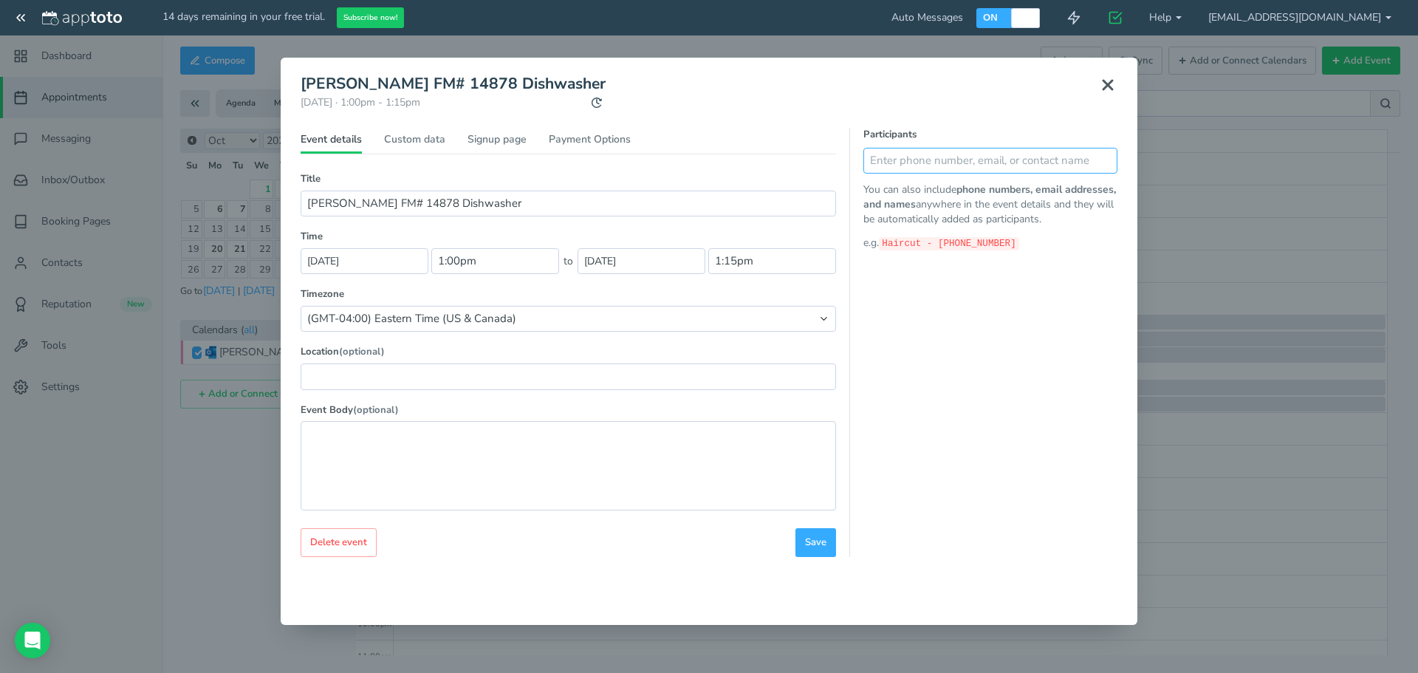
click at [916, 167] on input "text" at bounding box center [990, 161] width 254 height 26
type input "[PERSON_NAME] [PHONE_NUMBER]"
click at [1112, 167] on button at bounding box center [1103, 161] width 30 height 26
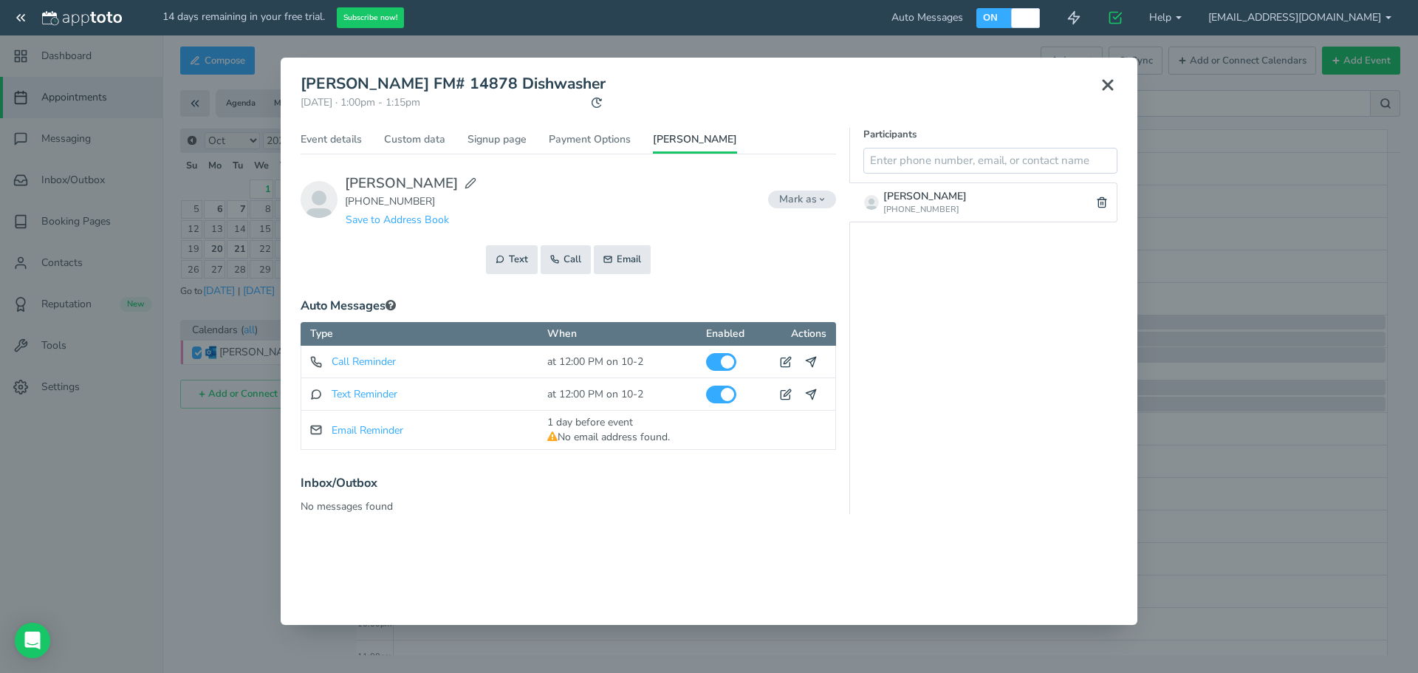
click at [1101, 79] on icon at bounding box center [1108, 85] width 18 height 18
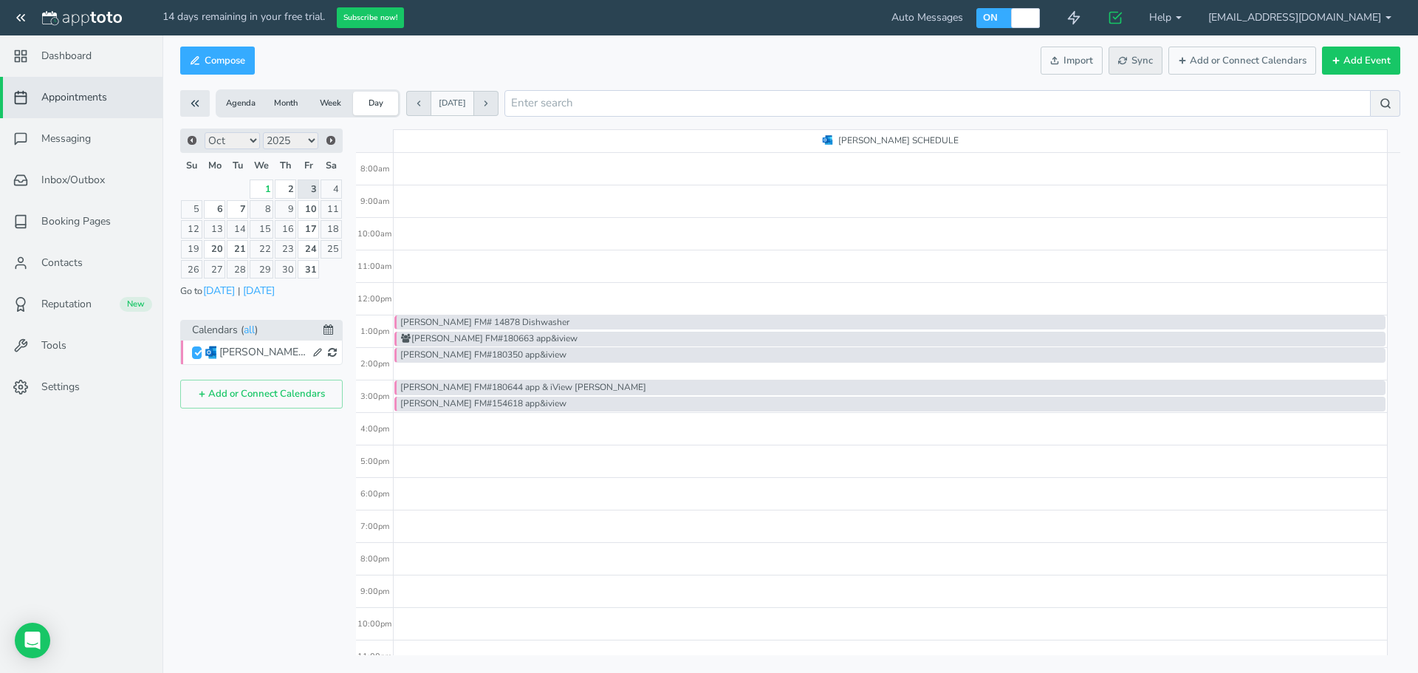
click at [1146, 62] on span "Sync" at bounding box center [1135, 61] width 35 height 14
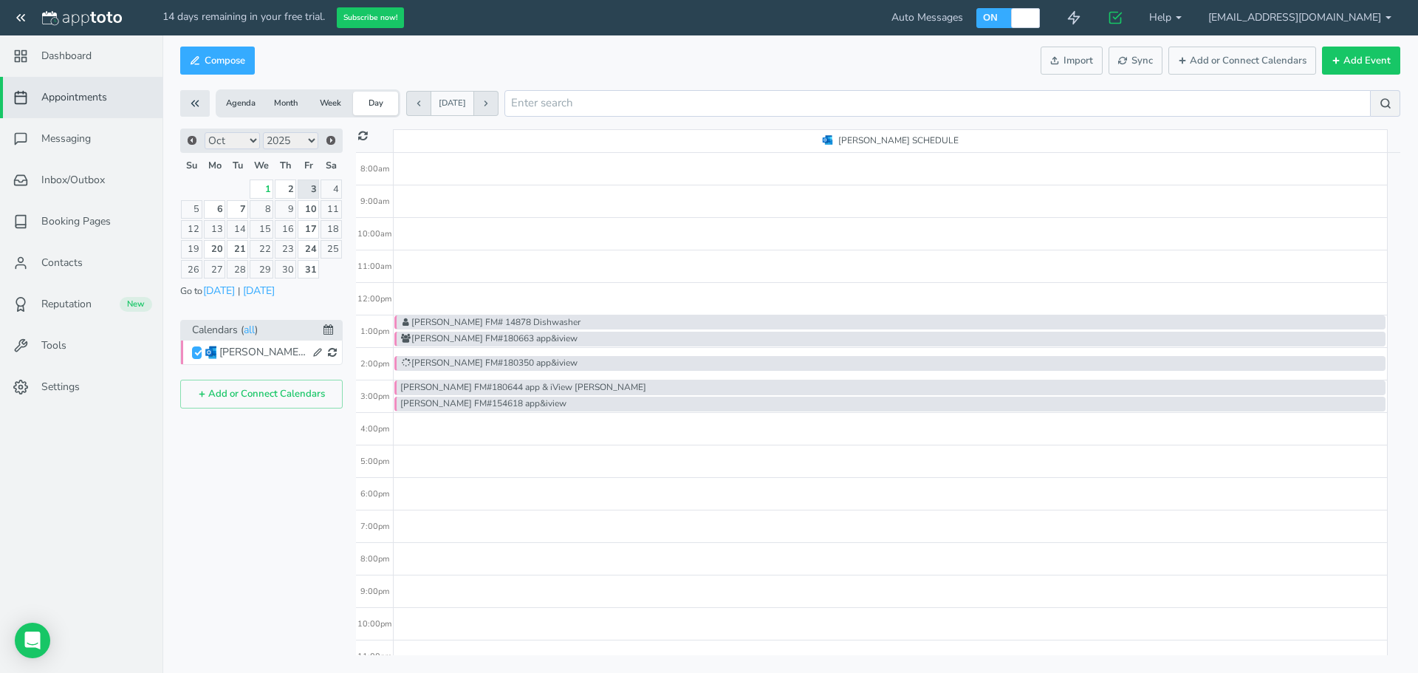
click at [558, 358] on div "[PERSON_NAME] FM#180350 app&iview" at bounding box center [889, 363] width 991 height 15
type input "[PERSON_NAME] FM#180350 app&iview"
type input "2:00pm"
type input "2:30pm"
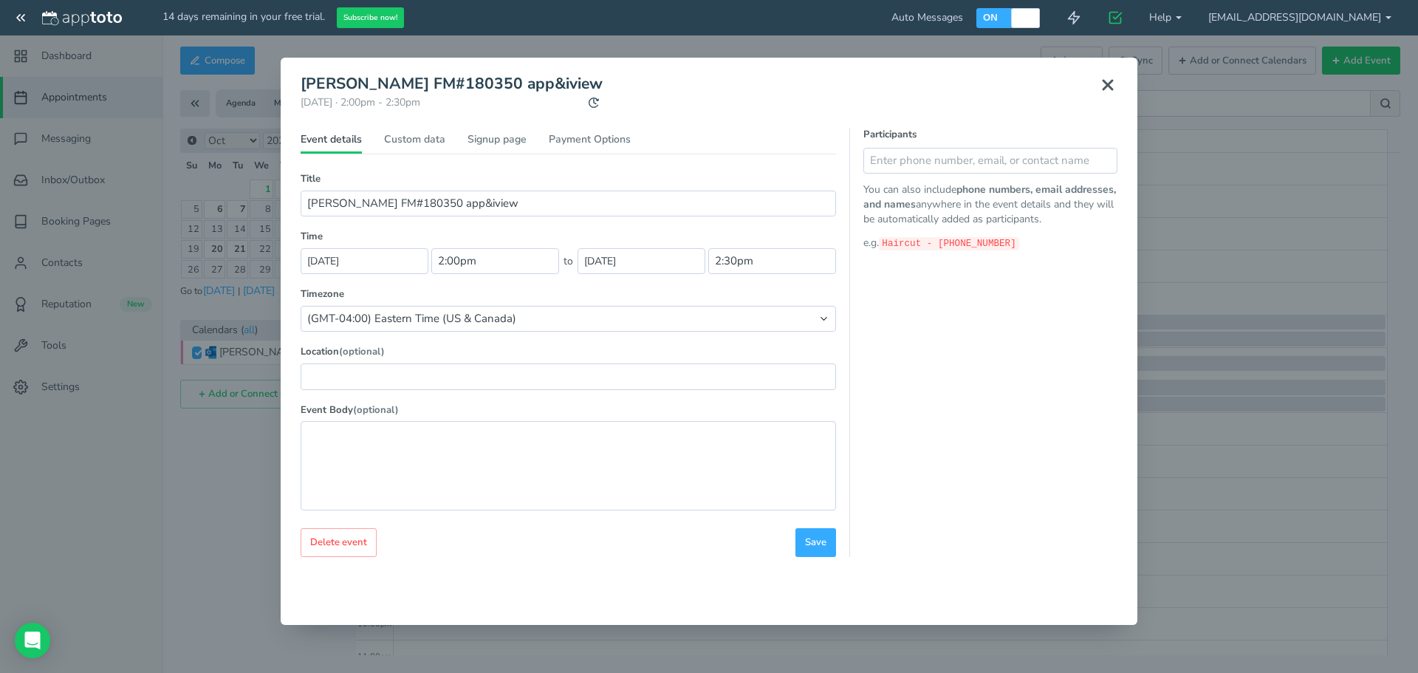
drag, startPoint x: 965, startPoint y: 86, endPoint x: 832, endPoint y: 100, distance: 133.7
click at [832, 100] on header "[PERSON_NAME] FM#180350 app&iview [DATE] · 2:00pm - 2:30pm Public reschedule li…" at bounding box center [709, 101] width 817 height 52
click at [1106, 85] on use at bounding box center [1107, 85] width 9 height 9
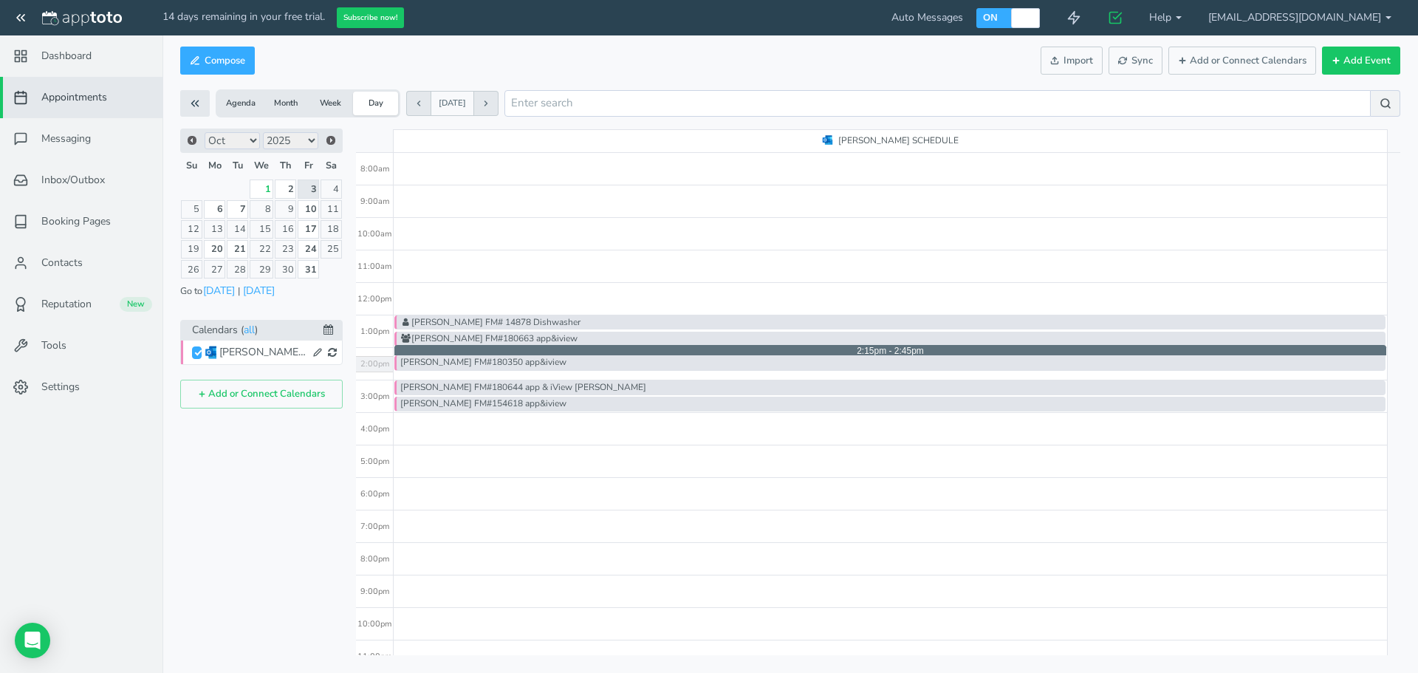
drag, startPoint x: 439, startPoint y: 363, endPoint x: 443, endPoint y: 356, distance: 7.6
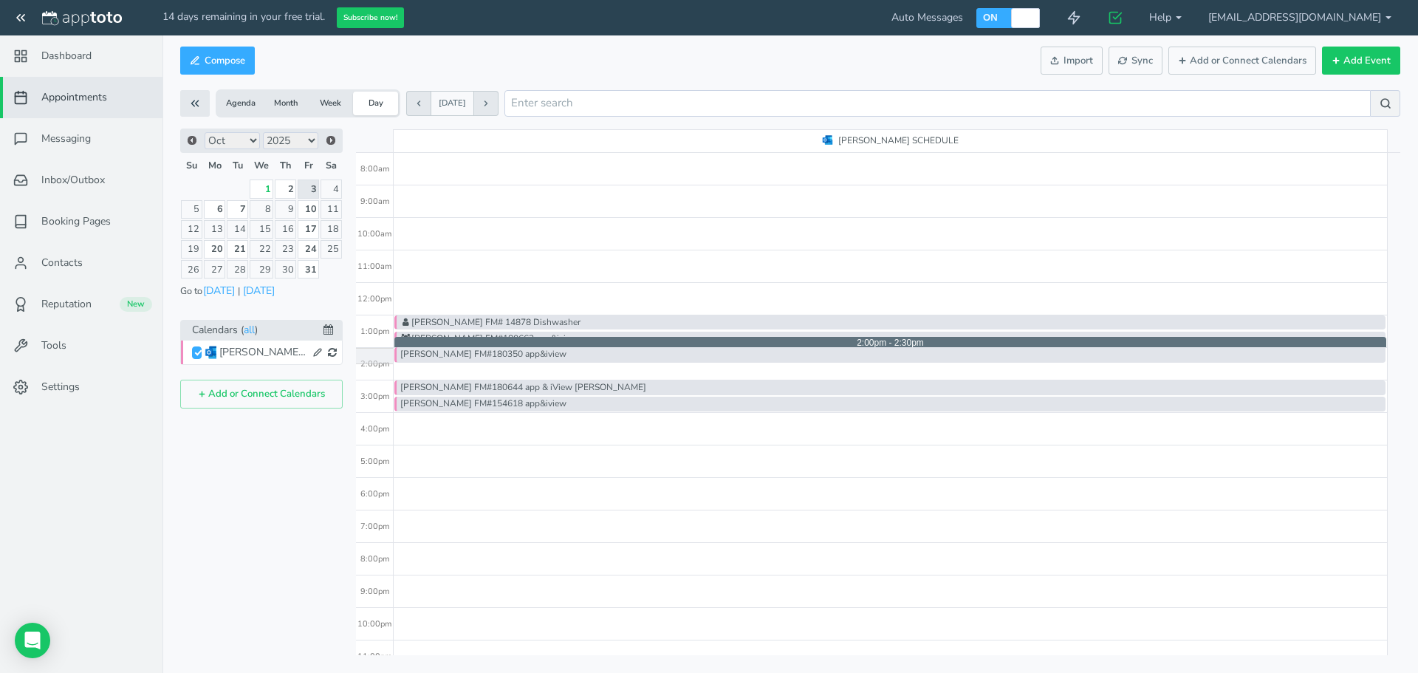
drag, startPoint x: 431, startPoint y: 365, endPoint x: 436, endPoint y: 352, distance: 13.9
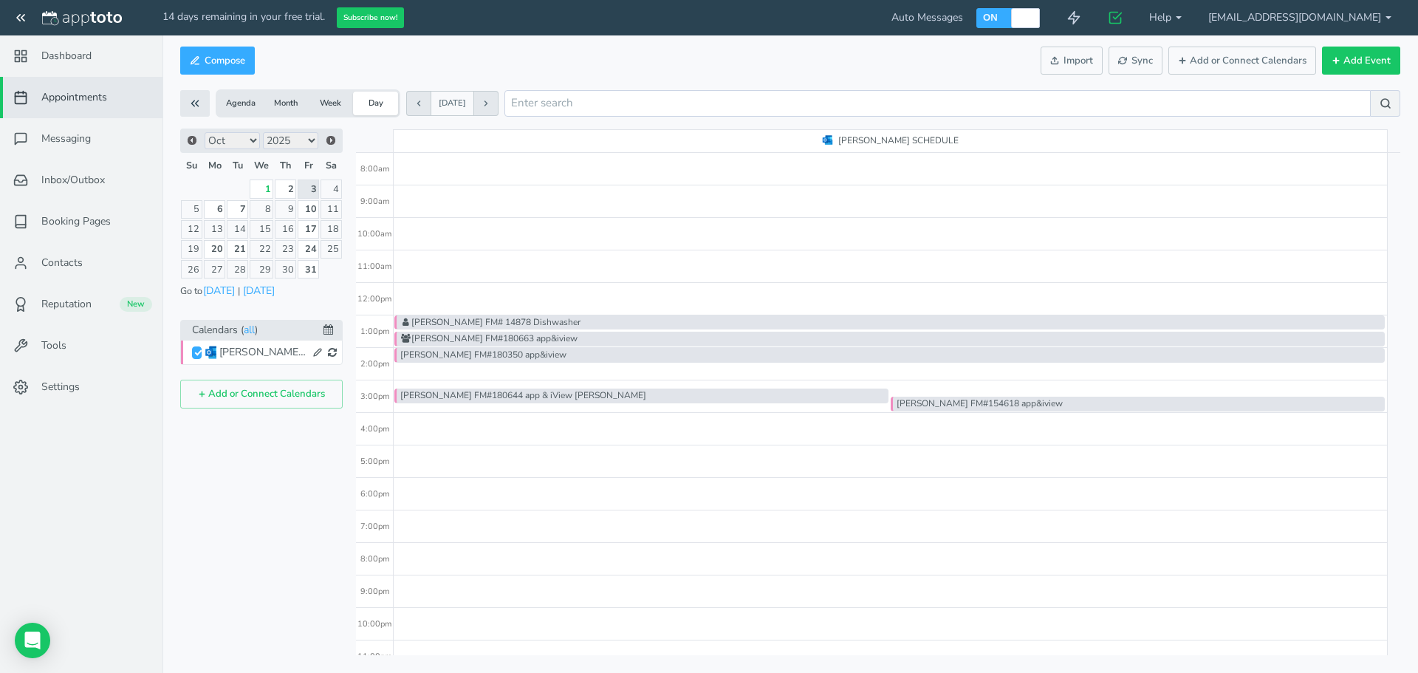
click at [491, 356] on div "[PERSON_NAME] FM#180350 app&iview" at bounding box center [889, 355] width 990 height 15
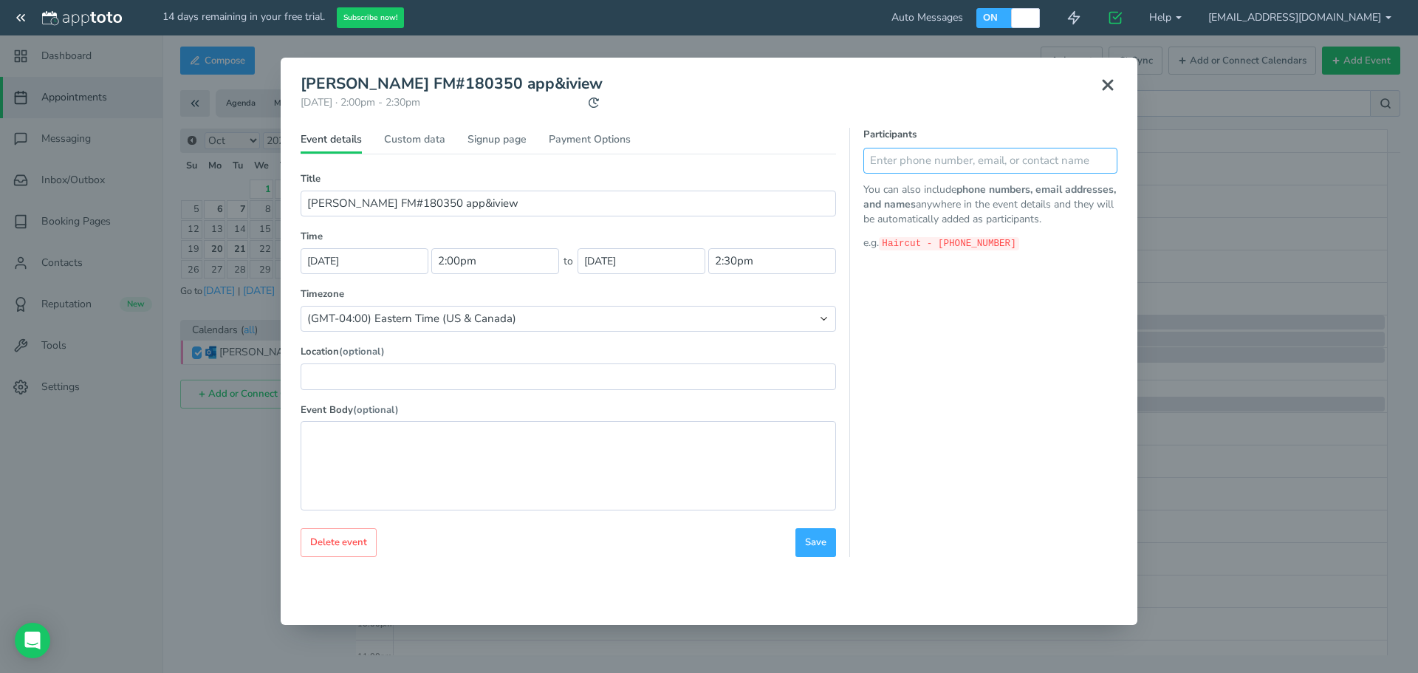
click at [900, 172] on input "text" at bounding box center [990, 161] width 254 height 26
type input "[PERSON_NAME] [PHONE_NUMBER]"
click at [1103, 162] on icon at bounding box center [1102, 160] width 10 height 10
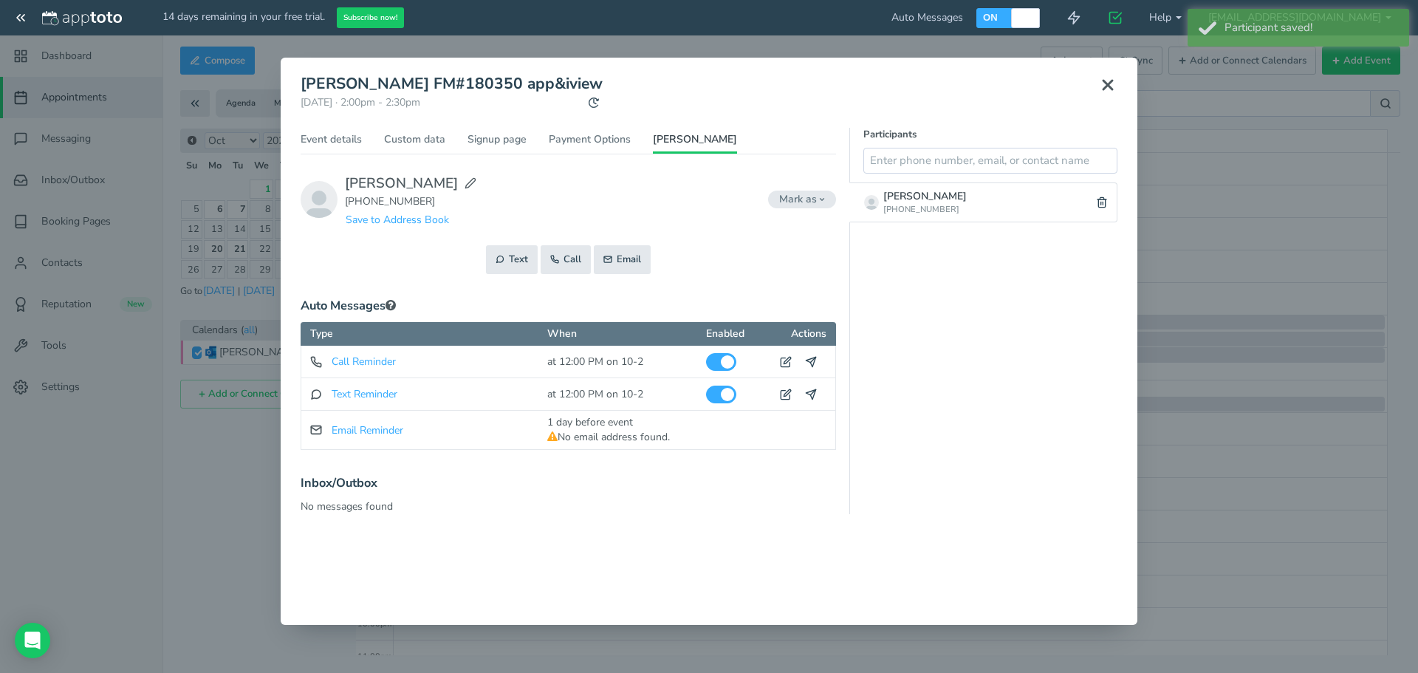
click at [1113, 88] on icon at bounding box center [1108, 85] width 18 height 18
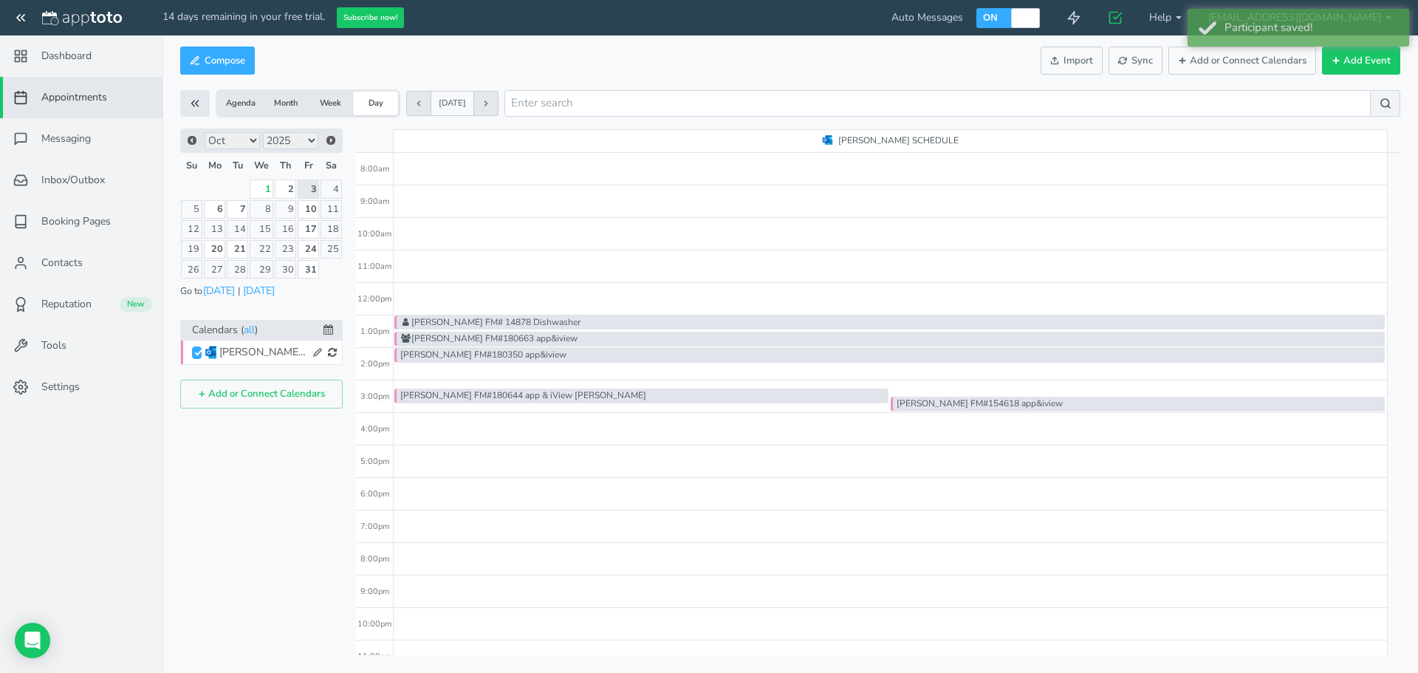
click at [829, 396] on div "[PERSON_NAME] FM#180644 app & iView [PERSON_NAME]" at bounding box center [641, 395] width 494 height 15
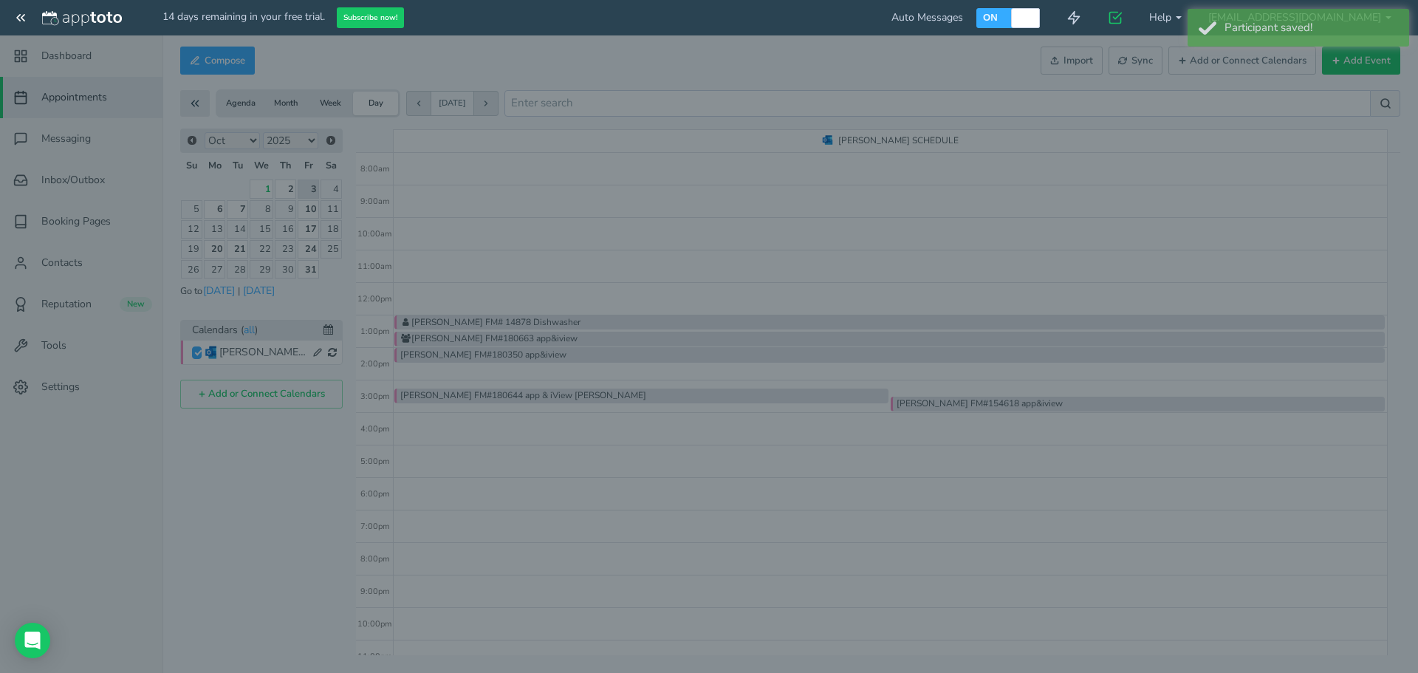
type input "[PERSON_NAME] FM#180644 app & iView [PERSON_NAME]"
type input "3:15pm"
type input "3:45pm"
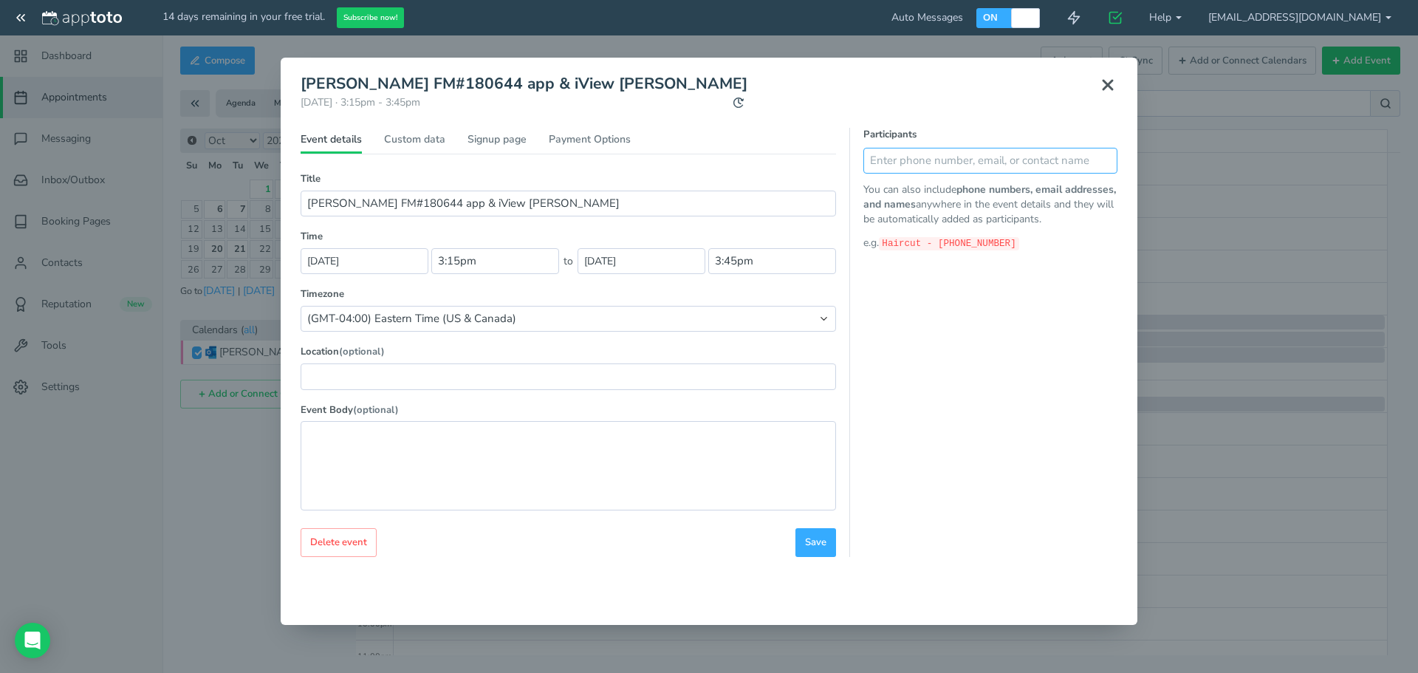
click at [921, 168] on input "text" at bounding box center [990, 161] width 254 height 26
type input "Xavier [PHONE_NUMBER]"
click at [1106, 161] on icon at bounding box center [1102, 160] width 10 height 10
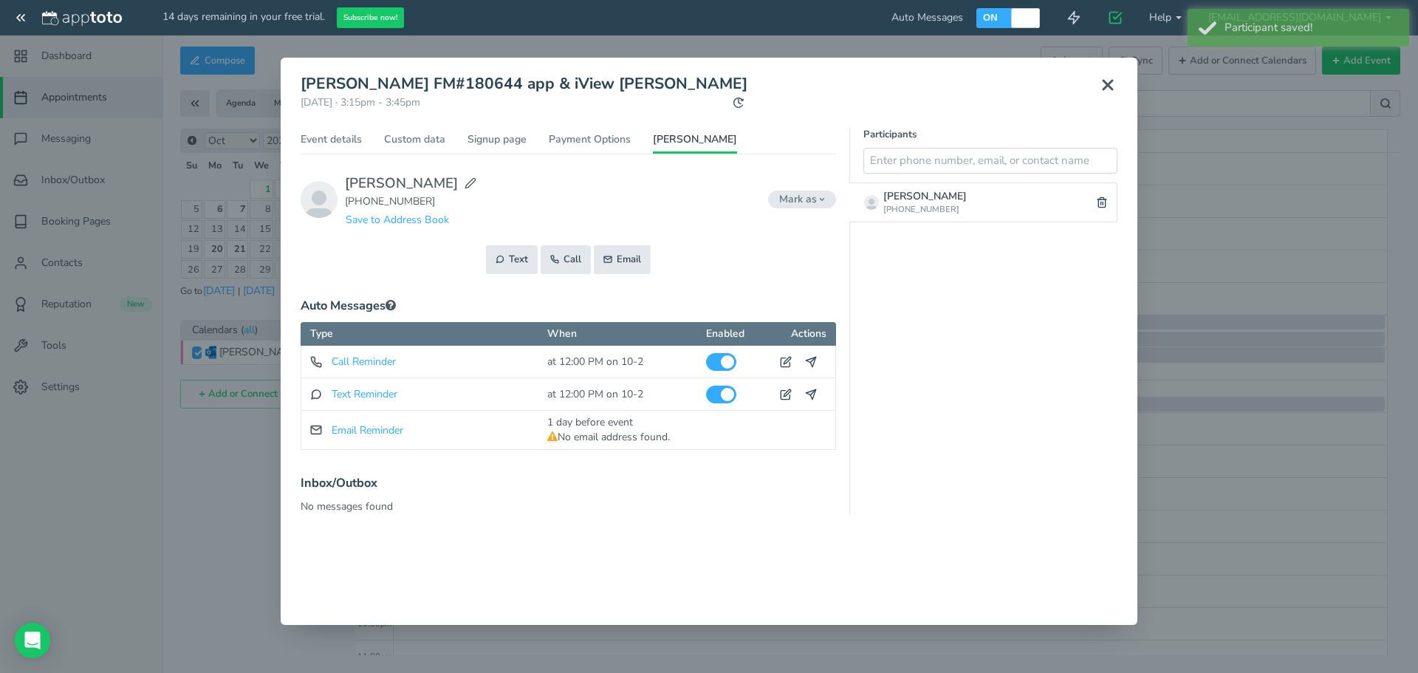
click at [1104, 91] on icon at bounding box center [1108, 85] width 18 height 18
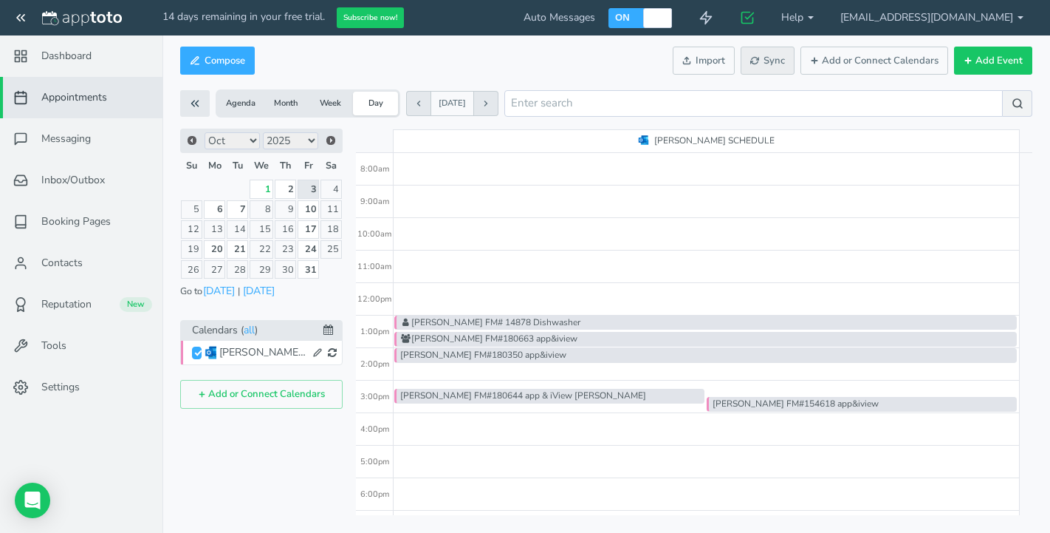
drag, startPoint x: 762, startPoint y: 54, endPoint x: 828, endPoint y: 171, distance: 134.6
click at [763, 54] on span "Sync" at bounding box center [767, 61] width 35 height 14
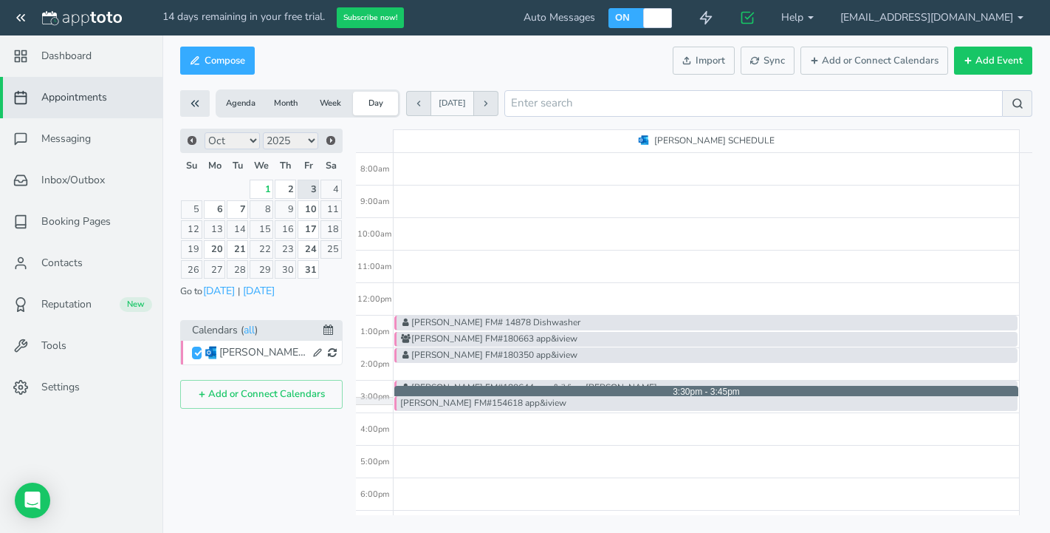
drag, startPoint x: 482, startPoint y: 410, endPoint x: 484, endPoint y: 403, distance: 8.0
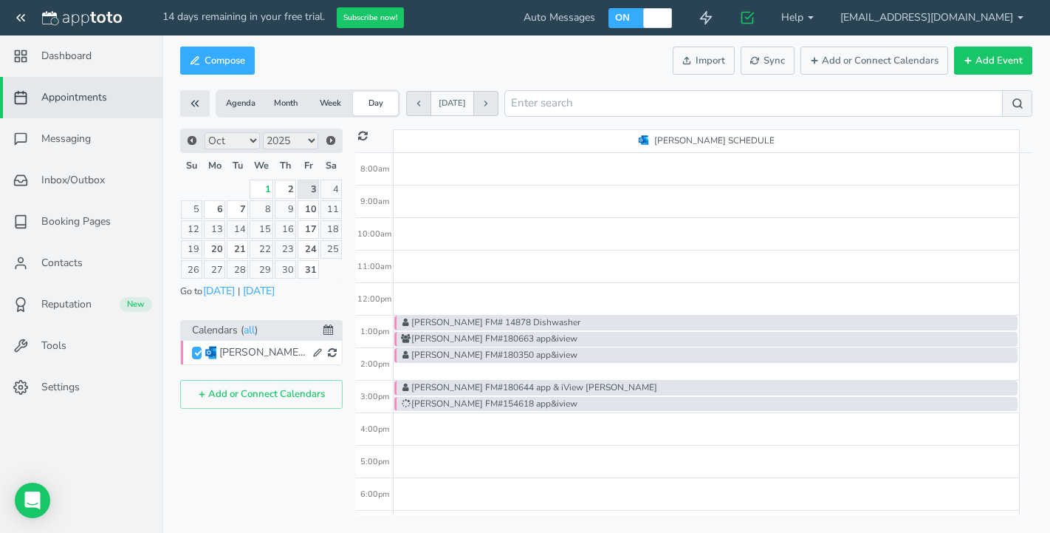
click at [490, 404] on div "[PERSON_NAME] FM#154618 app&iview" at bounding box center [705, 404] width 623 height 14
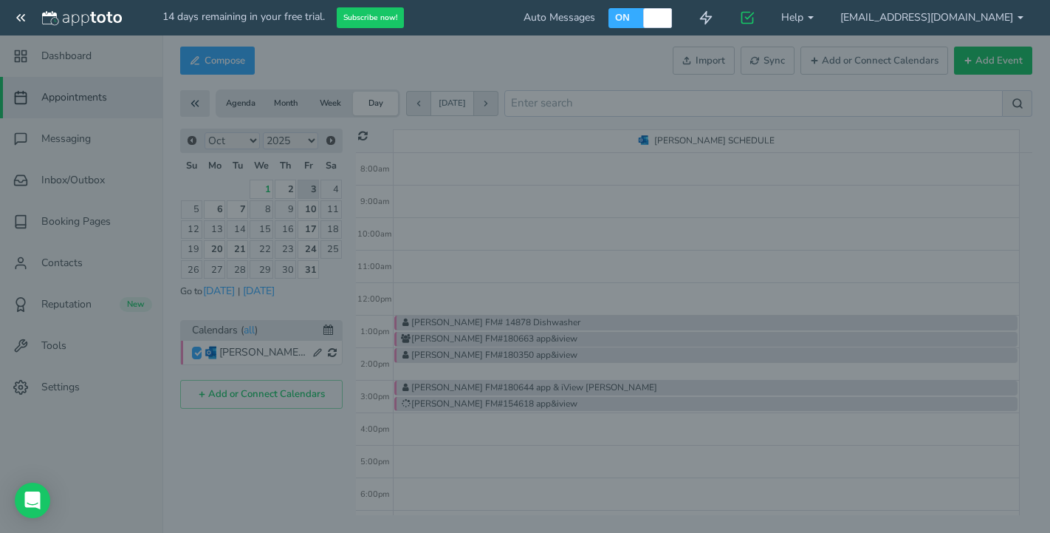
type input "[PERSON_NAME] FM#154618 app&iview"
type input "3:45pm"
type input "4:00pm"
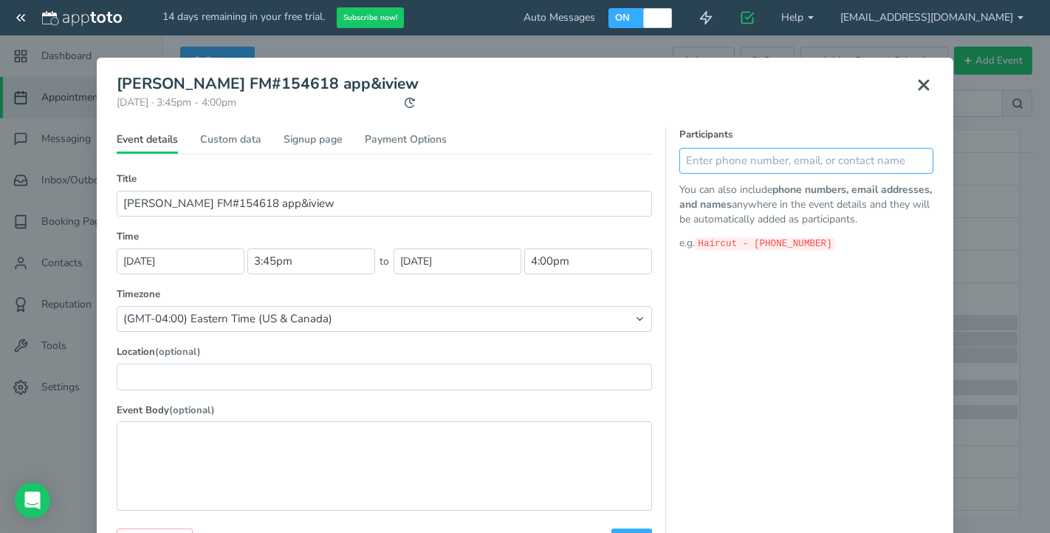
drag, startPoint x: 792, startPoint y: 165, endPoint x: 784, endPoint y: 166, distance: 8.2
click at [787, 166] on input "text" at bounding box center [806, 161] width 254 height 26
type input "Lukas [PHONE_NUMBER]"
click at [913, 158] on icon at bounding box center [918, 160] width 10 height 10
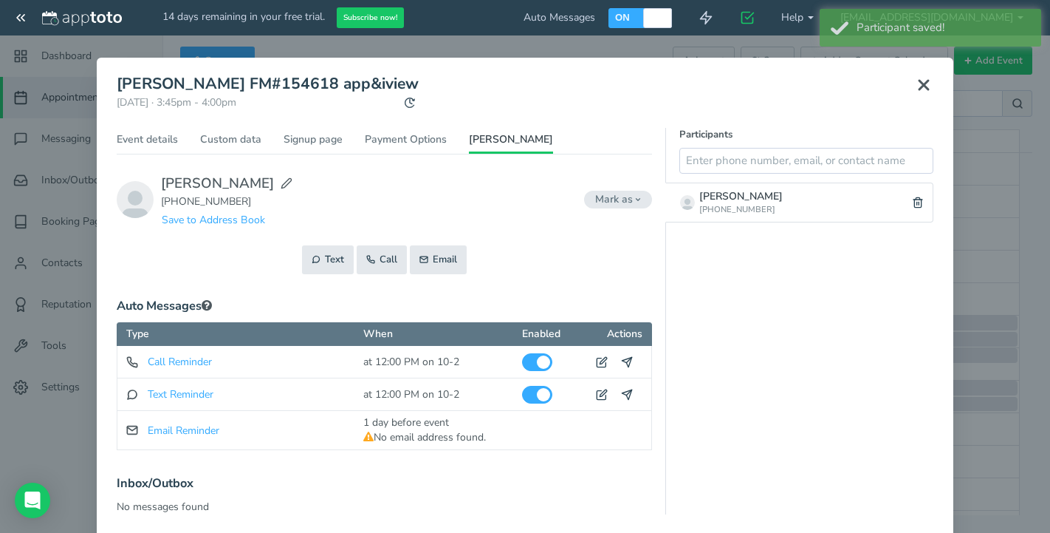
click at [923, 87] on icon at bounding box center [924, 85] width 18 height 18
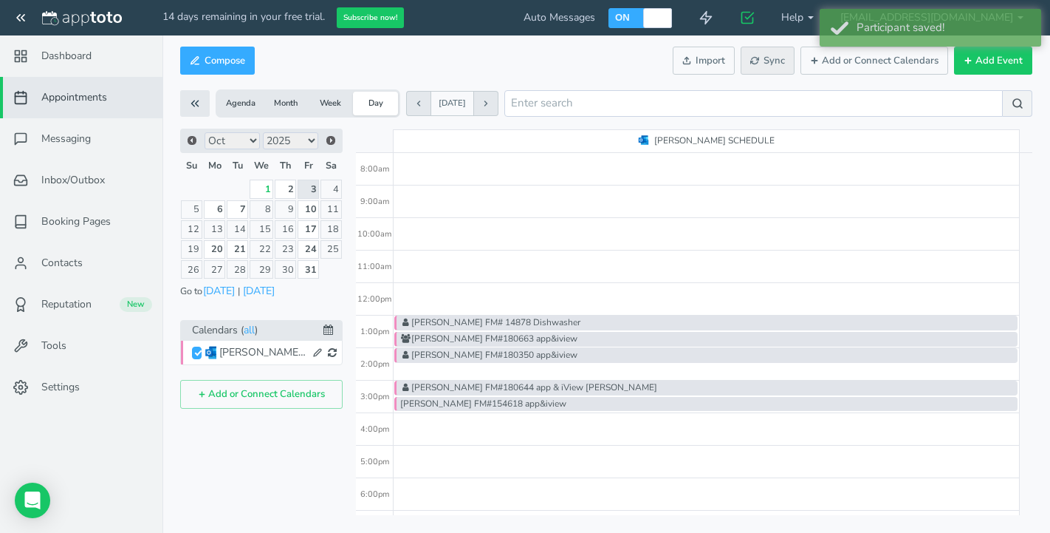
click at [759, 64] on icon at bounding box center [754, 60] width 9 height 9
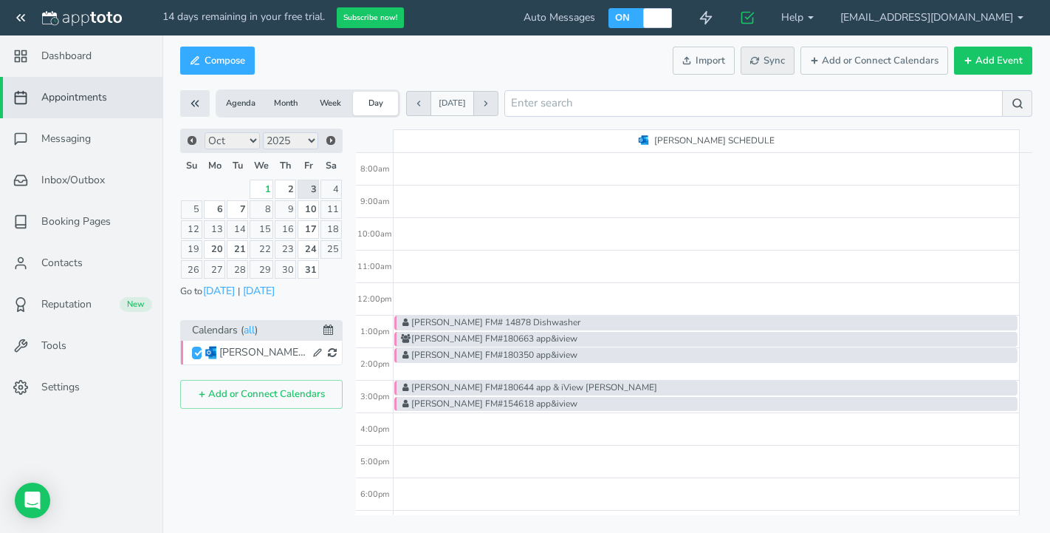
click at [769, 58] on span "Sync" at bounding box center [767, 61] width 35 height 14
click at [288, 196] on link "2" at bounding box center [285, 188] width 21 height 18
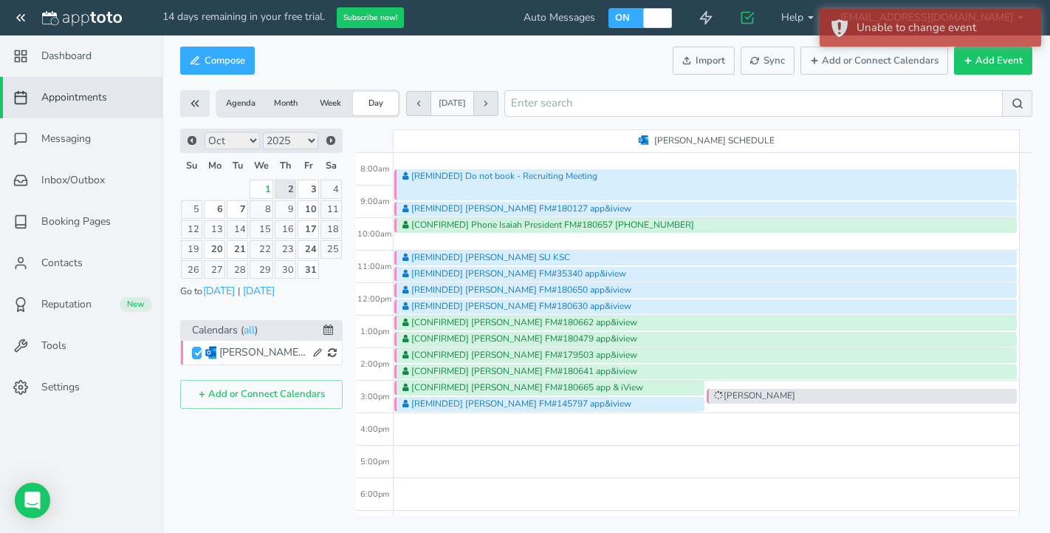
click at [808, 399] on div at bounding box center [861, 401] width 307 height 4
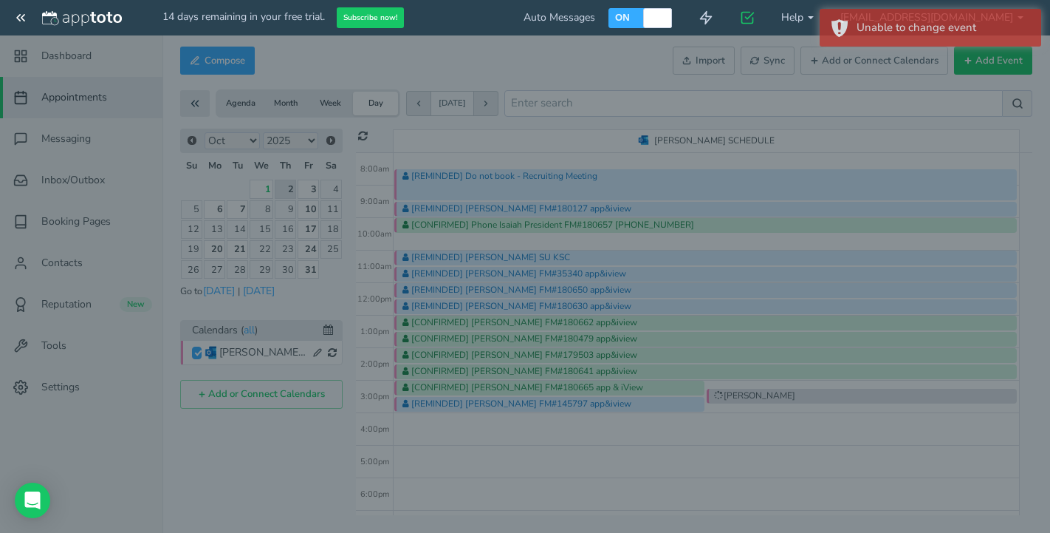
type input "[PERSON_NAME]"
type input "[DATE]"
type input "3:00pm"
type input "[DATE]"
type input "3:30pm"
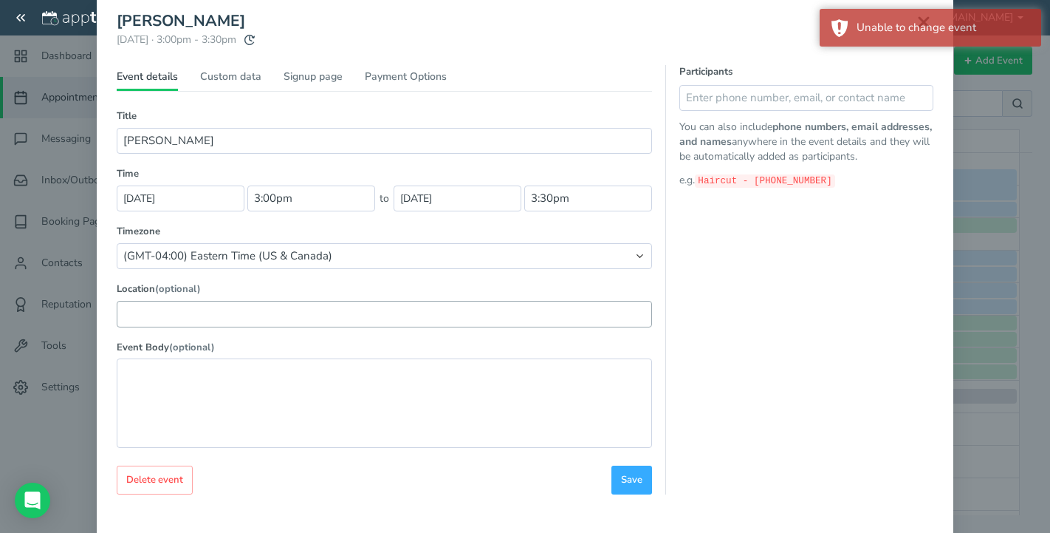
scroll to position [114, 0]
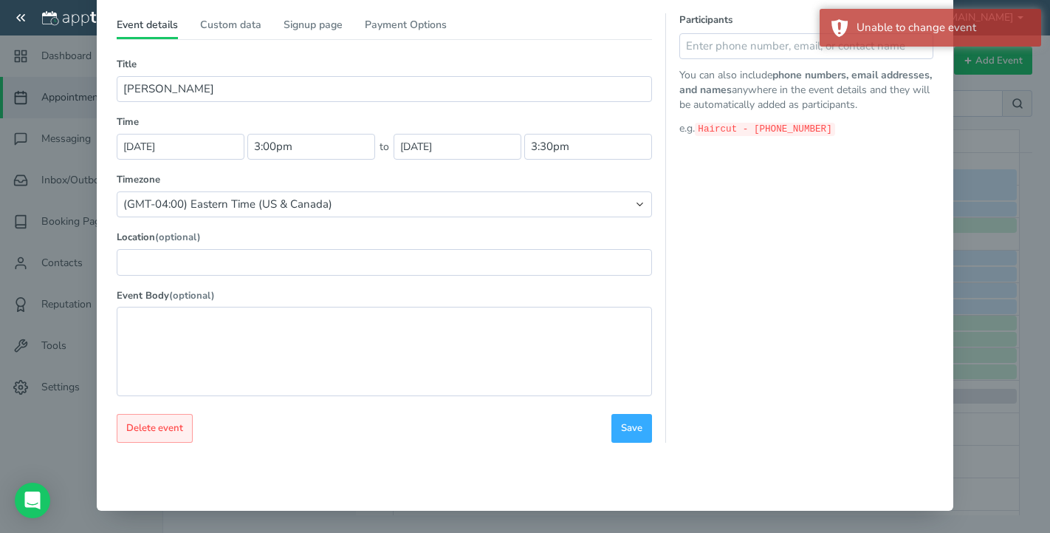
click at [150, 438] on button "Delete event" at bounding box center [155, 428] width 76 height 29
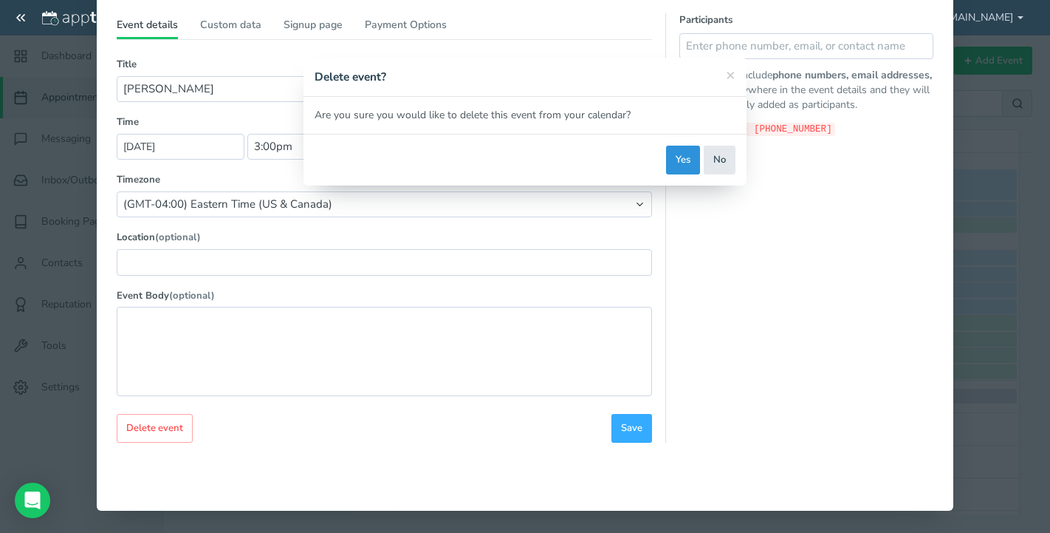
click at [674, 154] on button "Yes" at bounding box center [683, 159] width 34 height 29
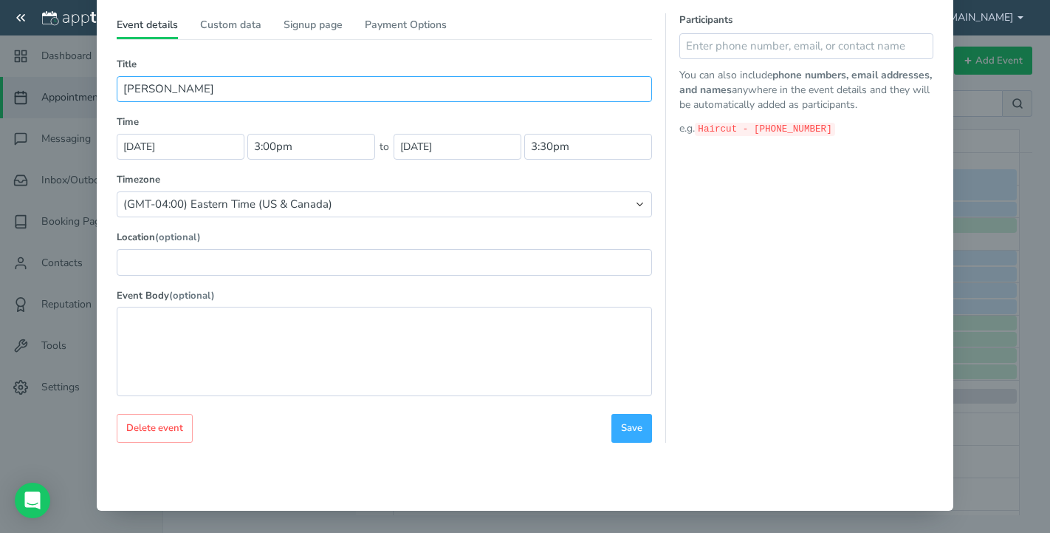
click at [200, 93] on input "[PERSON_NAME]" at bounding box center [384, 89] width 535 height 26
click at [200, 94] on input "[PERSON_NAME]" at bounding box center [384, 89] width 535 height 26
click at [149, 427] on span "Delete event" at bounding box center [154, 428] width 57 height 14
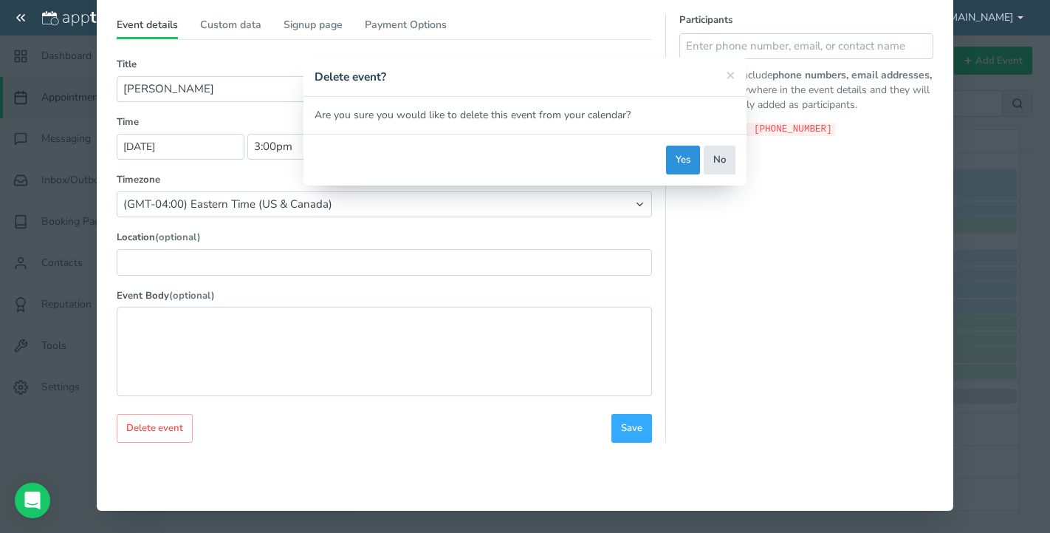
click at [683, 162] on button "Yes" at bounding box center [683, 159] width 34 height 29
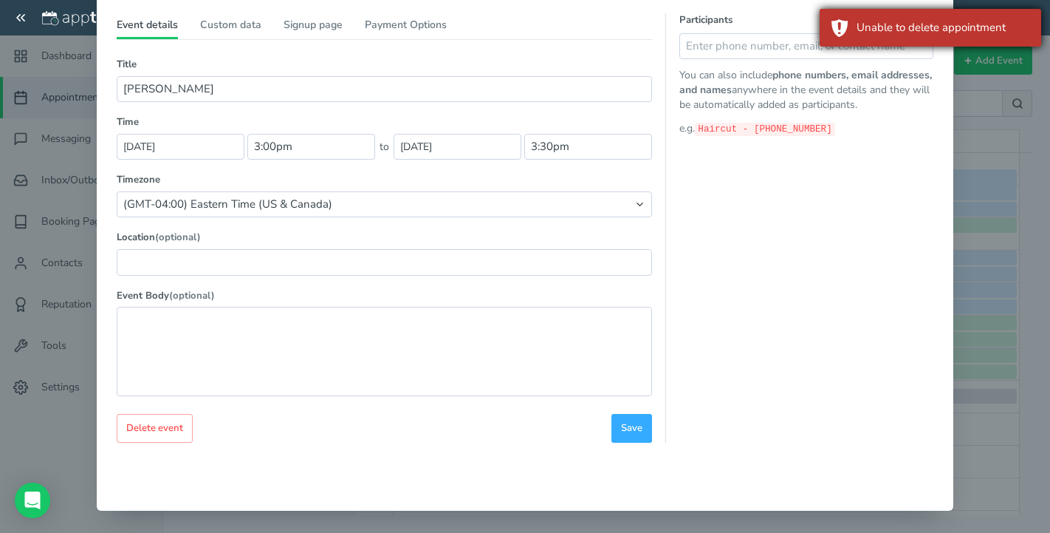
click at [926, 13] on div "Unable to delete appointment" at bounding box center [931, 28] width 222 height 38
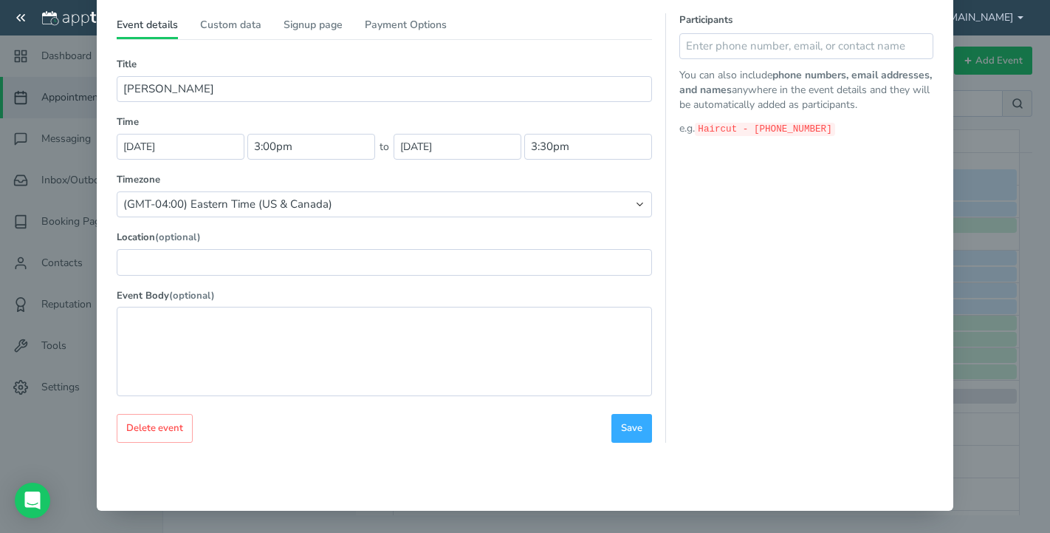
drag, startPoint x: 1030, startPoint y: 314, endPoint x: 1048, endPoint y: 207, distance: 108.7
click at [1047, 213] on div "× [PERSON_NAME] [DATE] · 3:00pm - 3:30pm Public reschedule link Type" at bounding box center [525, 266] width 1050 height 533
click at [214, 322] on textarea at bounding box center [384, 351] width 535 height 89
drag, startPoint x: 236, startPoint y: 31, endPoint x: 244, endPoint y: 37, distance: 9.5
click at [236, 30] on link "Custom data" at bounding box center [230, 28] width 61 height 21
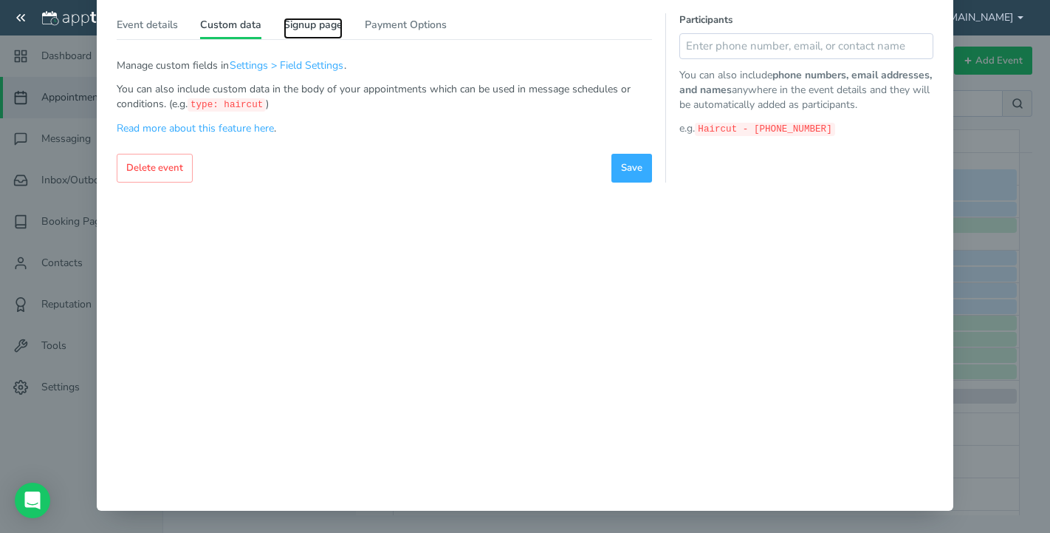
click at [307, 32] on link "Signup page" at bounding box center [313, 28] width 59 height 21
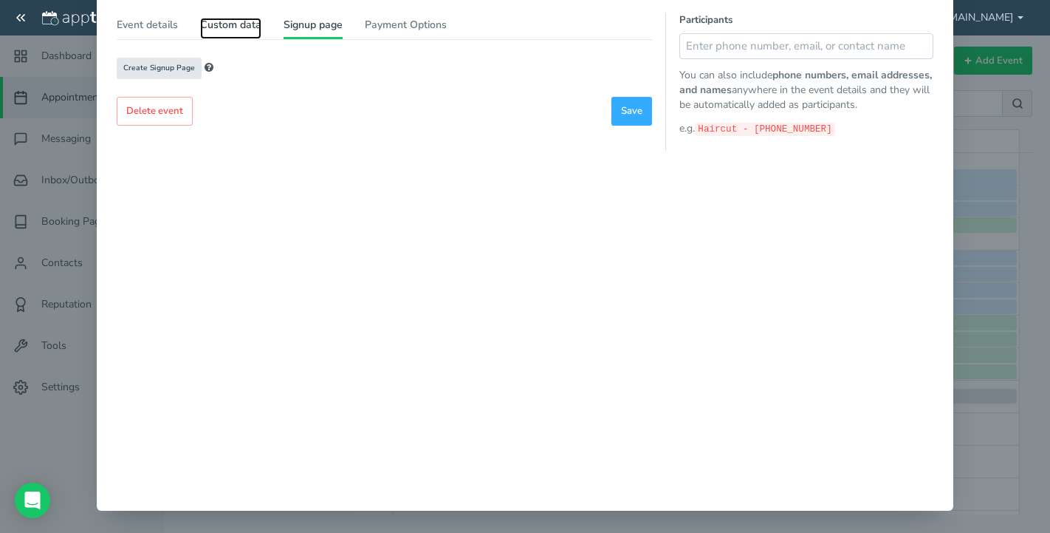
click at [227, 28] on link "Custom data" at bounding box center [230, 28] width 61 height 21
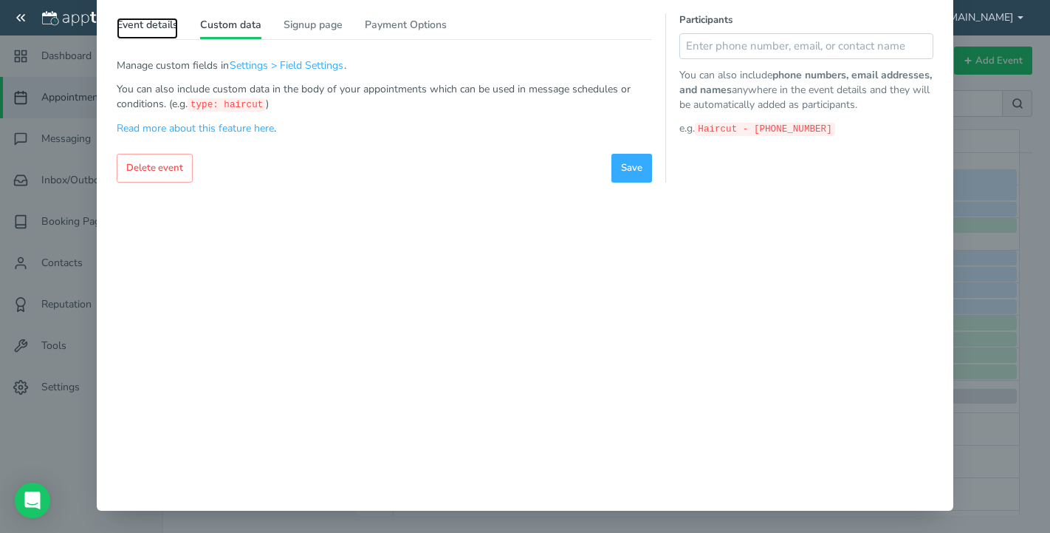
click at [121, 24] on link "Event details" at bounding box center [147, 28] width 61 height 21
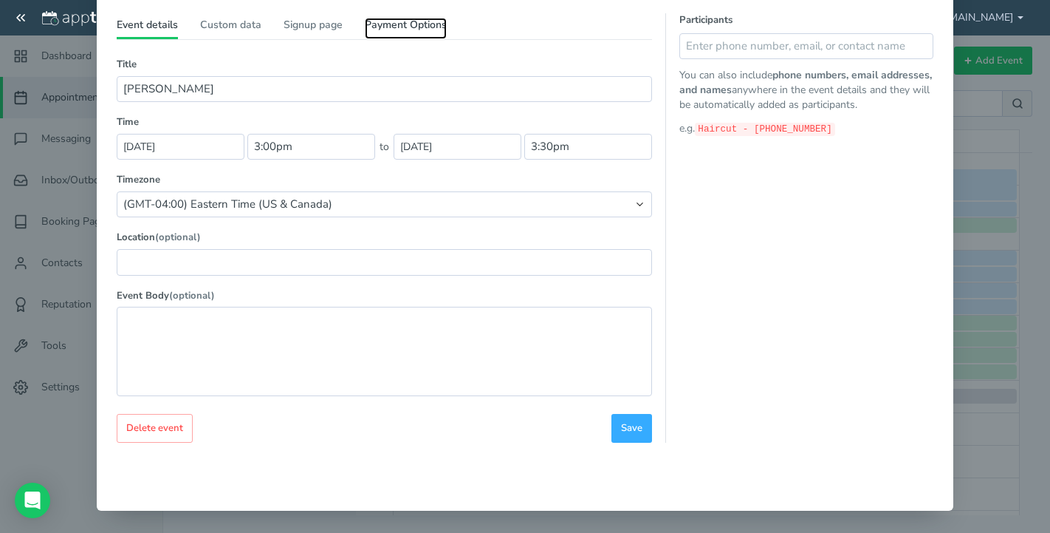
click at [374, 32] on link "Payment Options" at bounding box center [406, 28] width 82 height 21
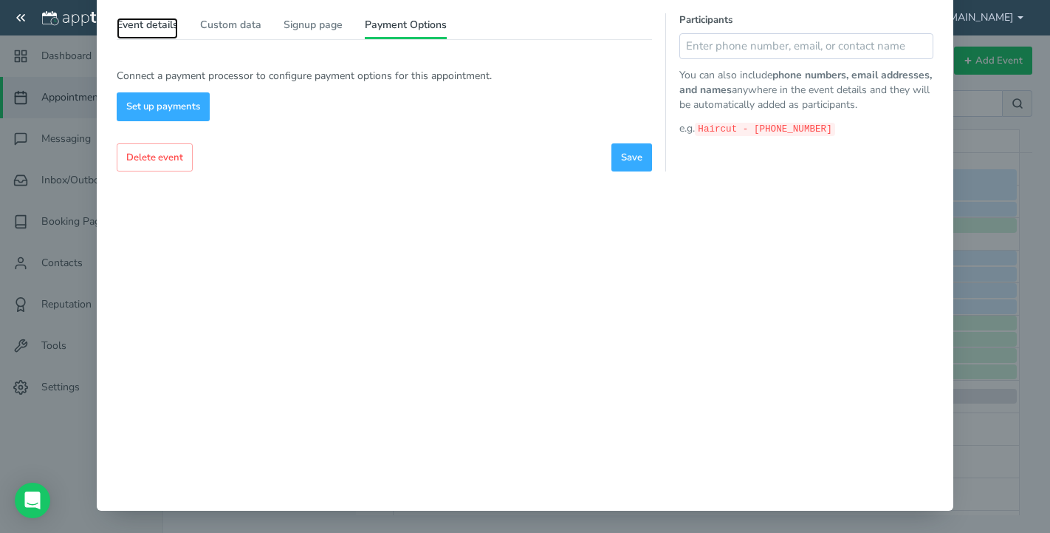
click at [141, 38] on link "Event details" at bounding box center [147, 28] width 61 height 21
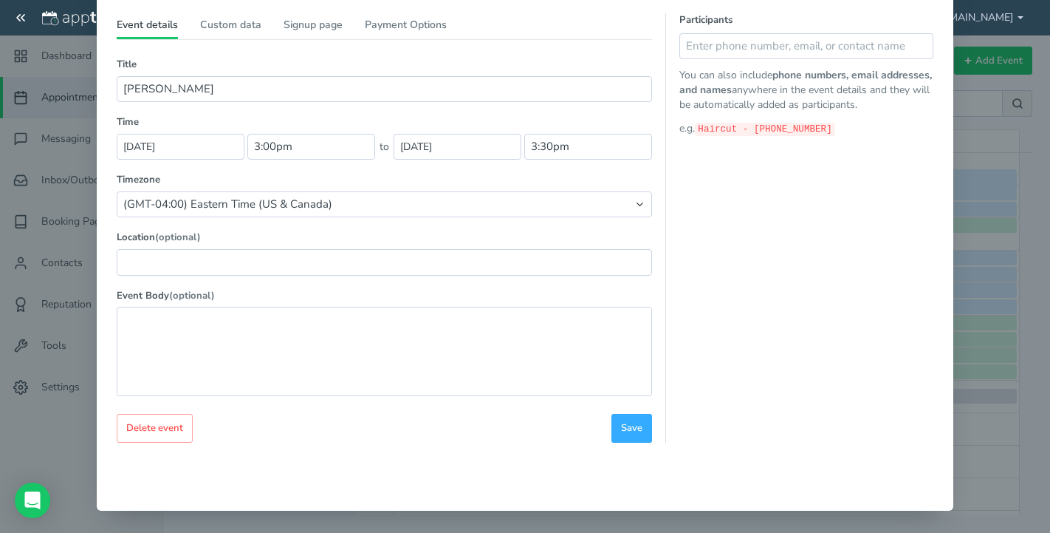
click at [617, 445] on div "[PERSON_NAME] [DATE] · 3:00pm - 3:30pm Public reschedule link Event details Cus…" at bounding box center [525, 201] width 835 height 495
click at [637, 436] on button "Save" at bounding box center [632, 428] width 41 height 29
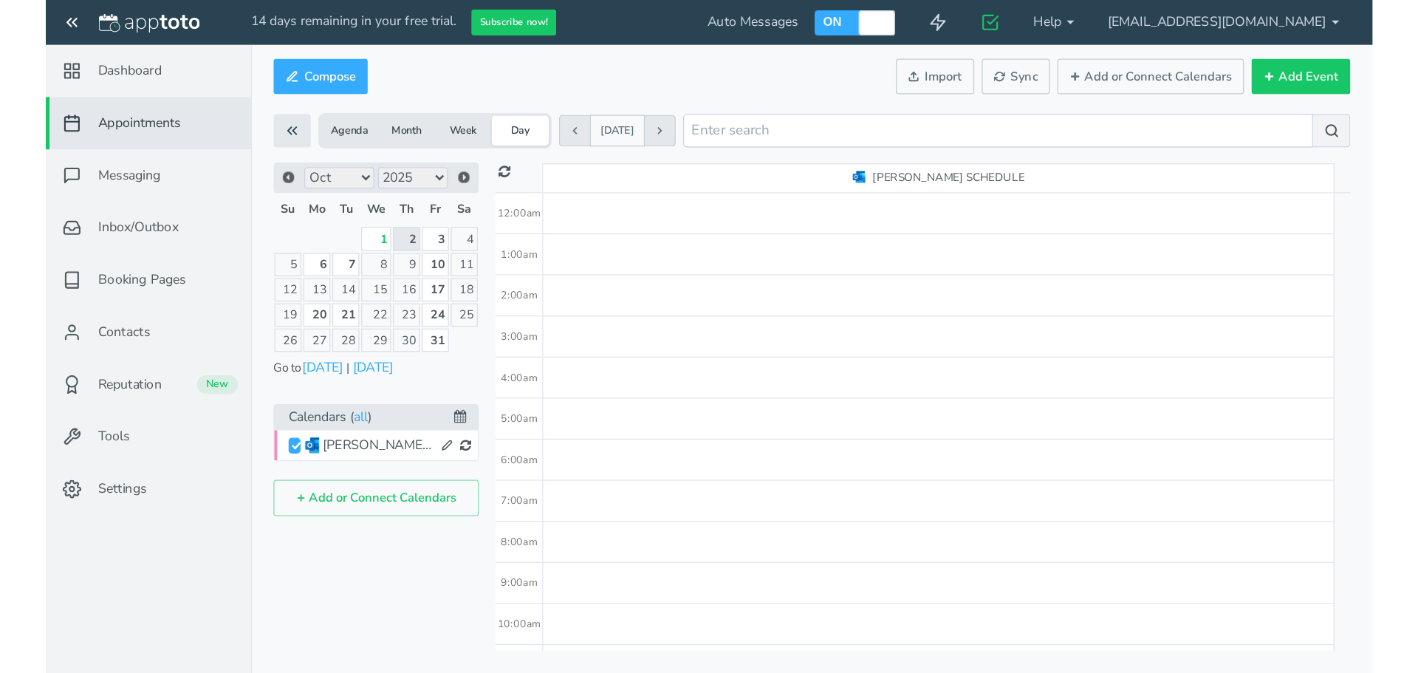
scroll to position [260, 0]
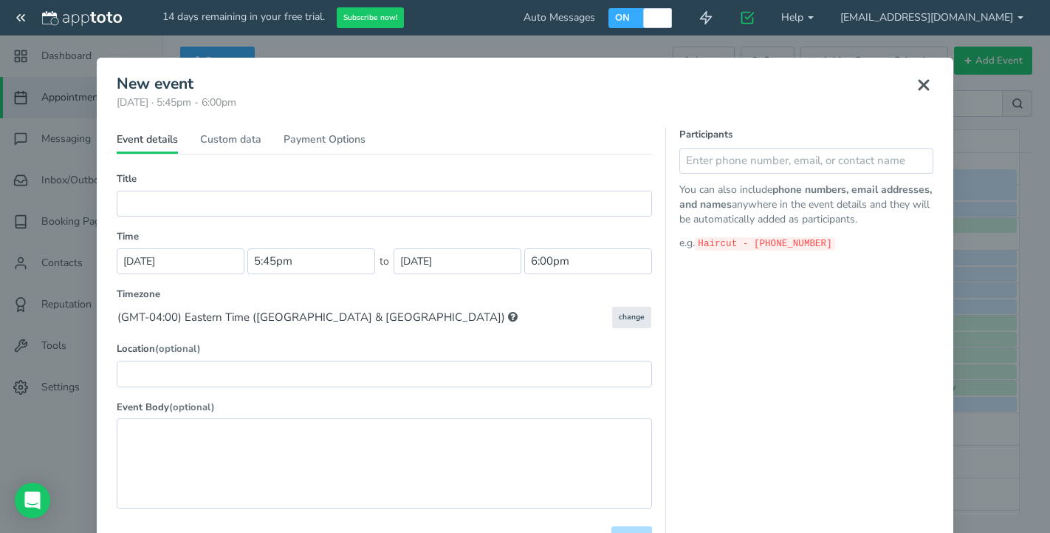
click at [922, 81] on use at bounding box center [924, 85] width 9 height 9
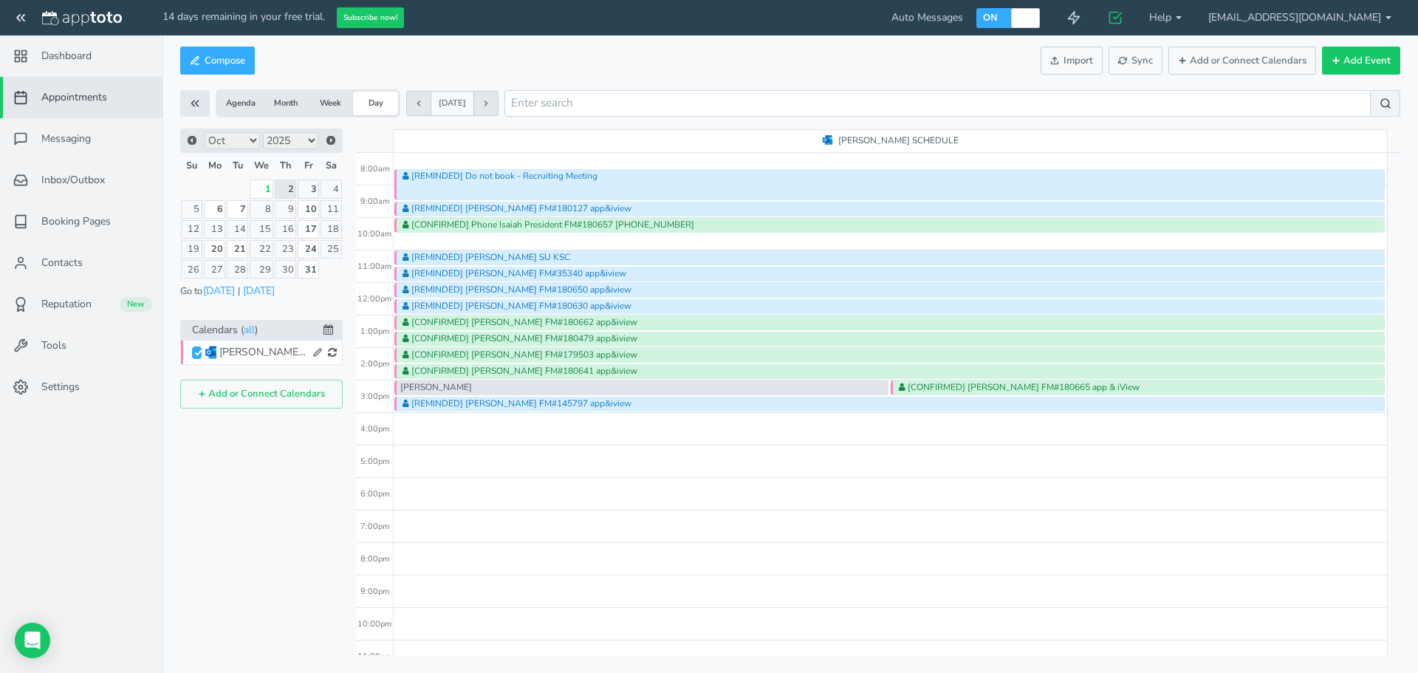
click at [311, 188] on link "3" at bounding box center [308, 188] width 21 height 18
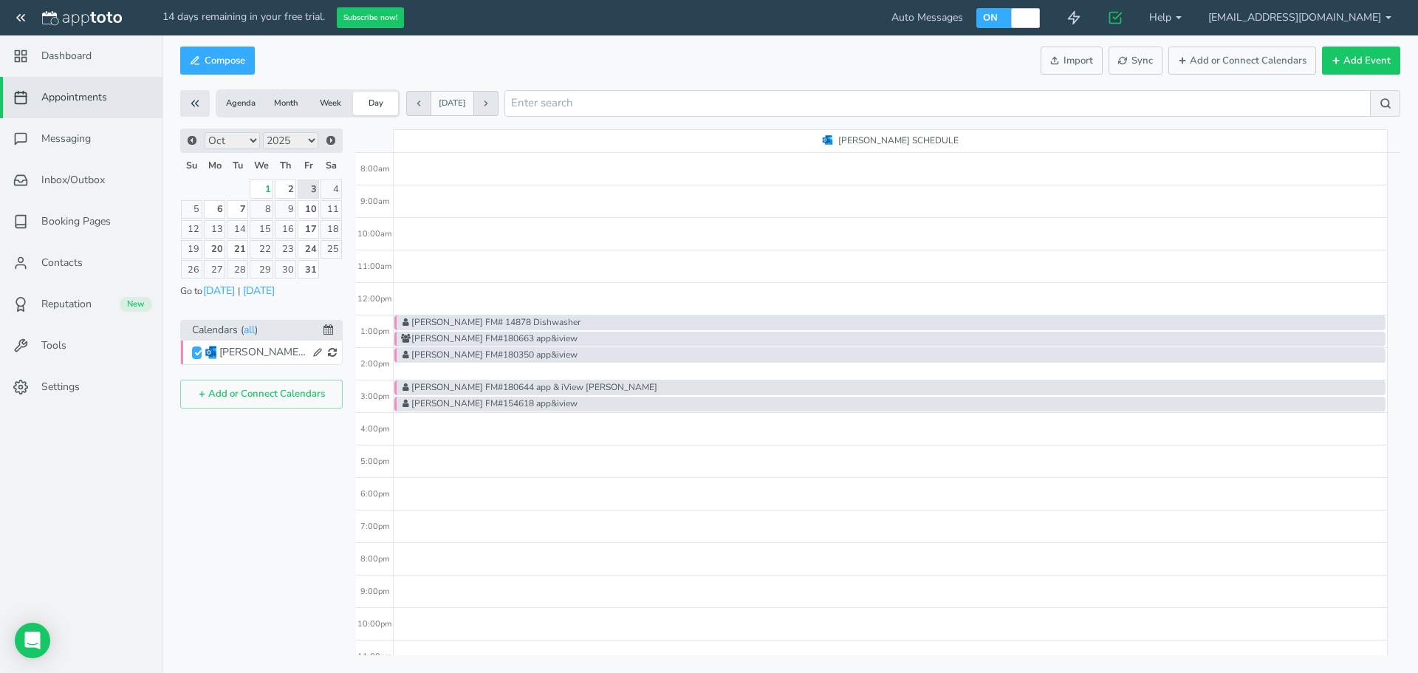
click at [465, 457] on div "Raymond Hastings FM# 14878 Dishwasher Angeli Santagio FM#180663 app&iview Micha…" at bounding box center [891, 283] width 994 height 780
click at [529, 273] on div "Raymond Hastings FM# 14878 Dishwasher Angeli Santagio FM#180663 app&iview Micha…" at bounding box center [891, 283] width 994 height 780
click at [511, 378] on div "Raymond Hastings FM# 14878 Dishwasher Angeli Santagio FM#180663 app&iview Micha…" at bounding box center [891, 283] width 994 height 780
click at [558, 243] on div "Raymond Hastings FM# 14878 Dishwasher Angeli Santagio FM#180663 app&iview Micha…" at bounding box center [891, 283] width 994 height 780
click at [485, 369] on div "Raymond Hastings FM# 14878 Dishwasher Angeli Santagio FM#180663 app&iview Micha…" at bounding box center [891, 283] width 994 height 780
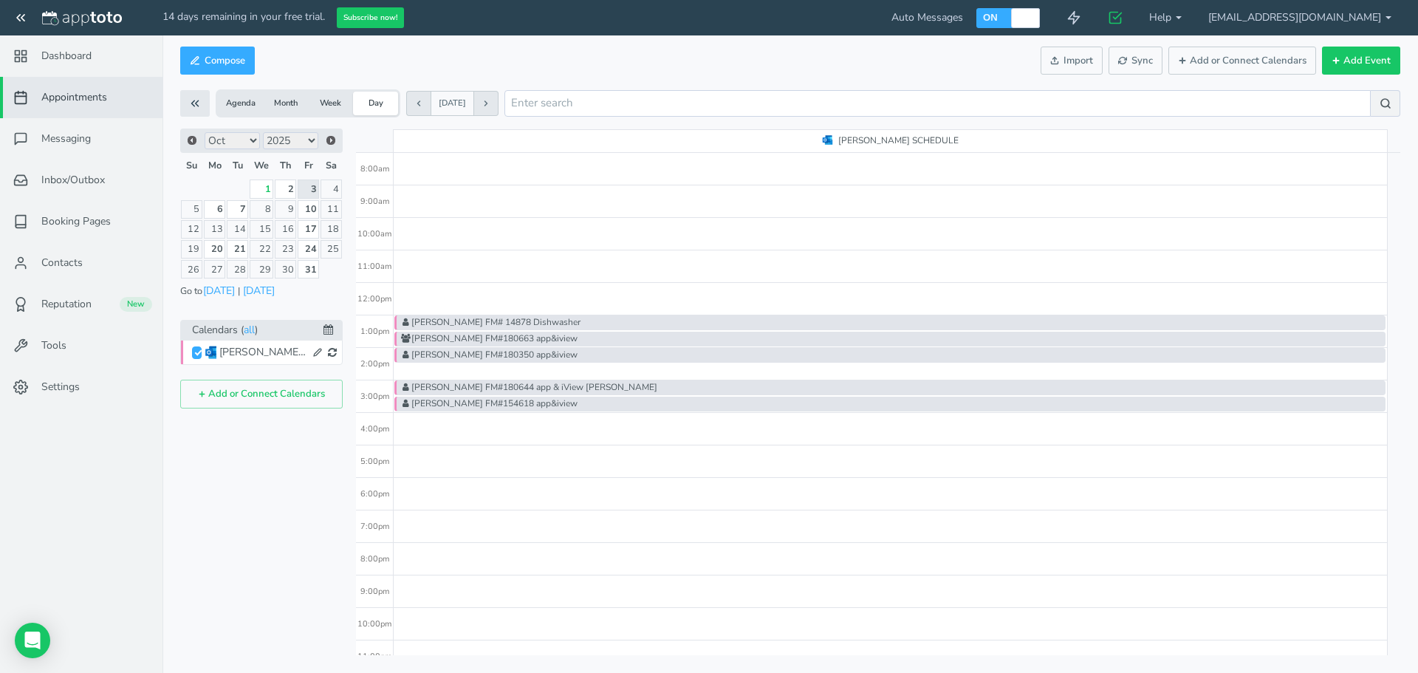
click at [480, 370] on div "Raymond Hastings FM# 14878 Dishwasher Angeli Santagio FM#180663 app&iview Micha…" at bounding box center [891, 283] width 994 height 780
click at [454, 429] on div "Raymond Hastings FM# 14878 Dishwasher Angeli Santagio FM#180663 app&iview Micha…" at bounding box center [891, 283] width 994 height 780
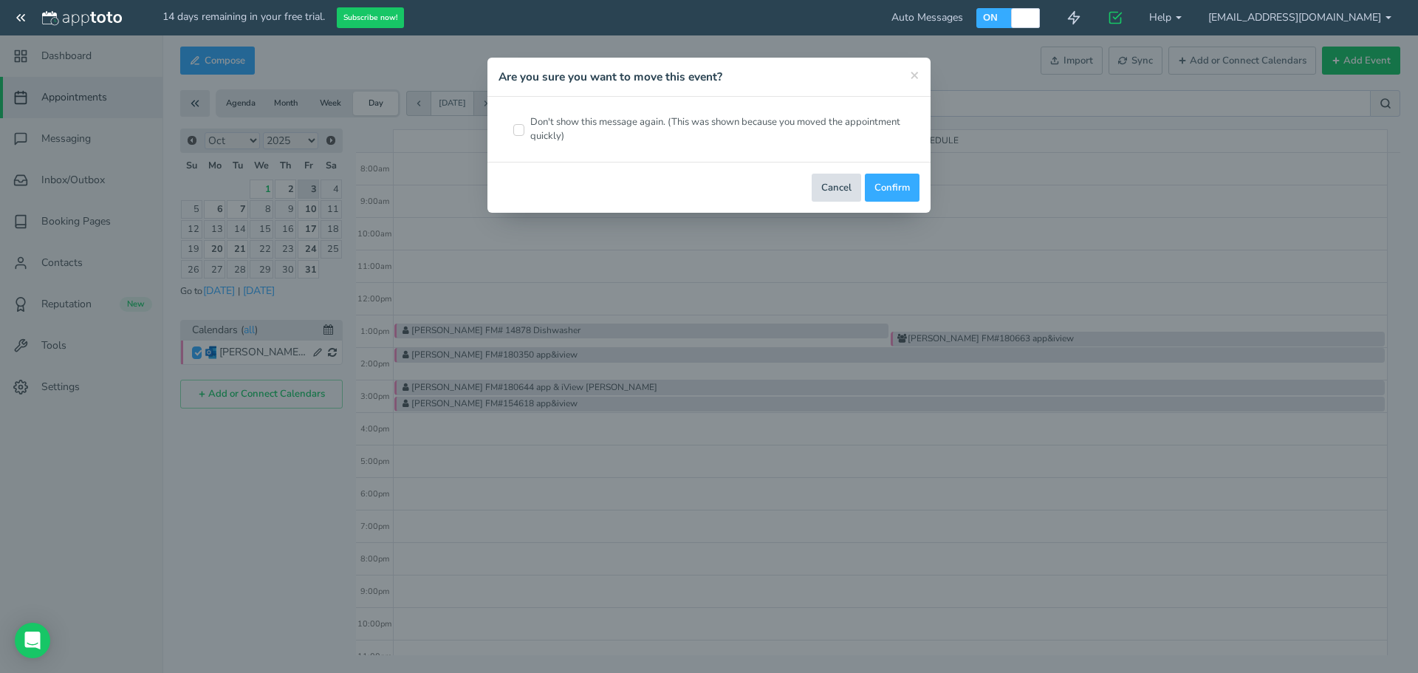
click at [845, 194] on button "Cancel" at bounding box center [836, 188] width 49 height 29
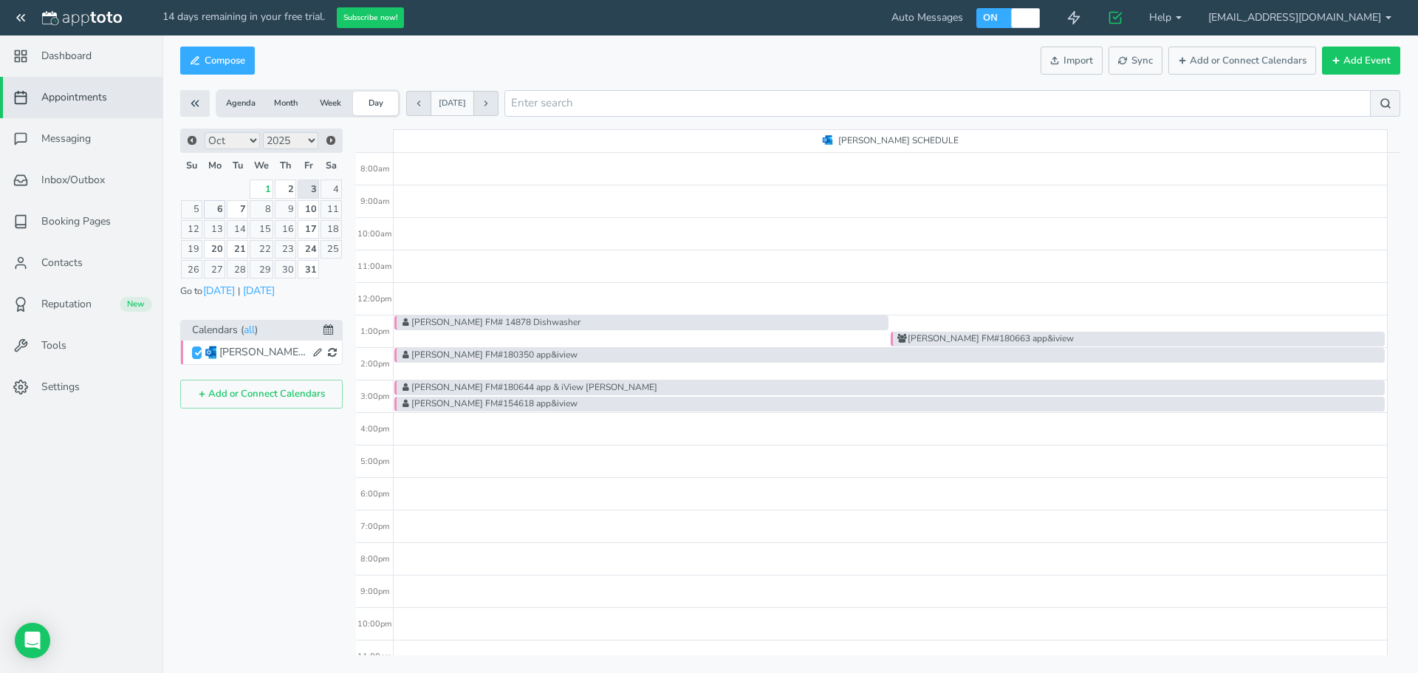
click at [219, 210] on link "6" at bounding box center [215, 209] width 22 height 18
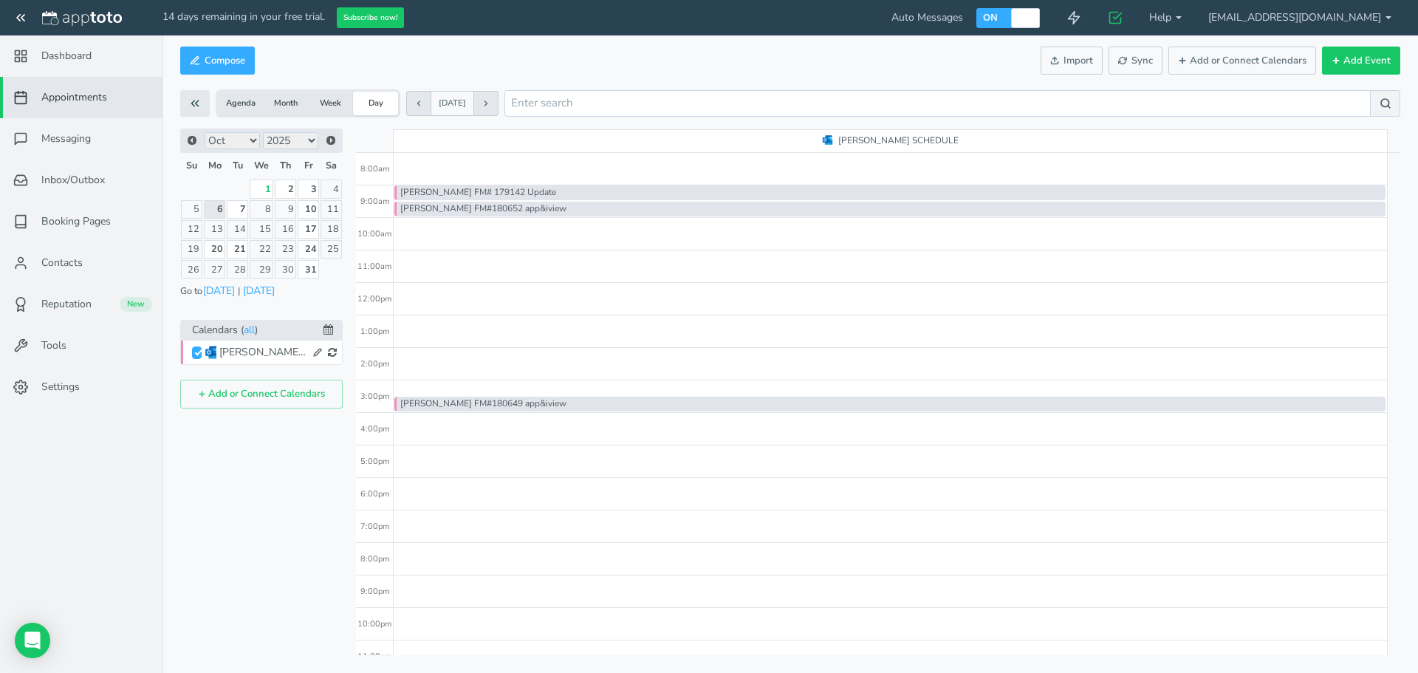
type input "[DATE]"
type input "10:15am"
type input "[DATE]"
type input "10:30am"
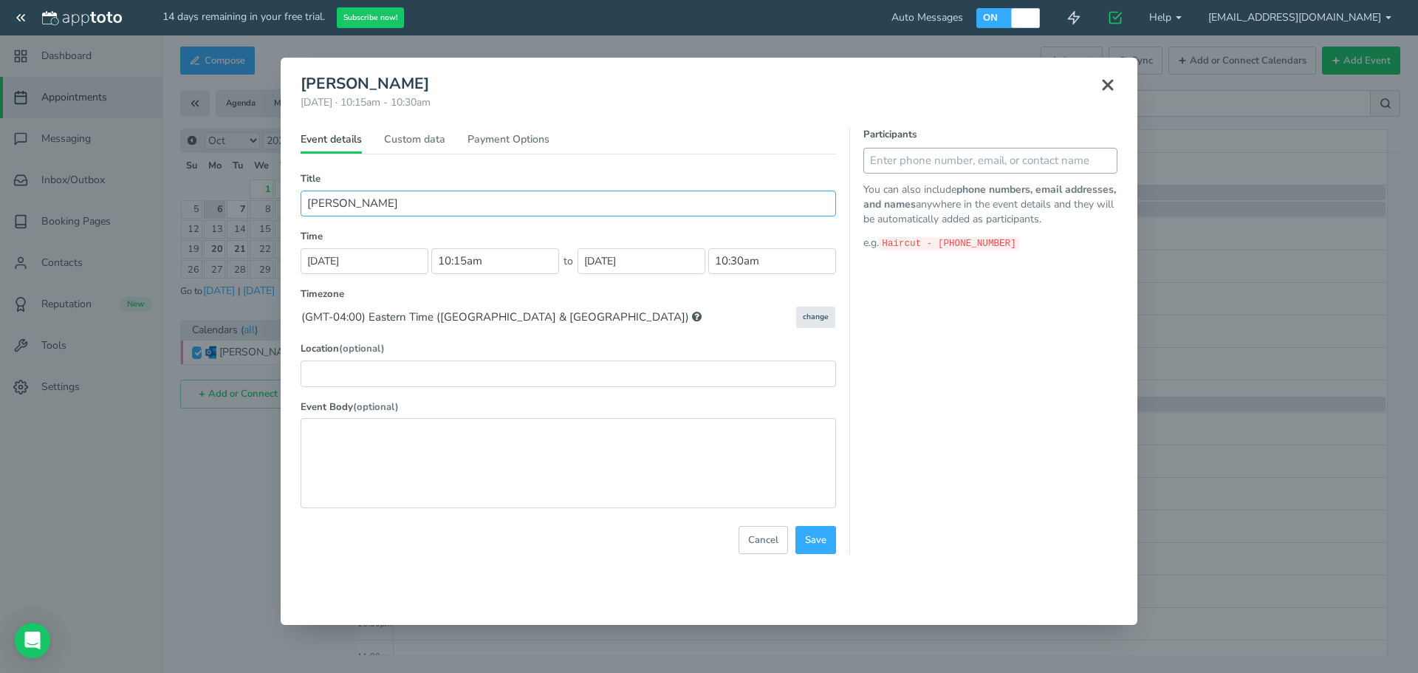
type input "Rob Cuthcin"
click at [909, 169] on input "text" at bounding box center [990, 161] width 254 height 26
type input "Rob 603-762-0985"
click at [1049, 165] on button at bounding box center [1103, 161] width 30 height 26
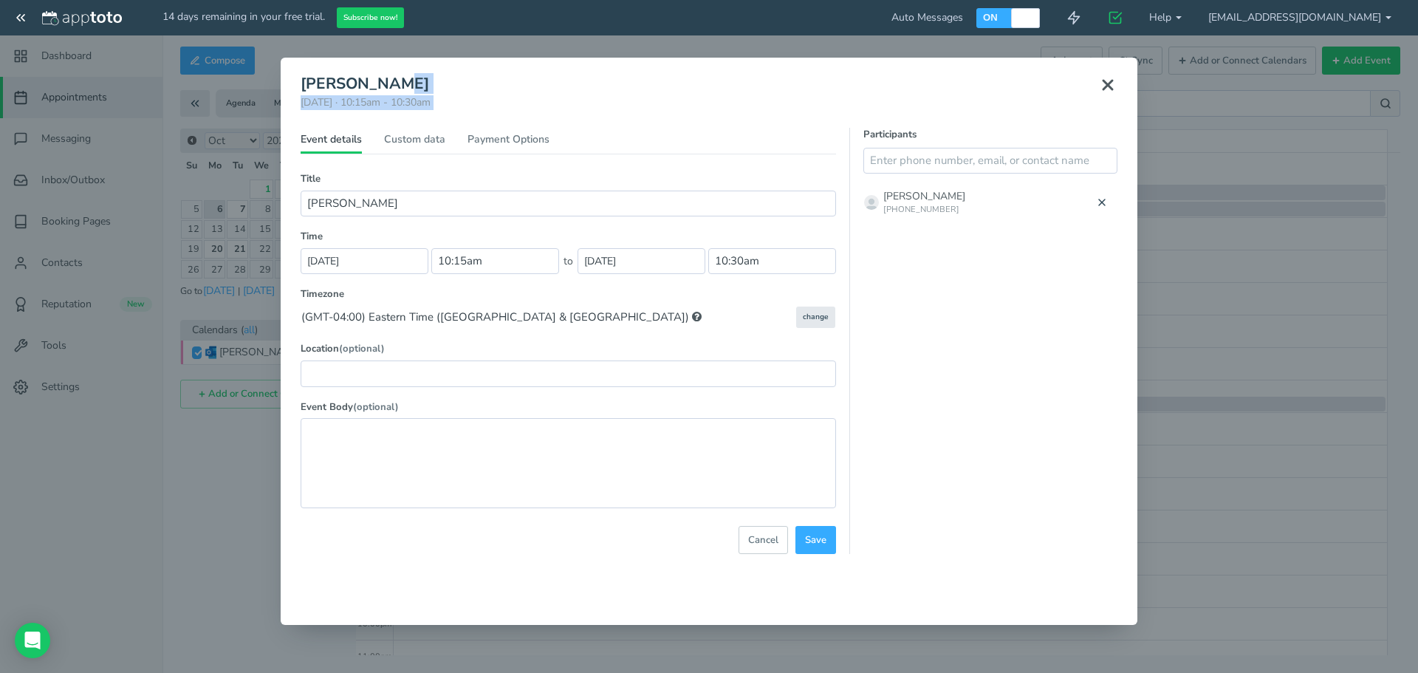
drag, startPoint x: 803, startPoint y: 76, endPoint x: 636, endPoint y: 83, distance: 167.1
click at [636, 83] on header "Rob Cuthcin Monday, October 6th · 10:15am - 10:30am Public reschedule link" at bounding box center [709, 101] width 817 height 52
click at [498, 267] on input "10:15am" at bounding box center [495, 261] width 128 height 26
click at [454, 347] on li "10:00 am" at bounding box center [464, 343] width 65 height 12
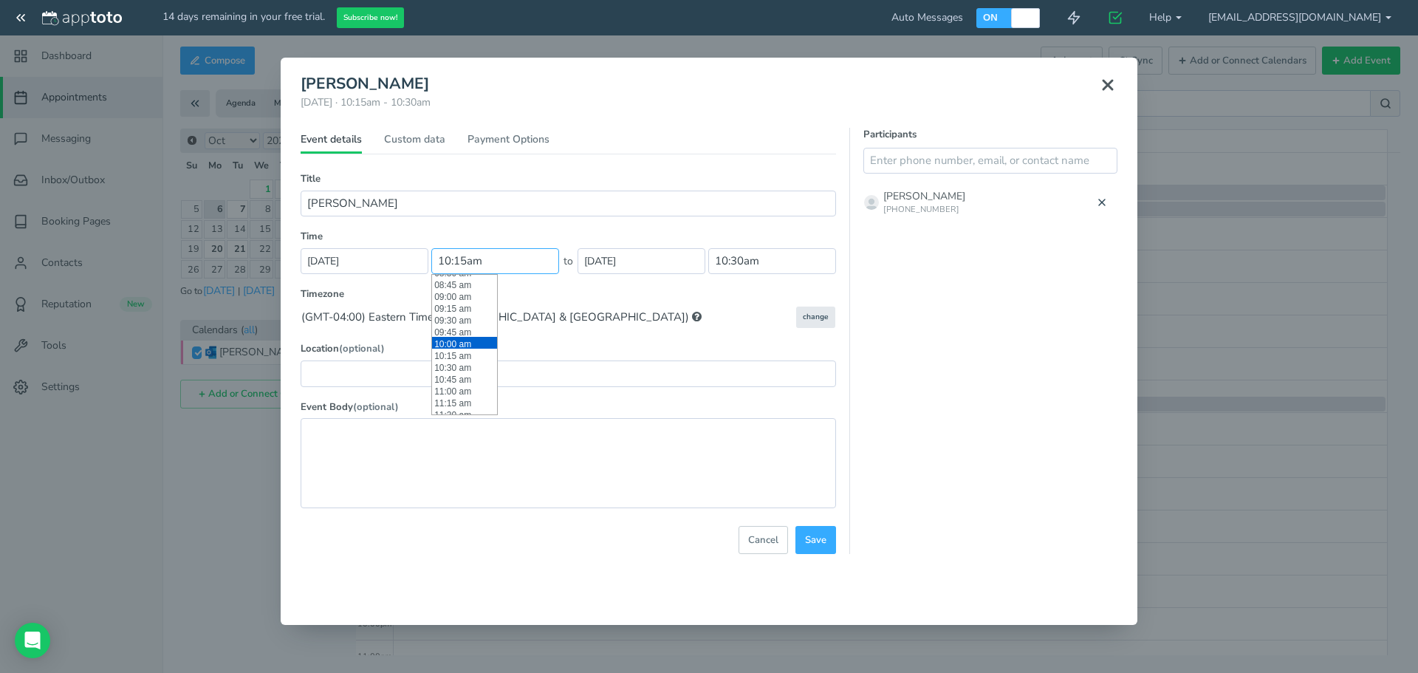
type input "10:00 am"
click at [762, 262] on input "10:15am" at bounding box center [772, 261] width 128 height 26
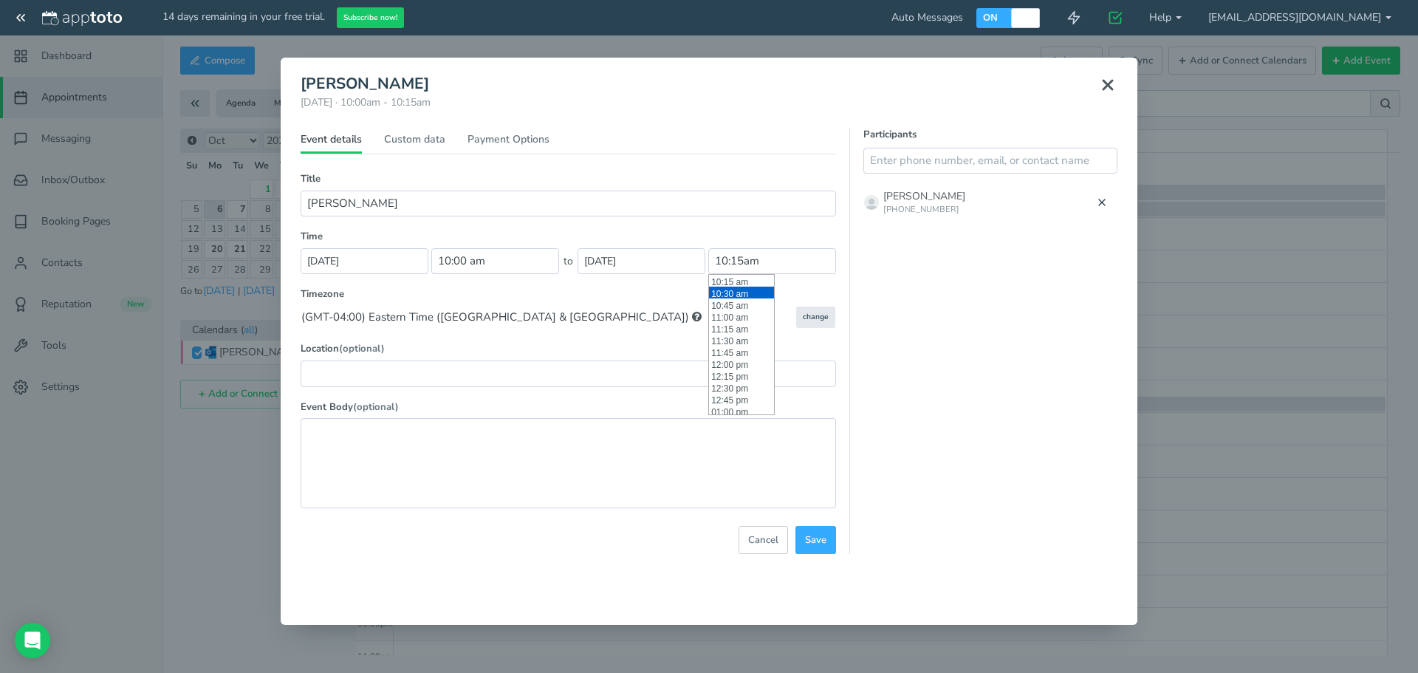
click at [744, 297] on li "10:30 am" at bounding box center [741, 293] width 65 height 12
type input "10:30 am"
click at [818, 532] on button "Save" at bounding box center [815, 540] width 41 height 29
select select "string:America/New_York"
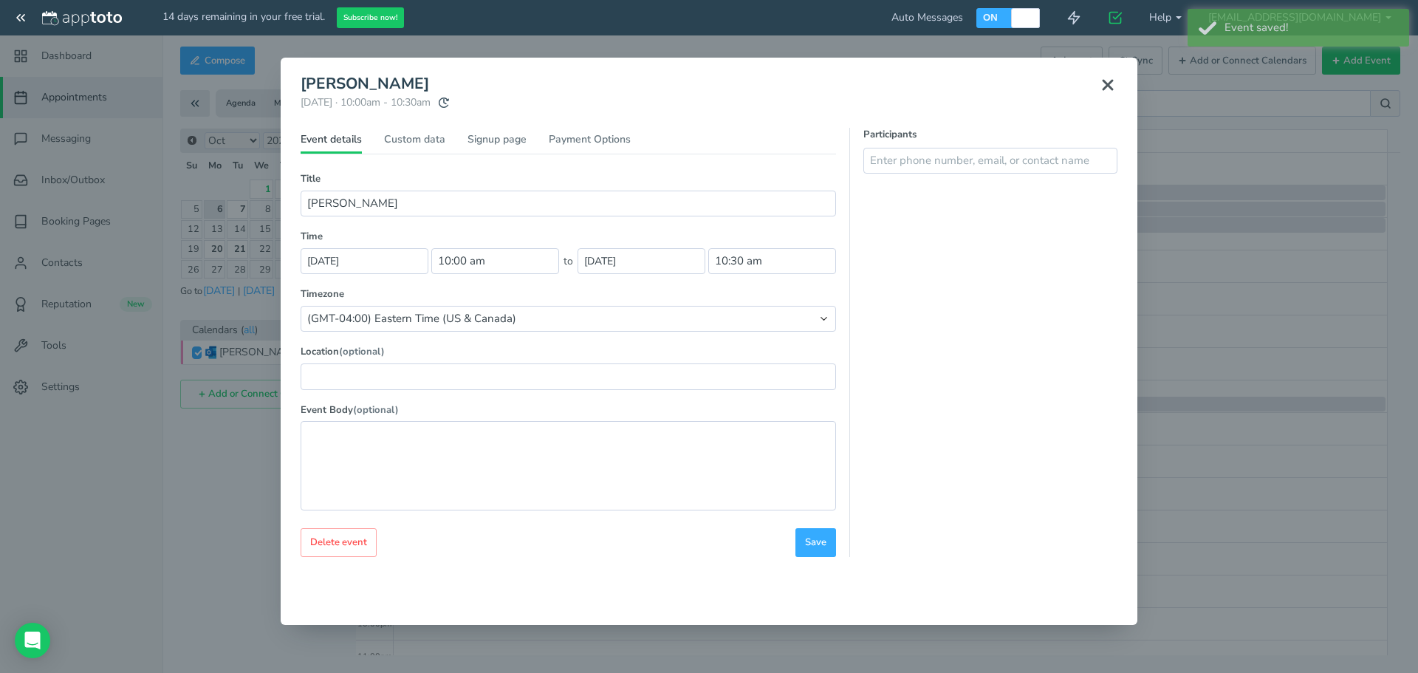
click at [1049, 91] on icon at bounding box center [1108, 85] width 18 height 18
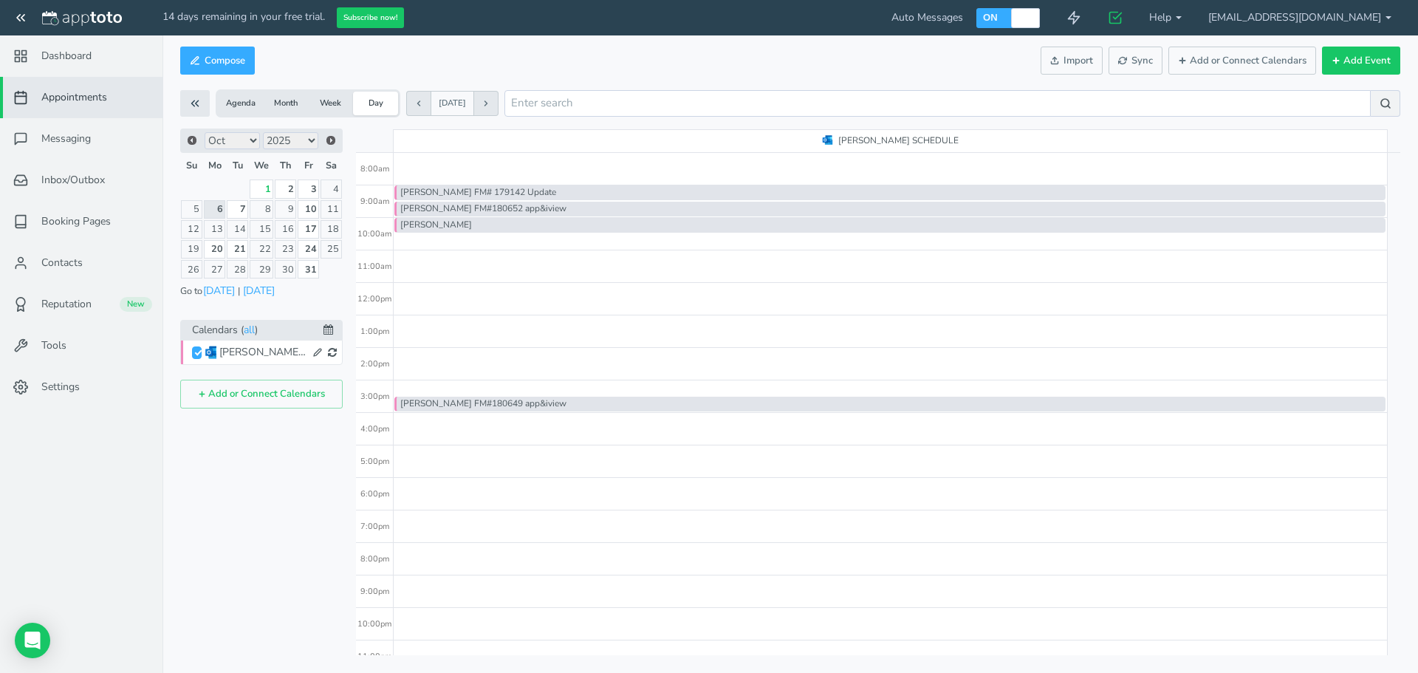
click at [479, 228] on div at bounding box center [889, 230] width 987 height 4
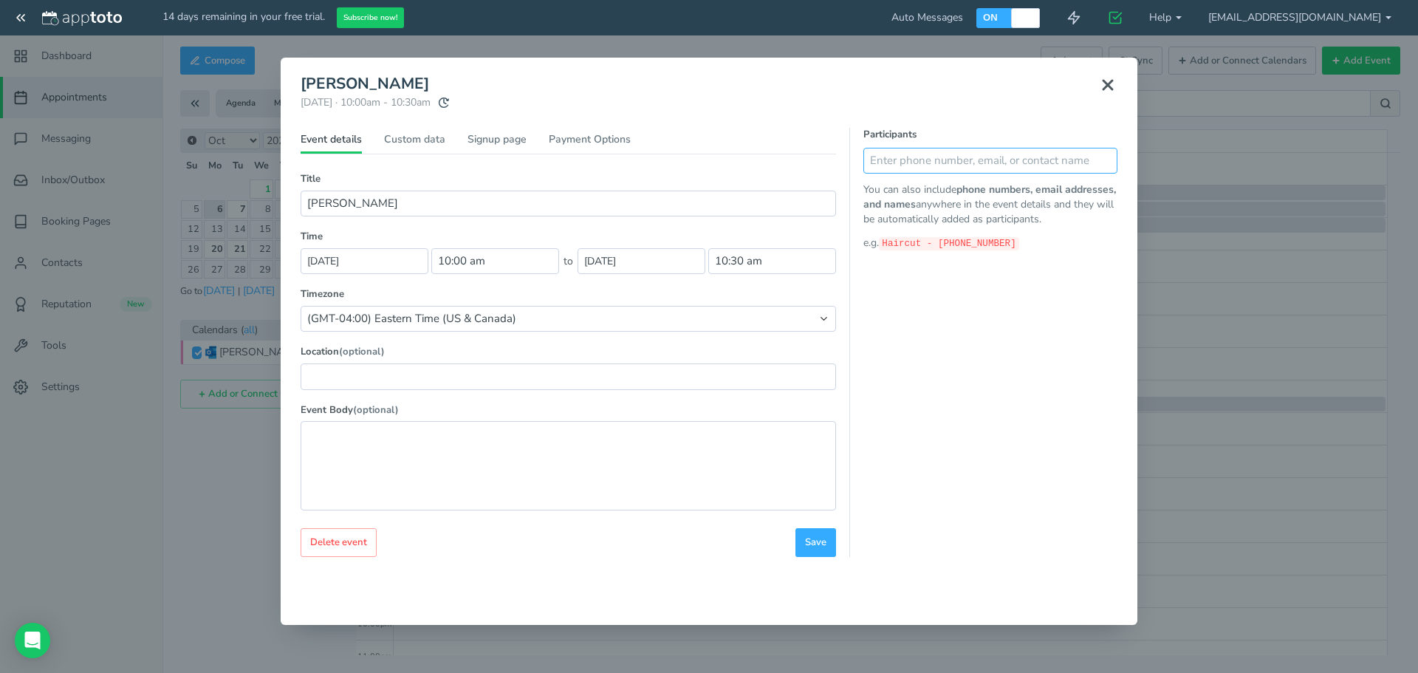
click at [895, 164] on input "text" at bounding box center [990, 161] width 254 height 26
type input "Rob 6037620385"
click at [1049, 163] on icon at bounding box center [1102, 160] width 10 height 10
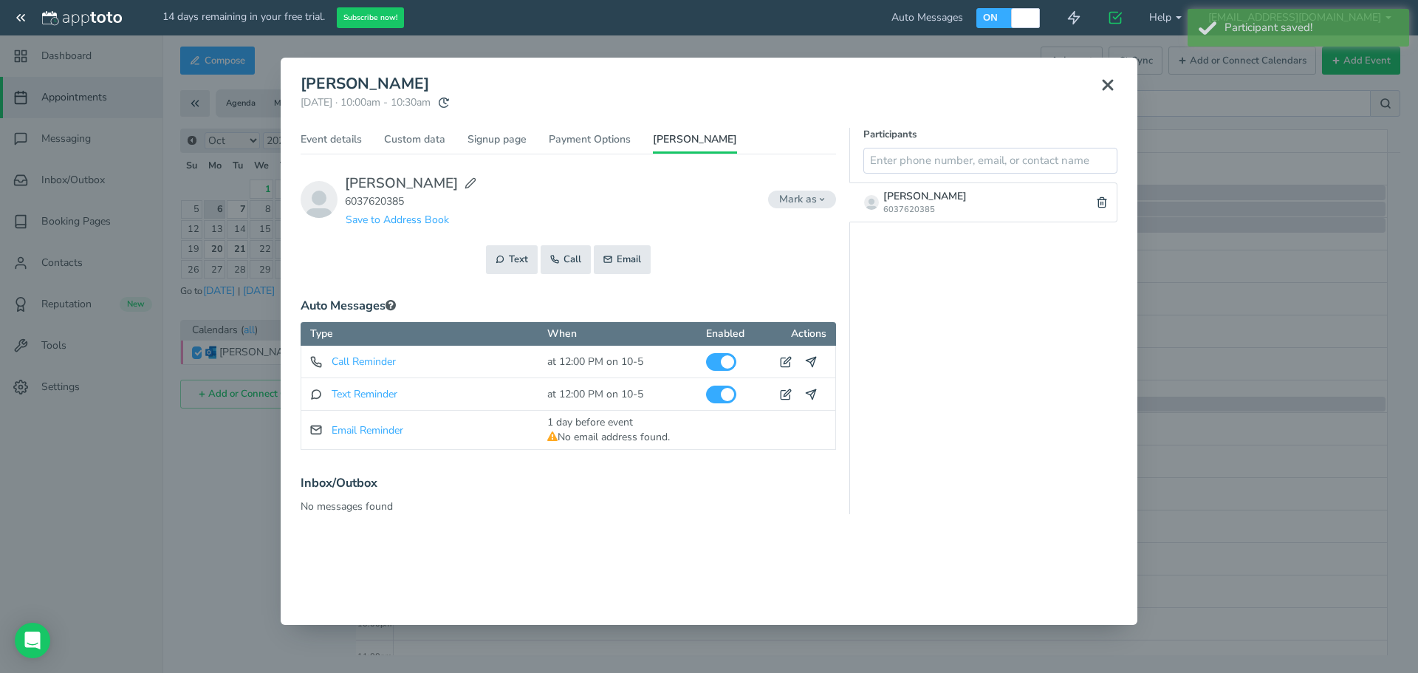
click at [465, 187] on use at bounding box center [470, 183] width 10 height 10
type input "Rob"
type input "6037620385"
click at [0, 0] on div "Name Rob" at bounding box center [0, 0] width 0 height 0
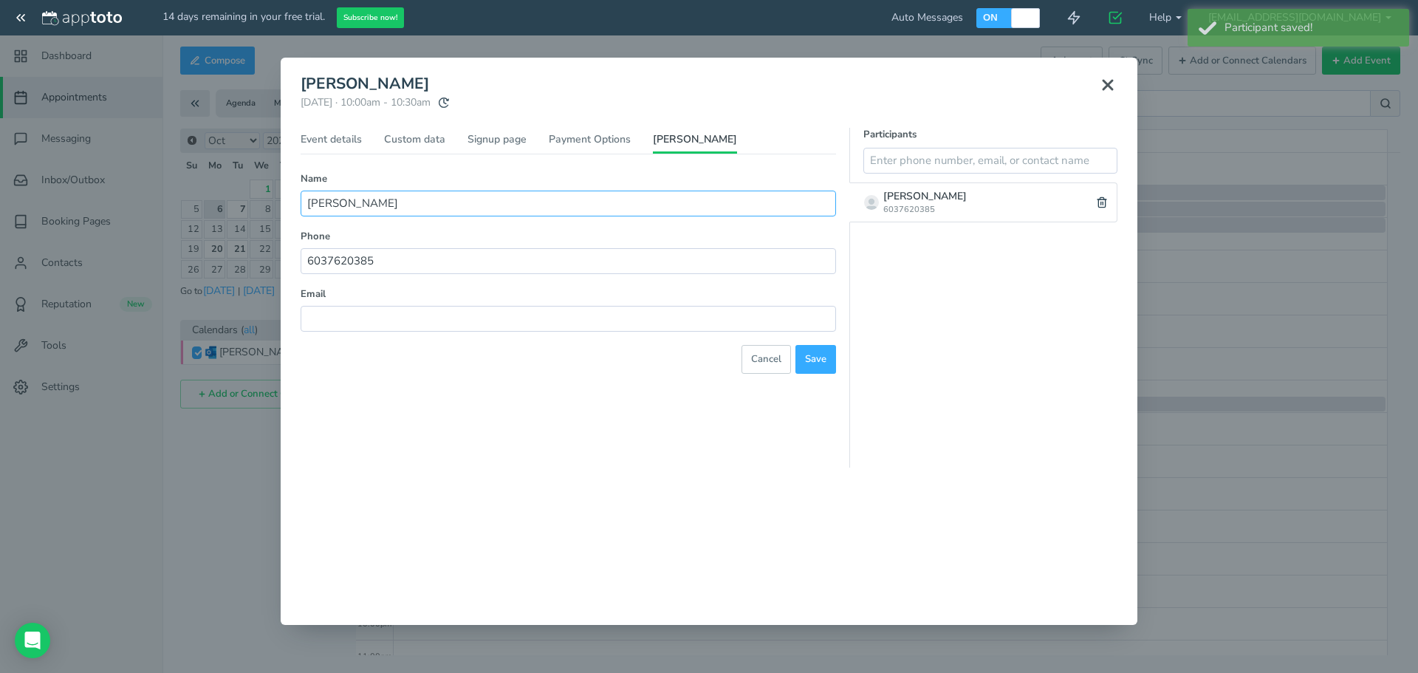
click at [373, 205] on input "Rob" at bounding box center [568, 204] width 535 height 26
click at [336, 141] on link "Event details" at bounding box center [331, 142] width 61 height 21
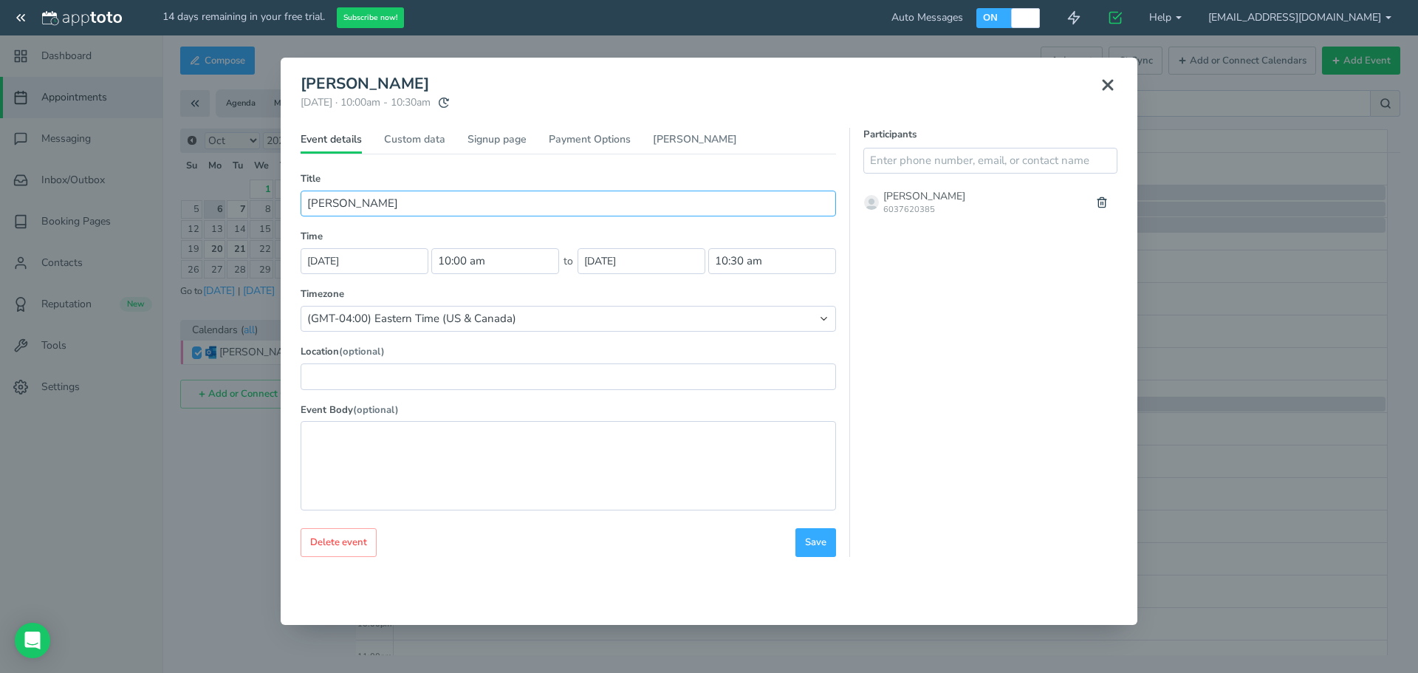
click at [392, 202] on input "Rob Cuthcin" at bounding box center [568, 204] width 535 height 26
click at [454, 206] on input "Rob Cuthcin FM#180" at bounding box center [568, 204] width 535 height 26
type input "Rob Cuthcin FM#180053 app&iview"
click at [832, 532] on button "Save" at bounding box center [815, 542] width 41 height 29
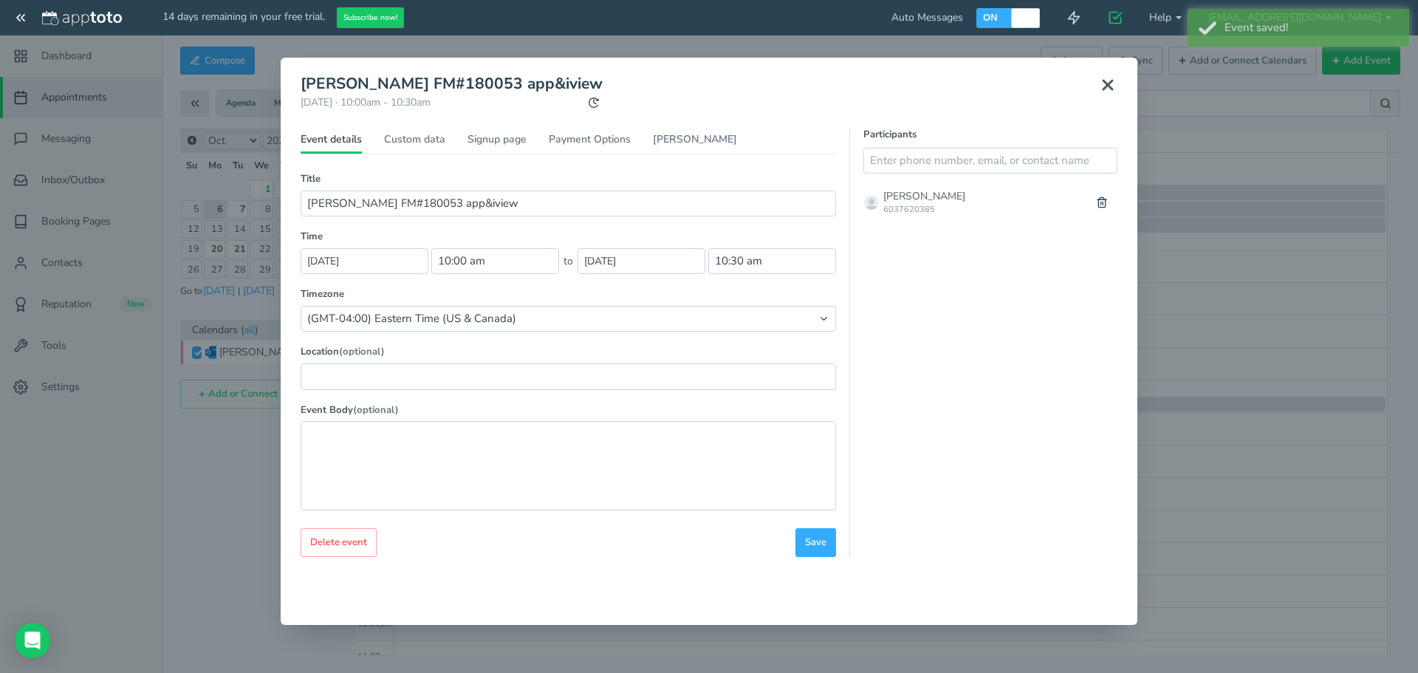
click at [1049, 91] on icon at bounding box center [1108, 85] width 18 height 18
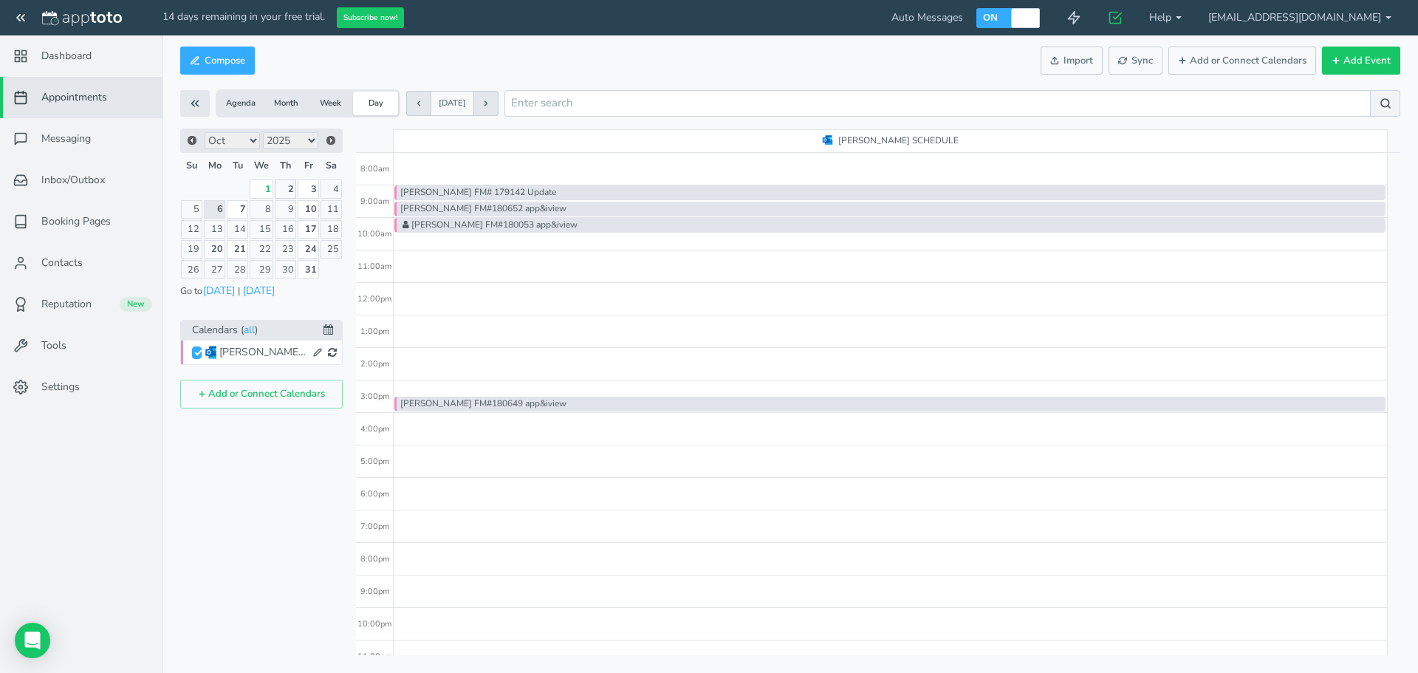
click at [287, 191] on link "2" at bounding box center [285, 188] width 21 height 18
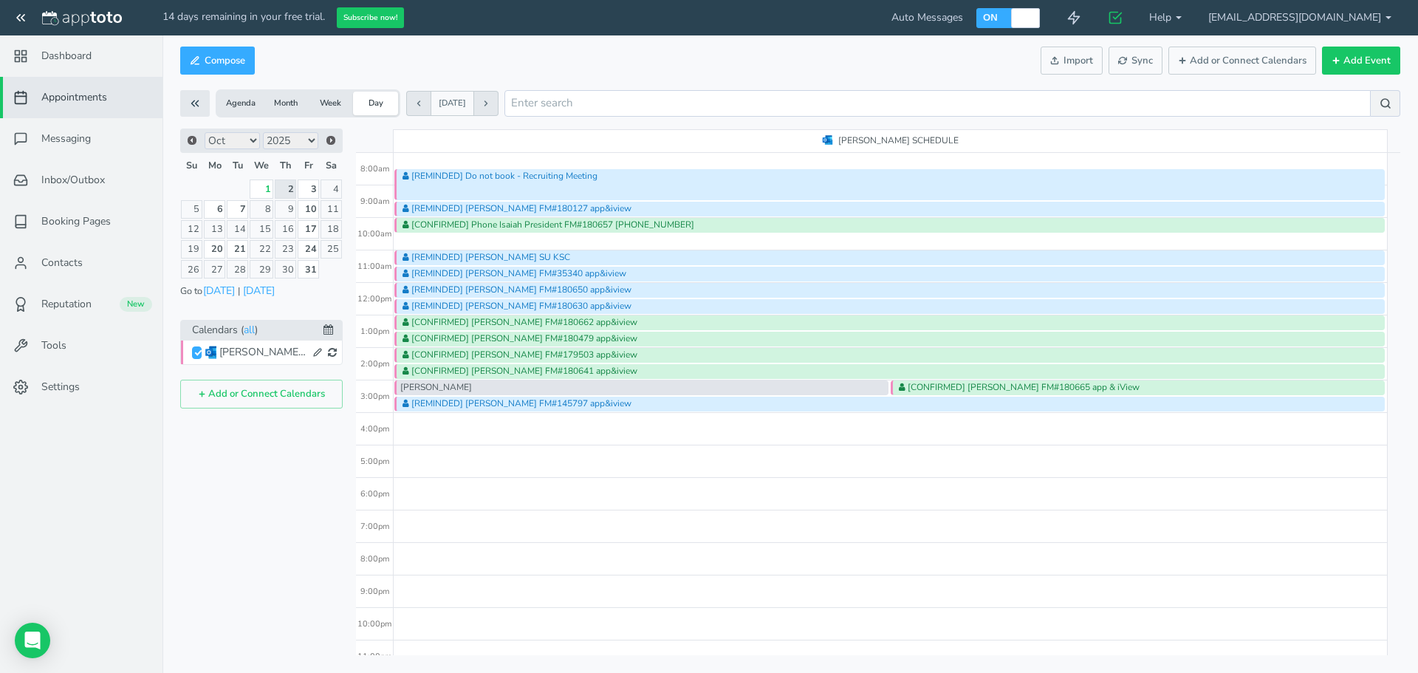
click at [416, 237] on div "[REMINDED] Do not book - Recruiting Meeting [REMINDED] Juan Carmona FM#180127 a…" at bounding box center [891, 283] width 994 height 780
click at [498, 241] on div "[REMINDED] Do not book - Recruiting Meeting [REMINDED] Juan Carmona FM#180127 a…" at bounding box center [891, 283] width 994 height 780
click at [420, 239] on div "[REMINDED] Do not book - Recruiting Meeting [REMINDED] Juan Carmona FM#180127 a…" at bounding box center [891, 283] width 994 height 780
click at [445, 243] on div "[REMINDED] Do not book - Recruiting Meeting [REMINDED] Juan Carmona FM#180127 a…" at bounding box center [891, 283] width 994 height 780
click at [462, 243] on div "[REMINDED] Do not book - Recruiting Meeting [REMINDED] Juan Carmona FM#180127 a…" at bounding box center [891, 283] width 994 height 780
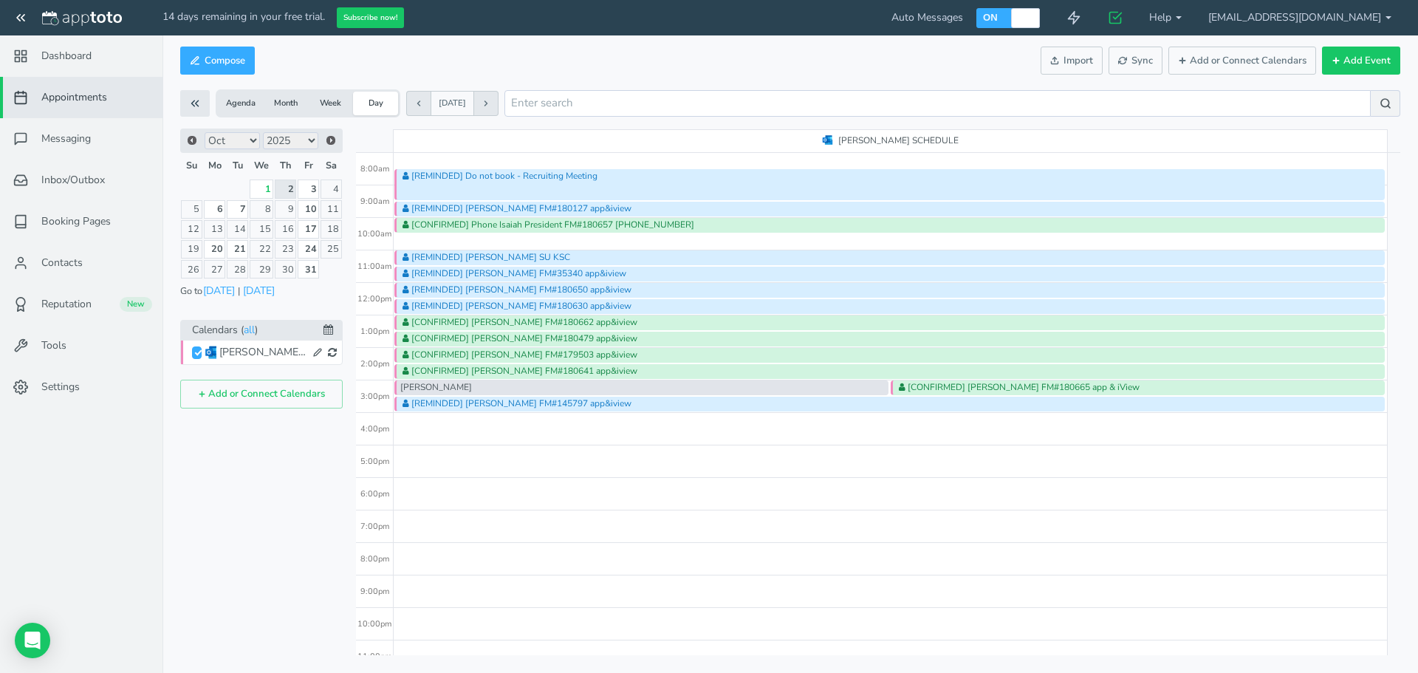
click at [462, 243] on div "[REMINDED] Do not book - Recruiting Meeting [REMINDED] Juan Carmona FM#180127 a…" at bounding box center [891, 283] width 994 height 780
type input "[DATE]"
type input "10:45am"
type input "[DATE]"
type input "11:00am"
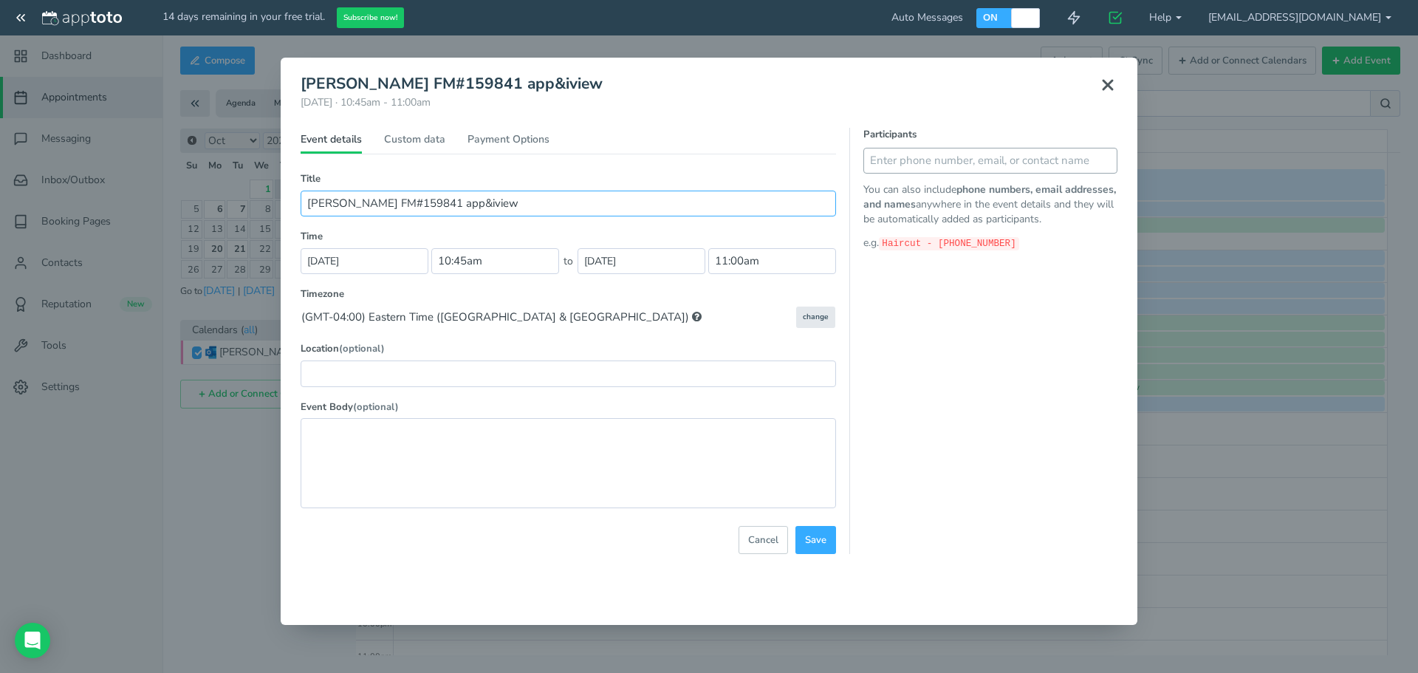
type input "Tyler Ham FM#159841 app&iview"
click at [930, 171] on input "text" at bounding box center [990, 161] width 254 height 26
type input "Tyler 3786097503"
click at [1049, 162] on icon at bounding box center [1102, 160] width 10 height 10
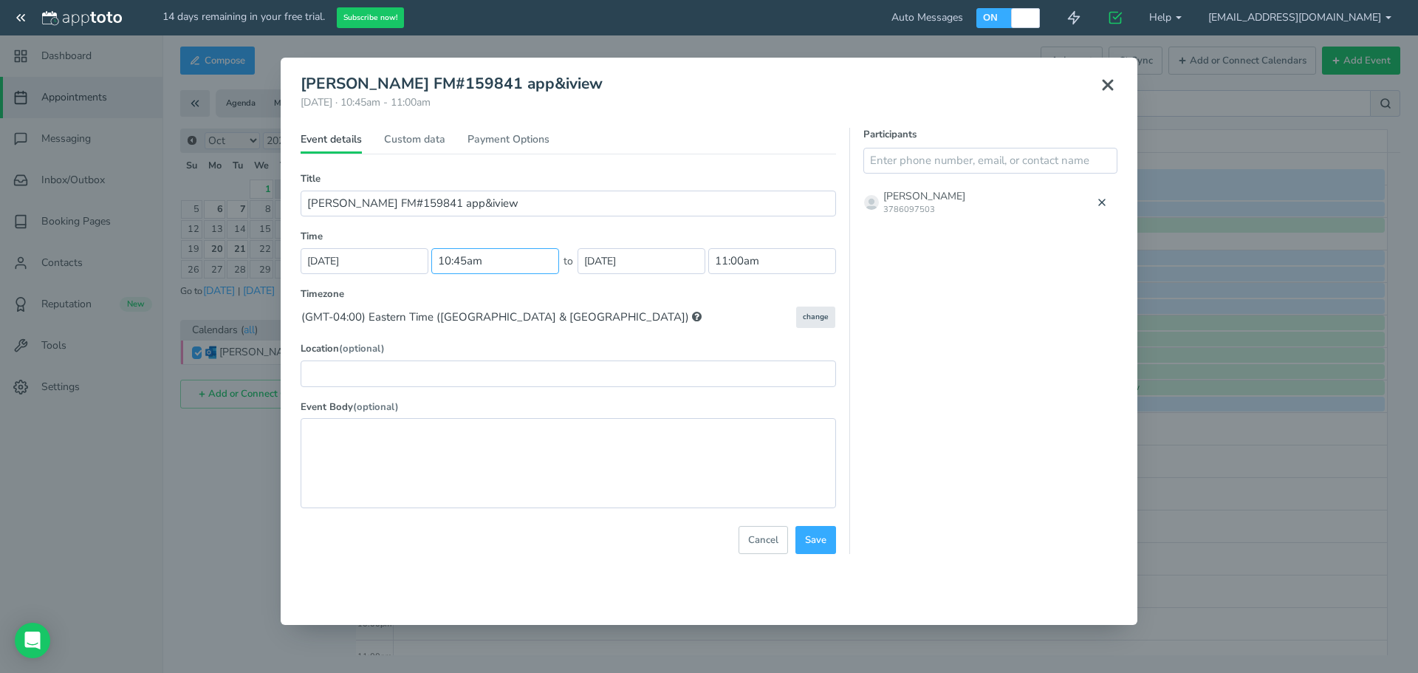
click at [518, 258] on input "10:45am" at bounding box center [495, 261] width 128 height 26
click at [456, 346] on li "10:30 am" at bounding box center [464, 343] width 65 height 12
type input "10:30 am"
click at [759, 263] on input "10:45am" at bounding box center [772, 261] width 128 height 26
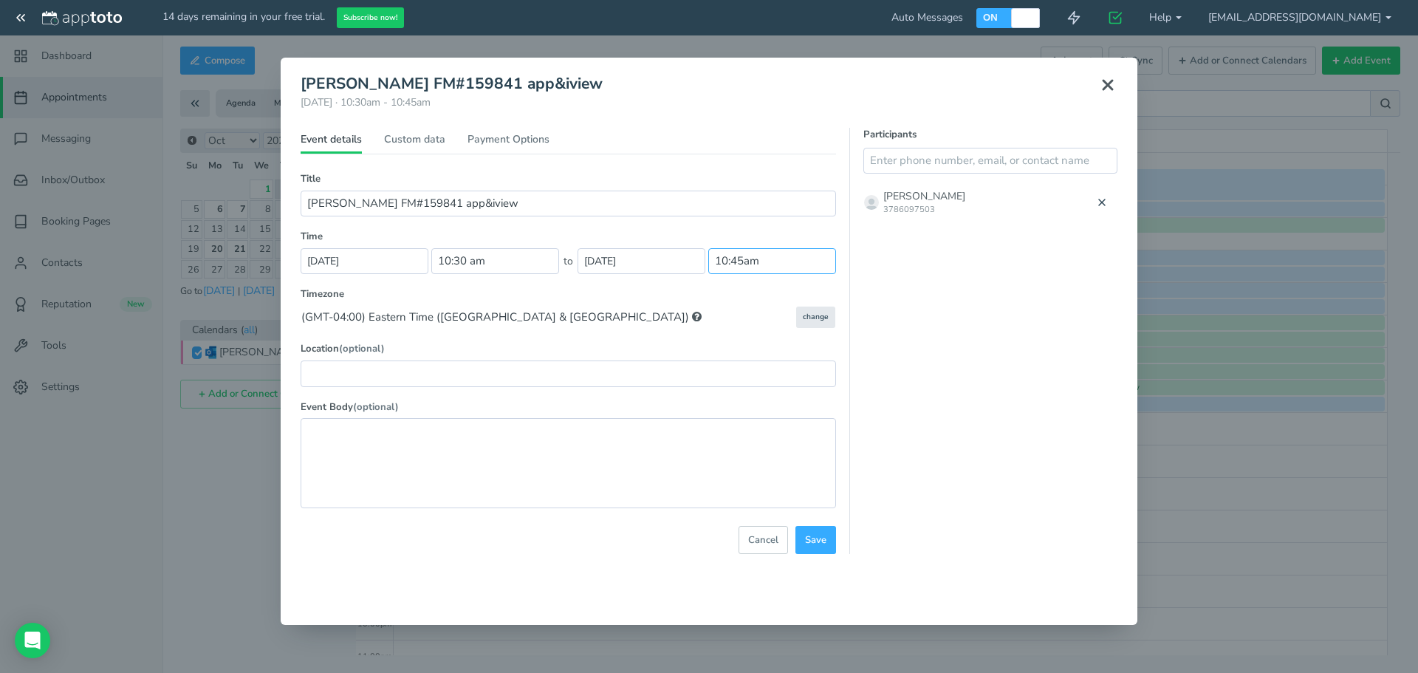
scroll to position [508, 0]
click at [737, 293] on li "11:00 am" at bounding box center [741, 293] width 65 height 12
type input "11:00 am"
click at [820, 532] on span "Save" at bounding box center [815, 540] width 21 height 14
select select "string:America/New_York"
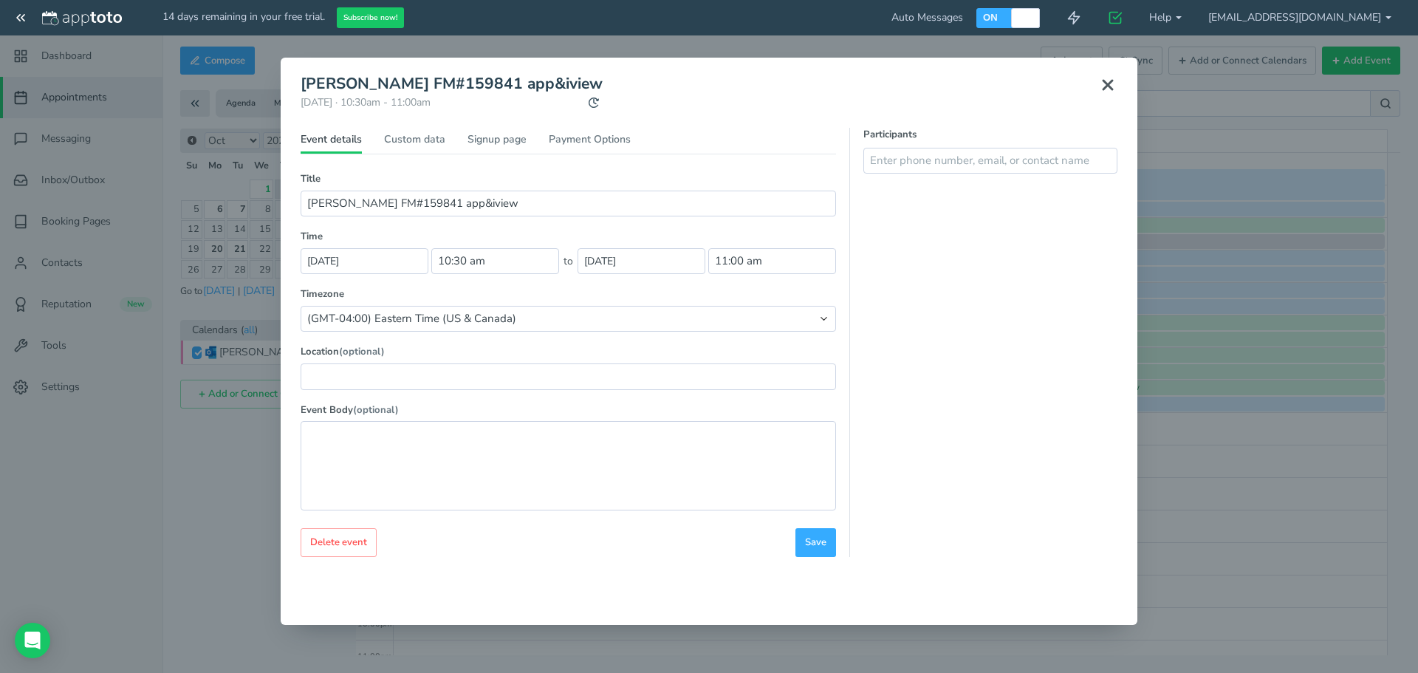
click at [1049, 96] on button at bounding box center [1107, 85] width 37 height 32
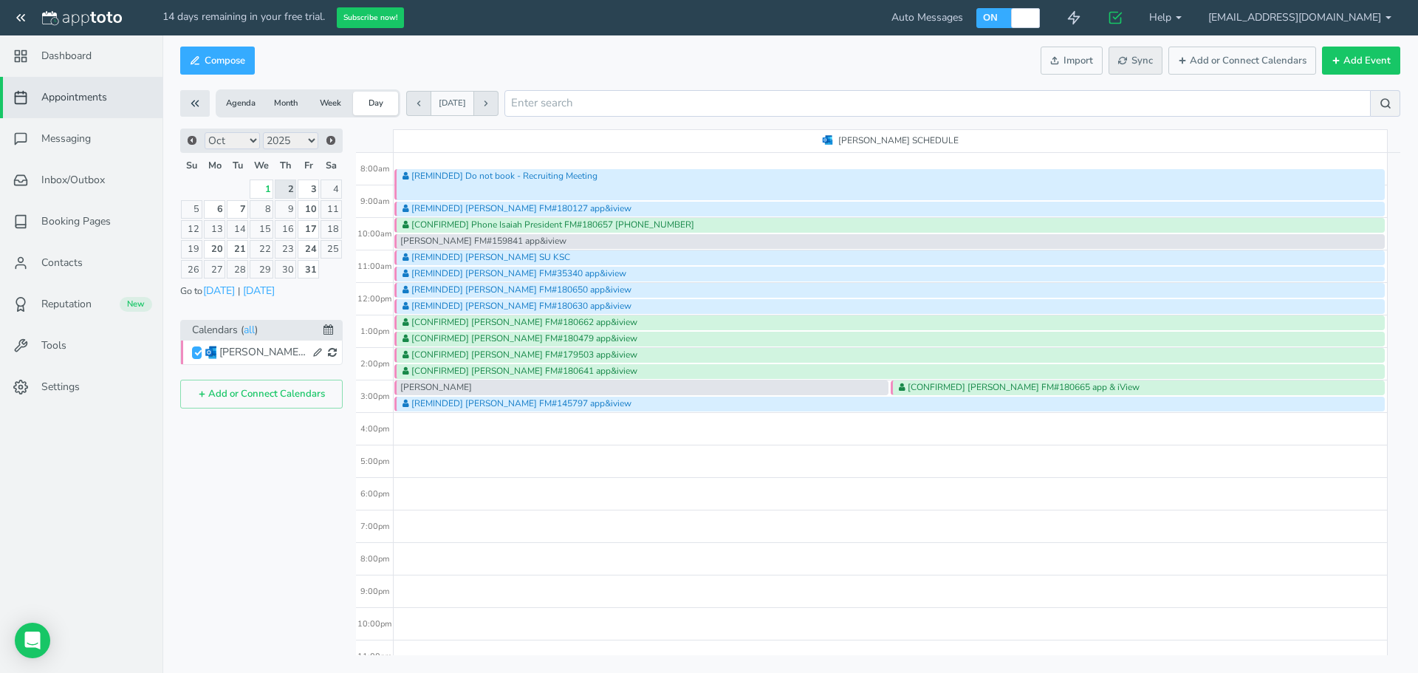
click at [1049, 55] on span "Sync" at bounding box center [1135, 61] width 35 height 14
click at [1049, 65] on span "Sync" at bounding box center [1135, 61] width 35 height 14
click at [504, 243] on div "Tyler Ham FM#159841 app&iview" at bounding box center [889, 241] width 990 height 15
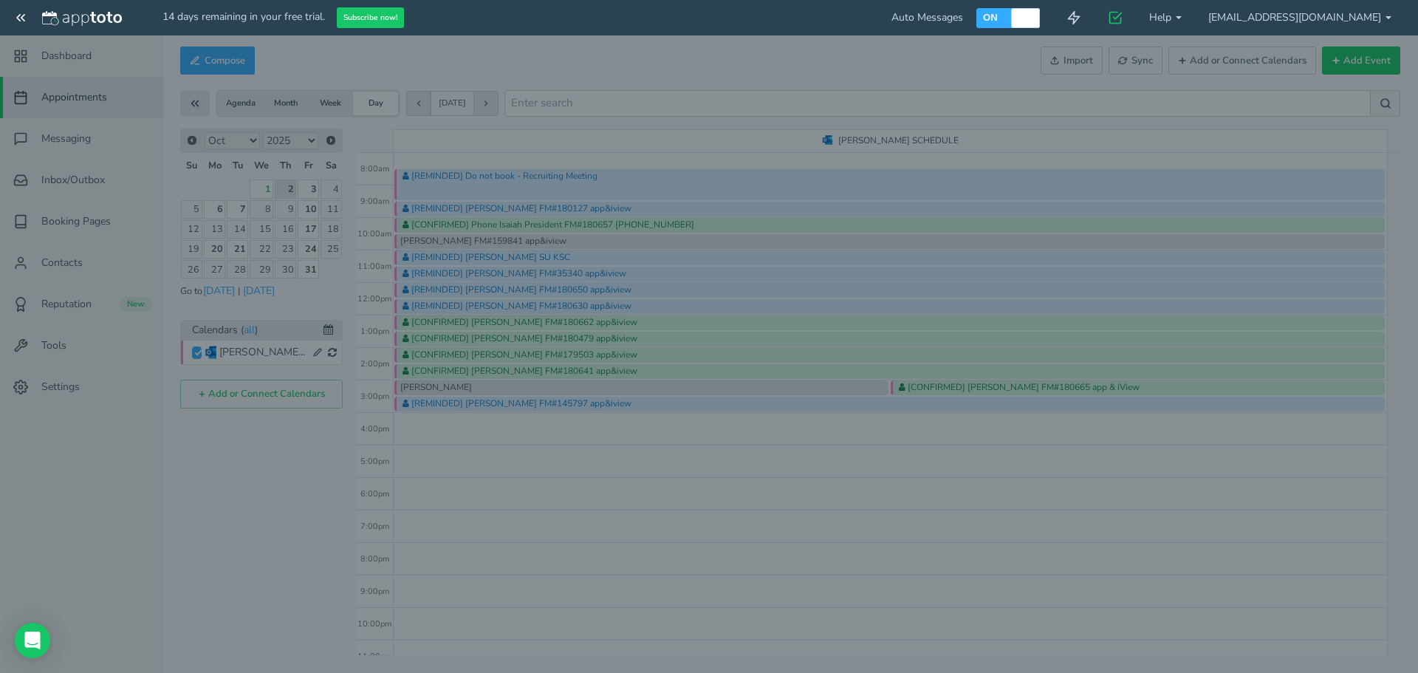
click at [504, 243] on div at bounding box center [709, 336] width 1418 height 673
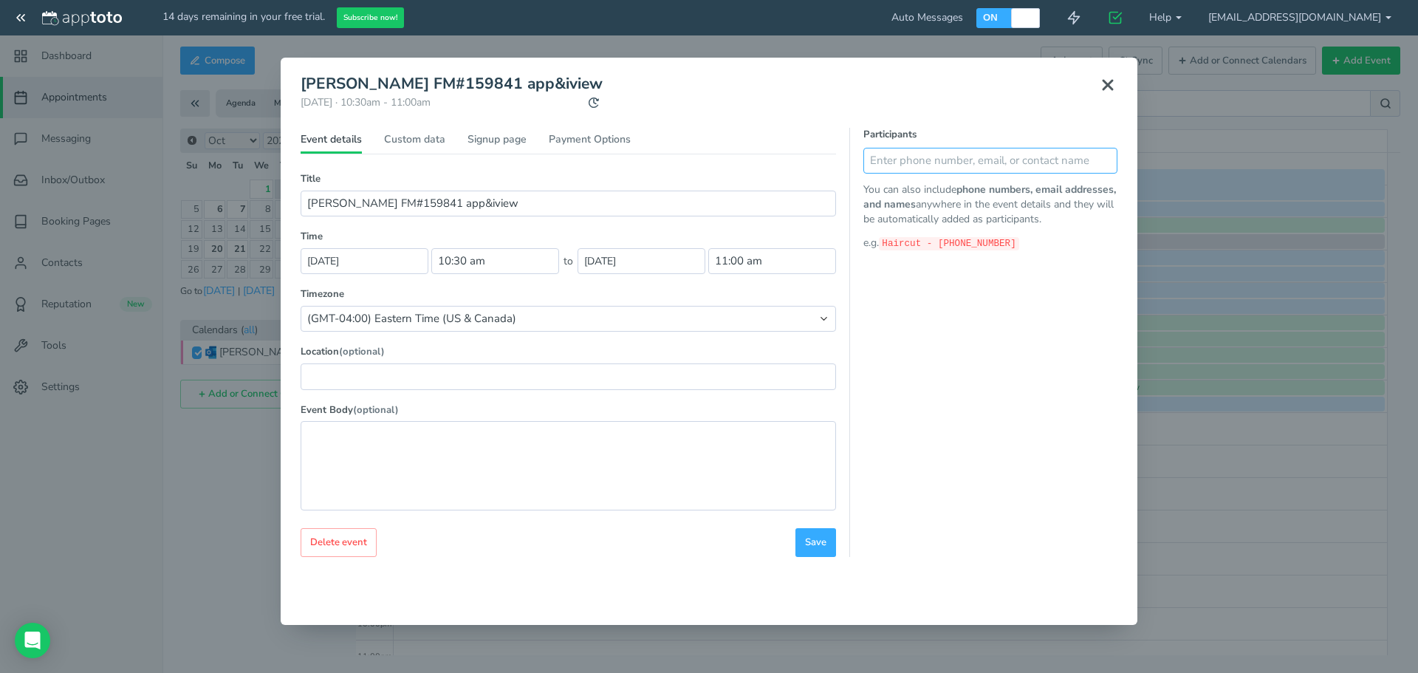
click at [967, 168] on input "text" at bounding box center [990, 161] width 254 height 26
type input "Tyler 9786097503"
click at [1049, 165] on button at bounding box center [1103, 161] width 30 height 26
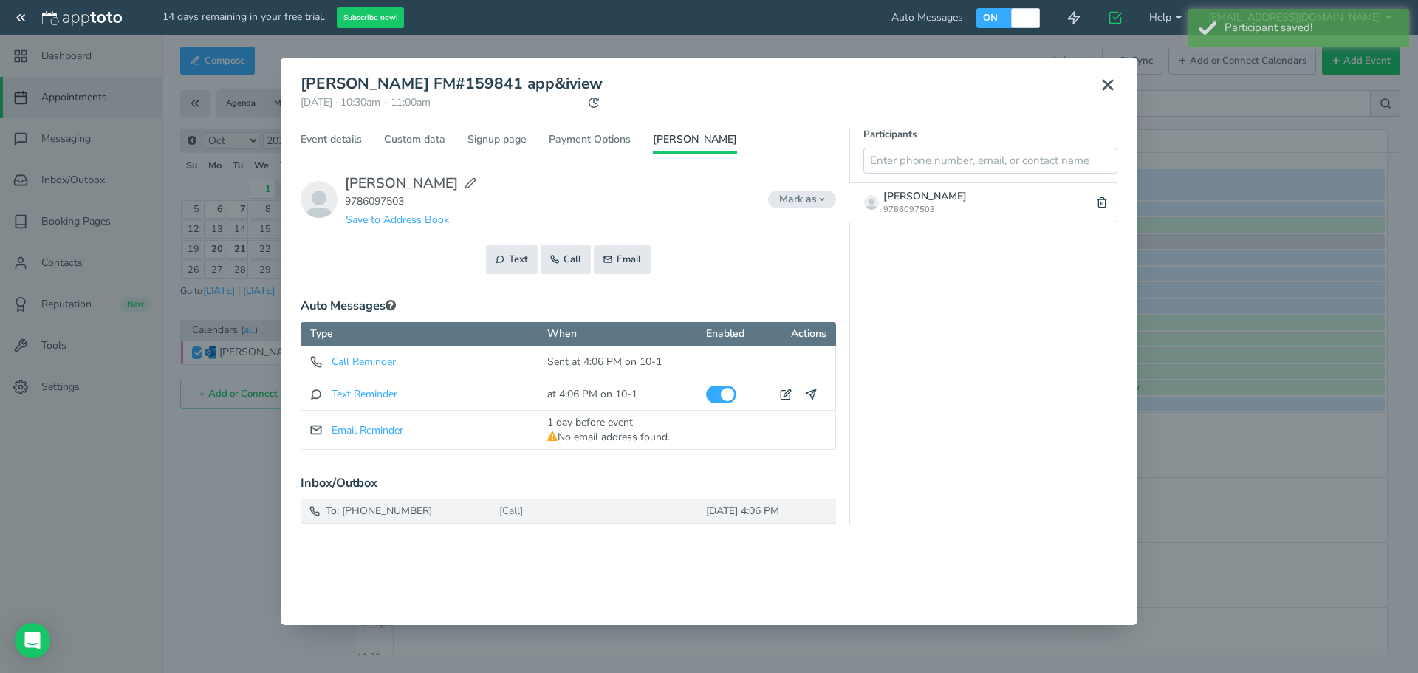
click at [1049, 88] on icon at bounding box center [1108, 85] width 18 height 18
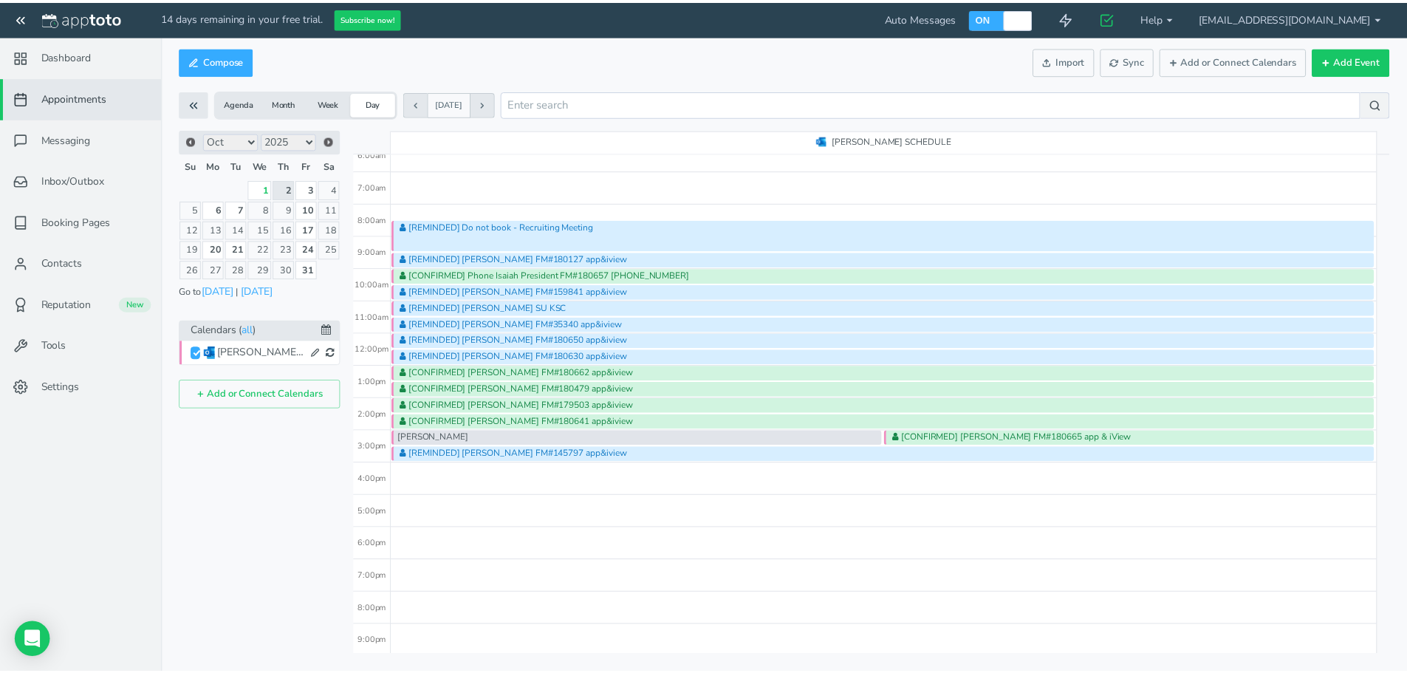
scroll to position [112, 0]
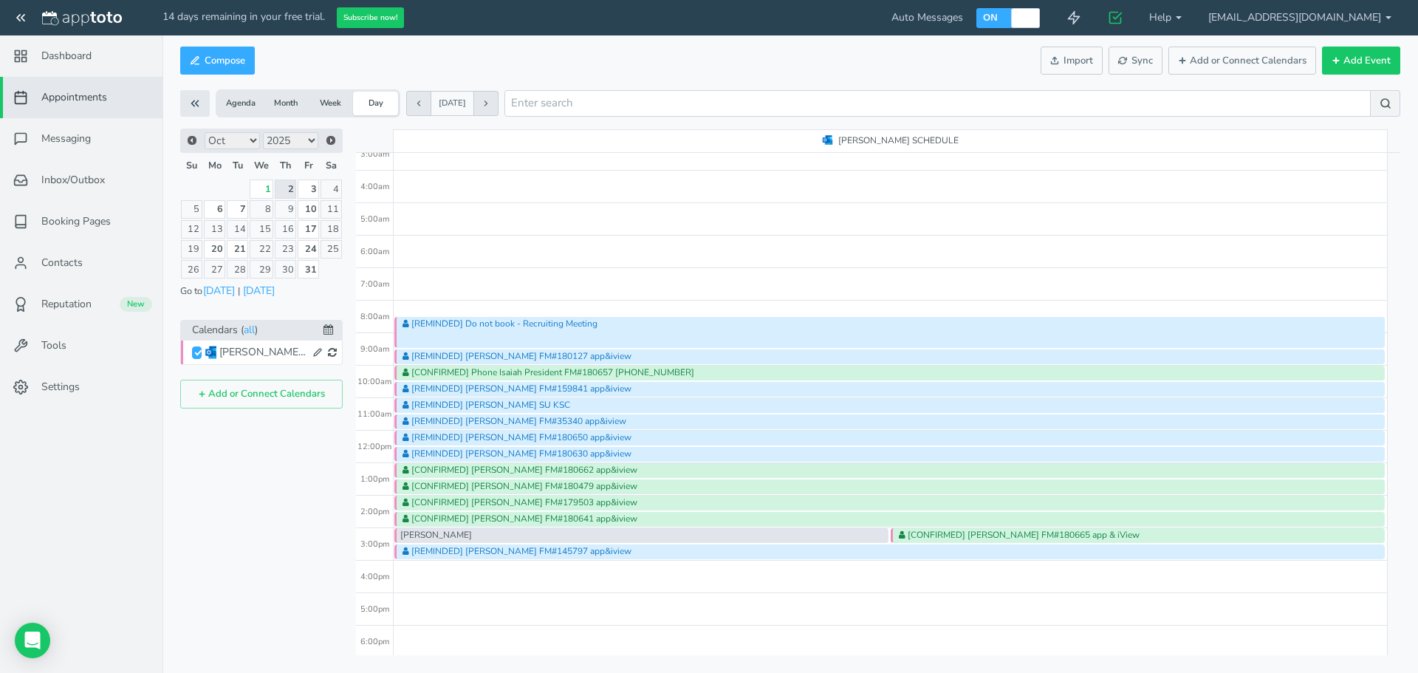
click at [248, 105] on button "Agenda" at bounding box center [240, 104] width 45 height 24
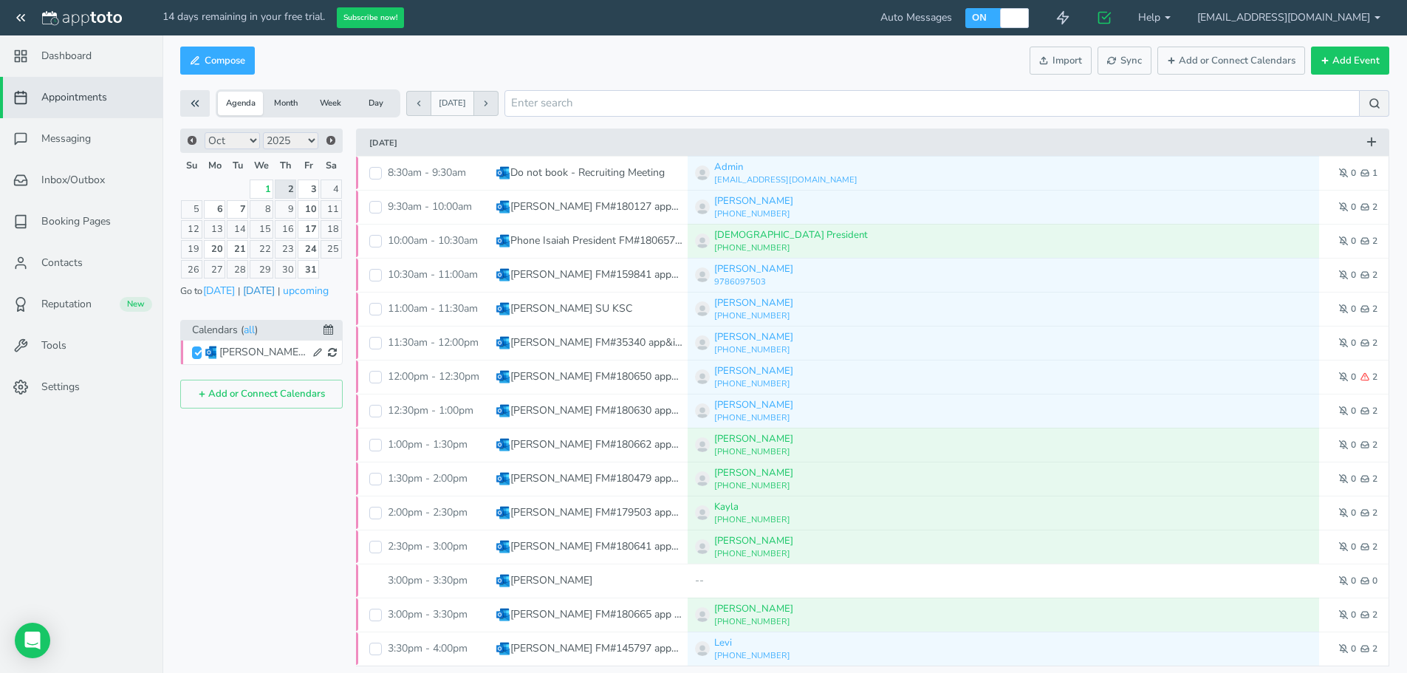
click at [270, 290] on button "[DATE]" at bounding box center [258, 291] width 33 height 16
click at [257, 292] on button "[DATE]" at bounding box center [258, 291] width 33 height 16
click at [202, 99] on button at bounding box center [195, 103] width 30 height 27
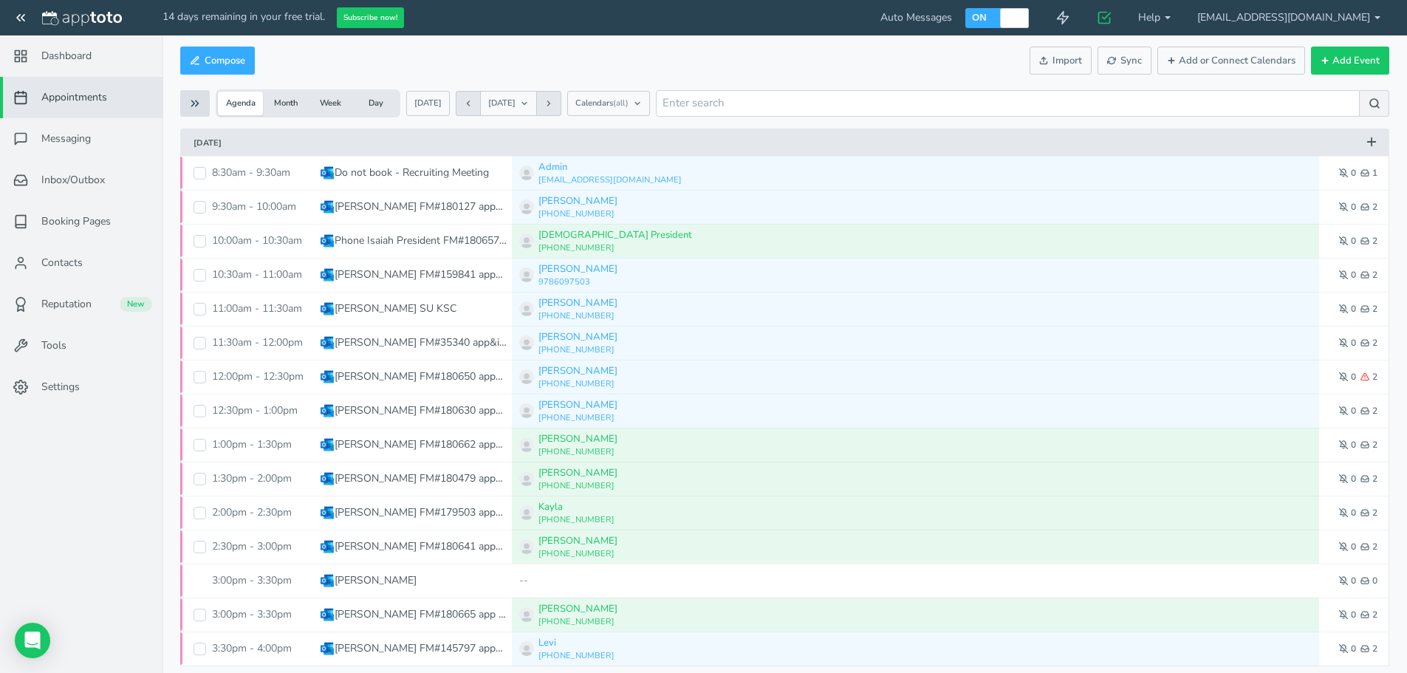
click at [204, 103] on button at bounding box center [195, 103] width 30 height 27
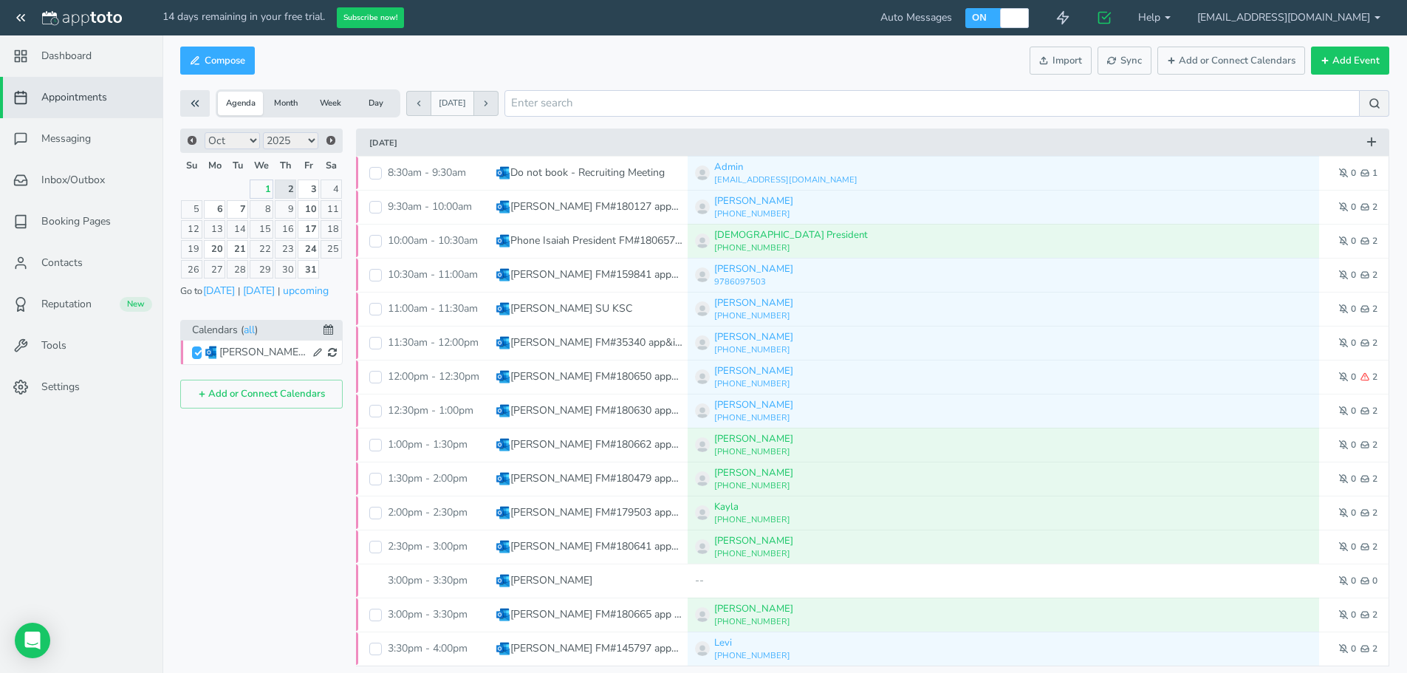
click at [372, 108] on button "Day" at bounding box center [375, 104] width 45 height 24
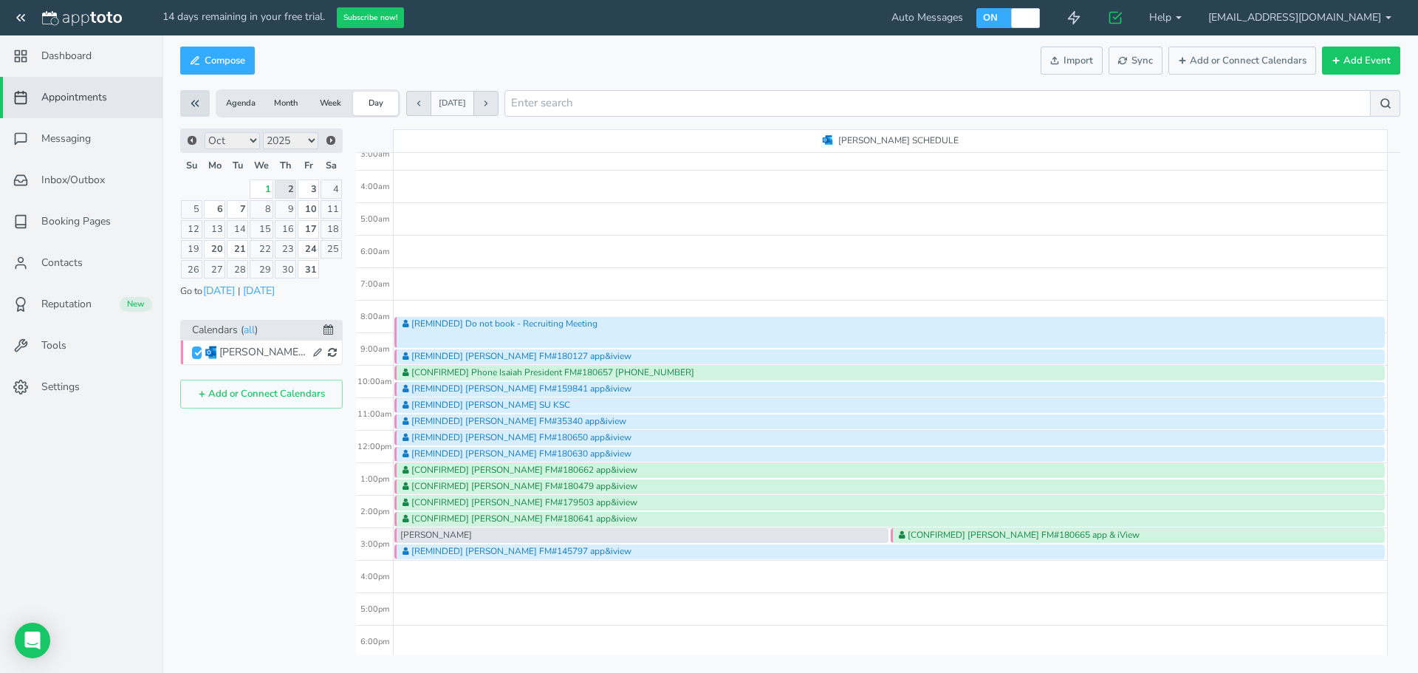
click at [198, 108] on icon at bounding box center [194, 103] width 13 height 13
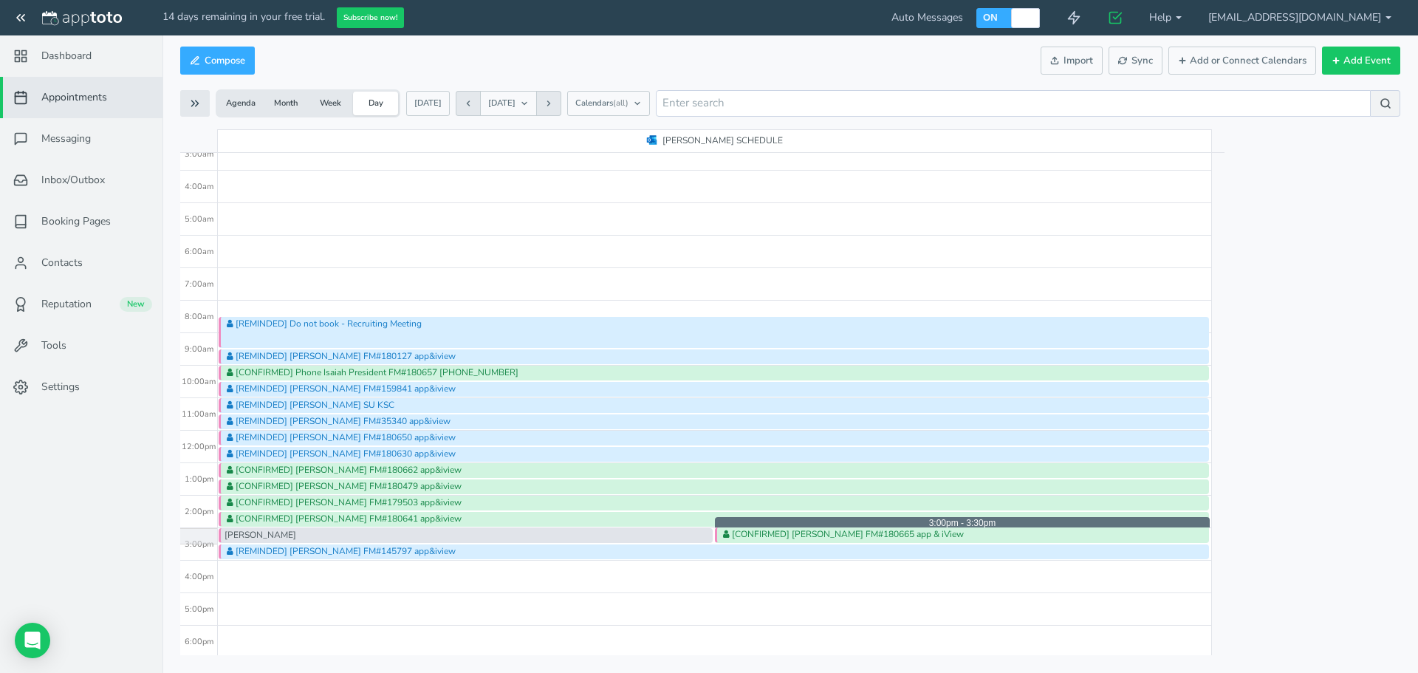
drag, startPoint x: 730, startPoint y: 535, endPoint x: 596, endPoint y: 530, distance: 133.8
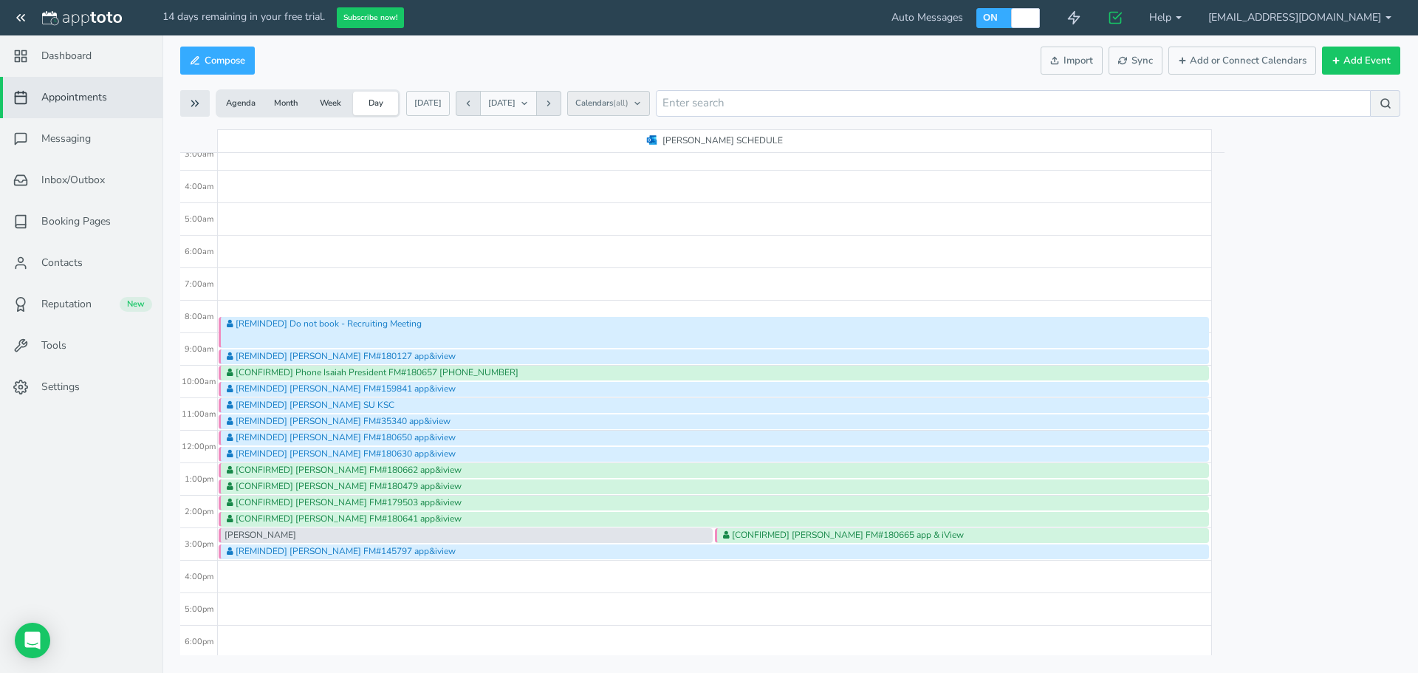
click at [650, 98] on button "Calendars (all)" at bounding box center [608, 103] width 83 height 25
click at [1049, 217] on div "Today 2 Oct 2025 KEENE SCHEDULE [REMINDED] Do not book - Recruiting Meeting [RE…" at bounding box center [790, 392] width 1220 height 527
click at [73, 100] on span "Appointments" at bounding box center [74, 97] width 66 height 15
click at [190, 106] on icon at bounding box center [194, 103] width 13 height 13
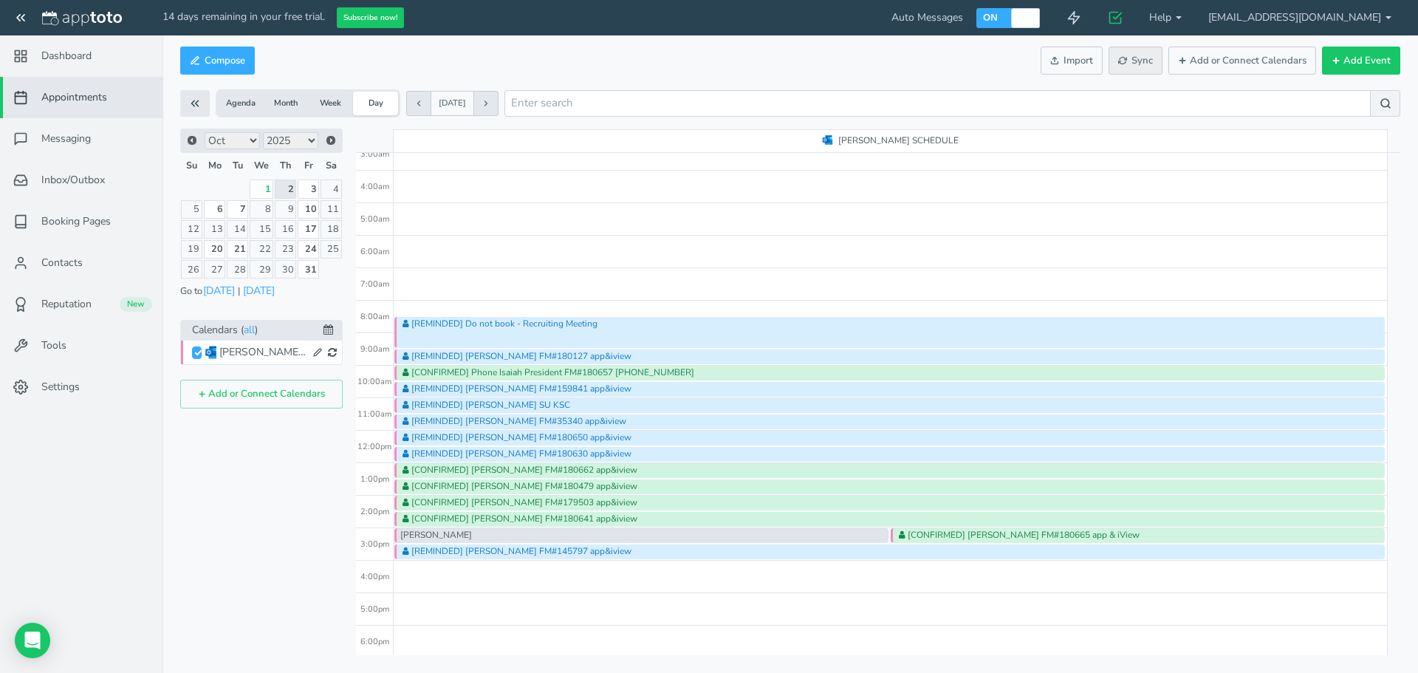
click at [1049, 72] on button "Sync" at bounding box center [1136, 61] width 54 height 29
click at [1023, 373] on div "Sarah Poutrue FM#180631 app&iview" at bounding box center [1138, 373] width 494 height 15
type input "Sarah Poutrue FM#180631 app&iview"
type input "10:00am"
type input "10:30am"
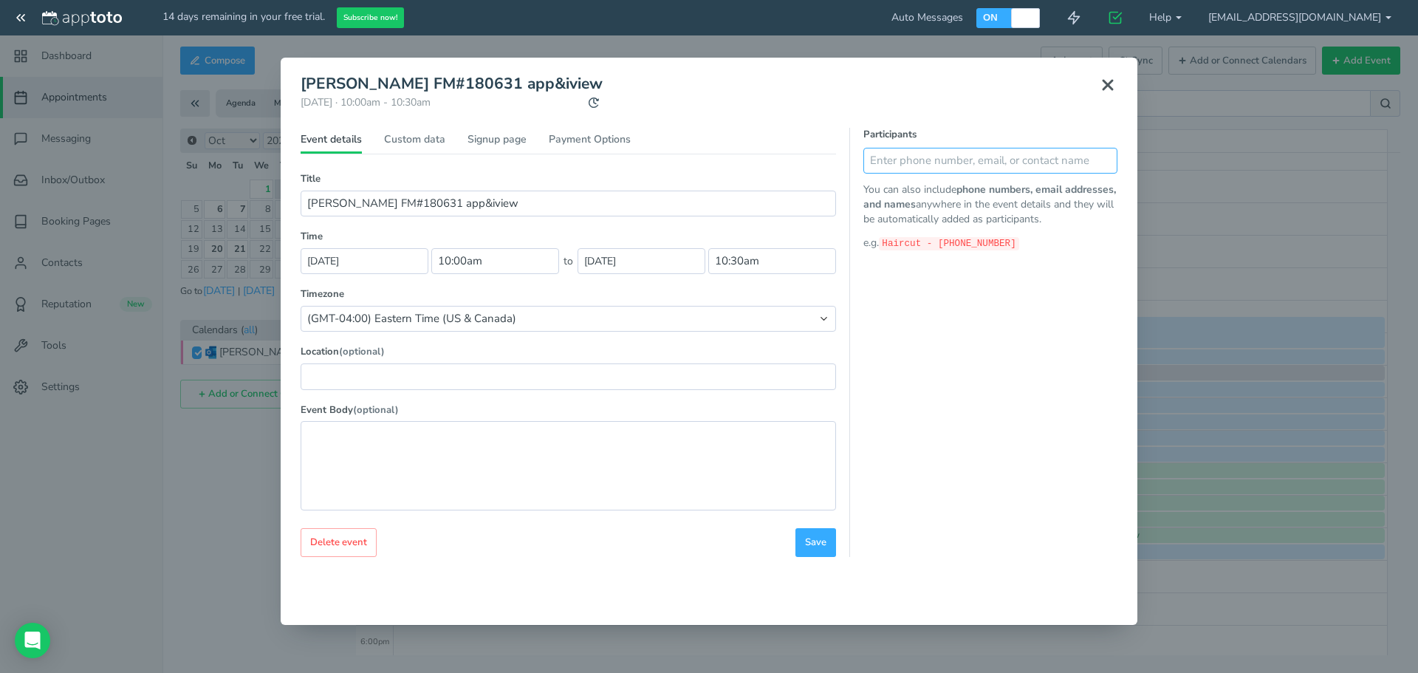
click at [945, 165] on input "text" at bounding box center [990, 161] width 254 height 26
click at [883, 163] on input "Sarag" at bounding box center [960, 161] width 195 height 26
click at [881, 165] on input "Sarag" at bounding box center [960, 161] width 195 height 26
click at [880, 164] on input "Sarag" at bounding box center [960, 161] width 195 height 26
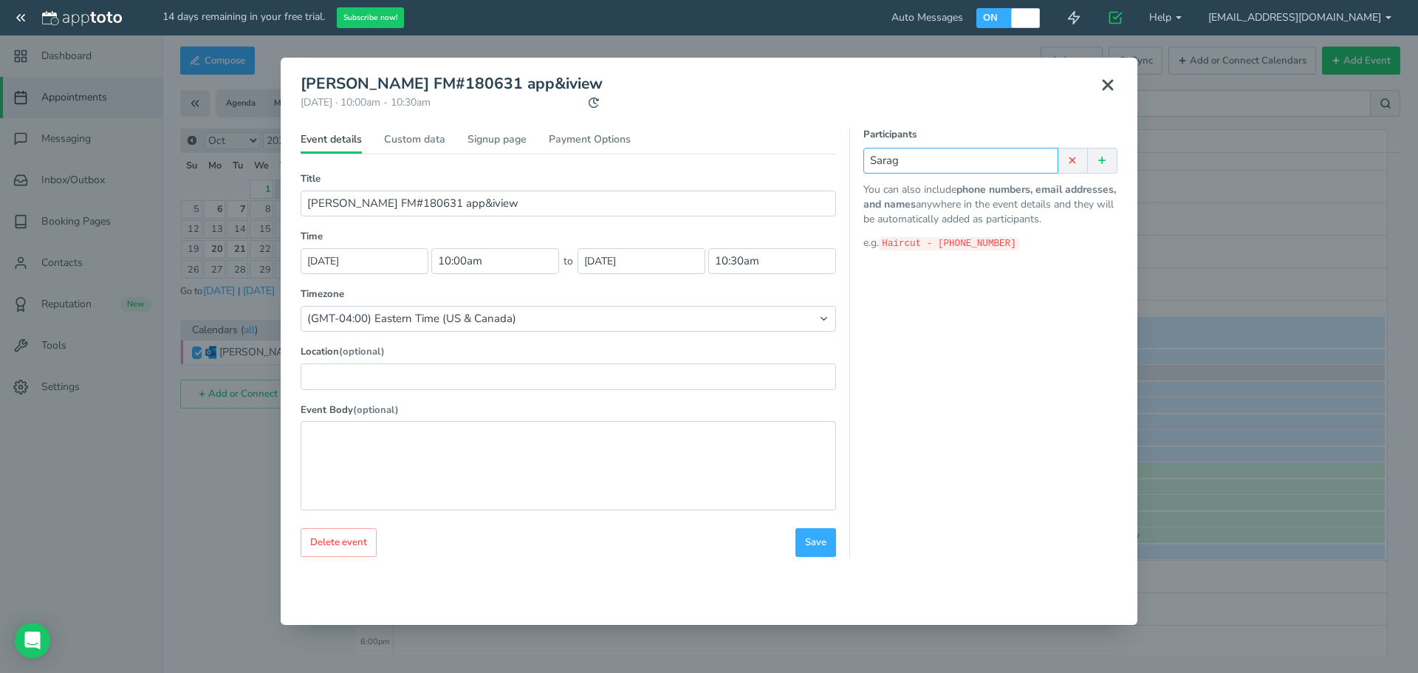
click at [880, 164] on input "Sarag" at bounding box center [960, 161] width 195 height 26
type input "Sarah 6035409597"
click at [1049, 171] on button at bounding box center [1103, 161] width 30 height 26
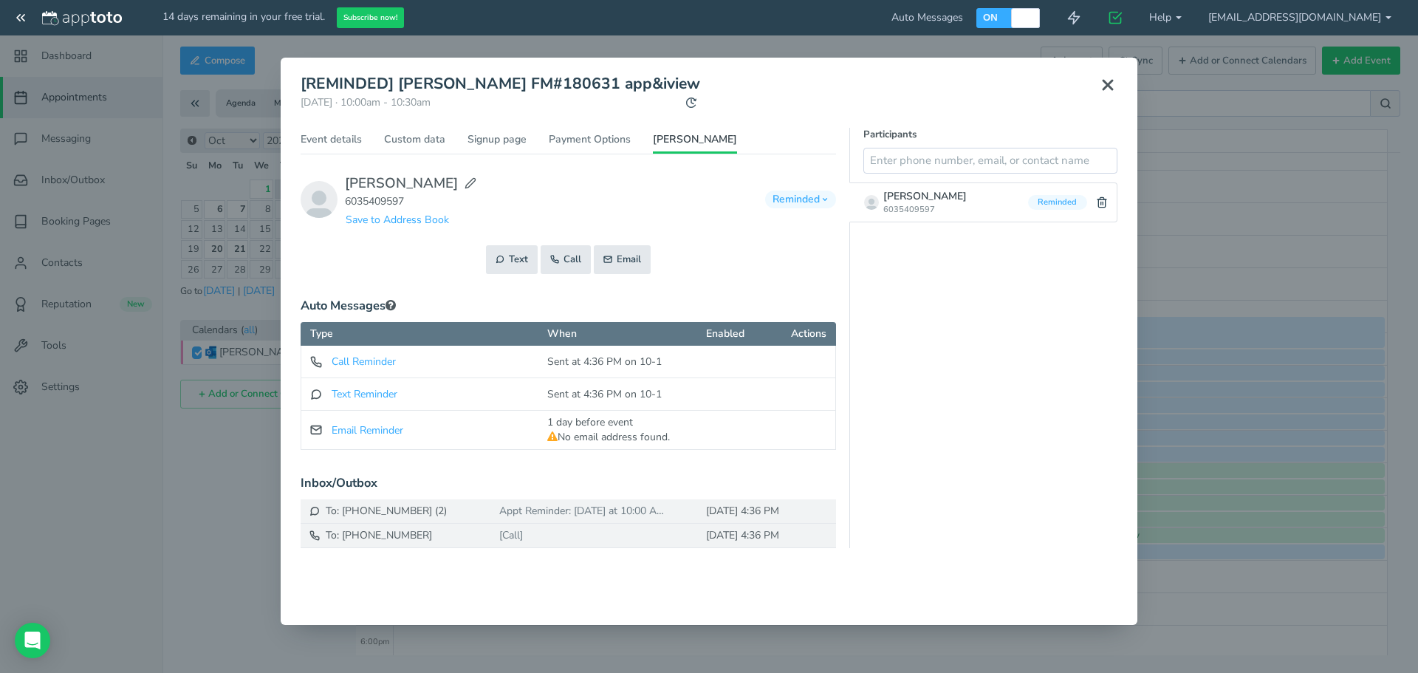
click at [1049, 86] on use at bounding box center [1107, 85] width 9 height 9
